Goal: Task Accomplishment & Management: Use online tool/utility

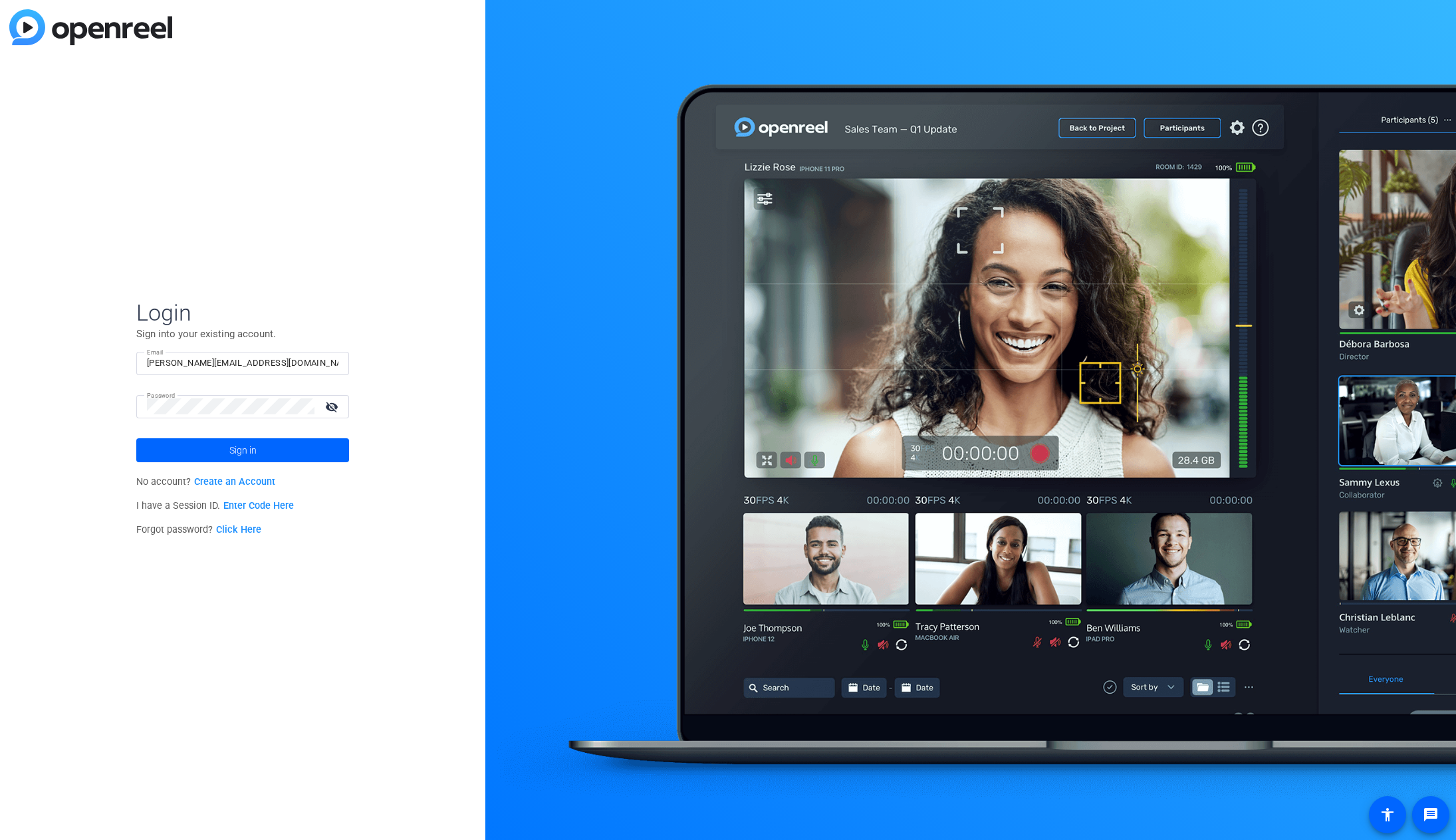
click at [308, 255] on div "Login Sign into your existing account. Email darrell@cameratus.com Password vis…" at bounding box center [243, 420] width 486 height 840
type input "sessions@cameratus.com"
click at [257, 482] on link "Create an Account" at bounding box center [234, 481] width 81 height 11
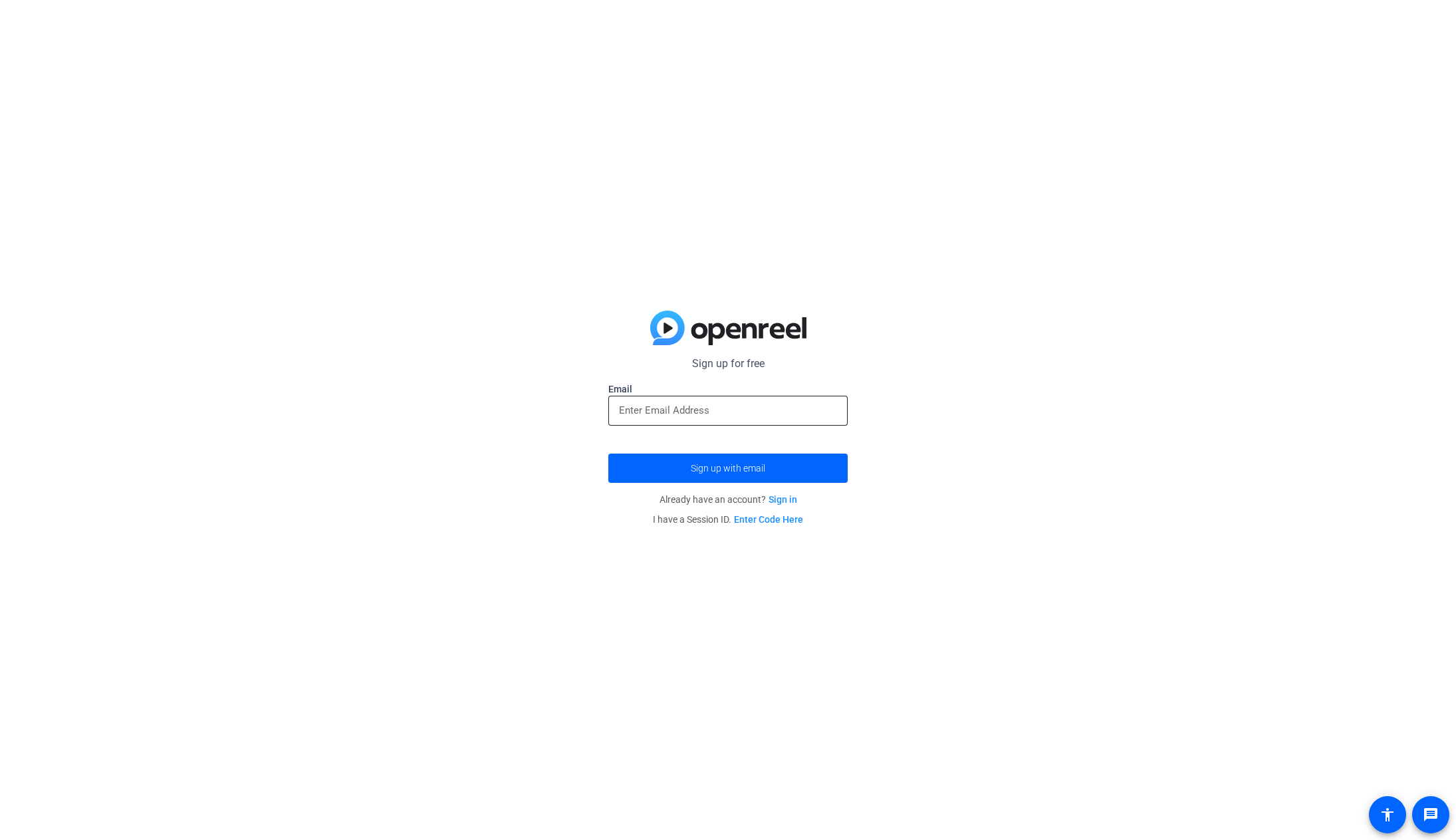
click at [751, 405] on input "email" at bounding box center [728, 409] width 218 height 16
type input "[EMAIL_ADDRESS][DOMAIN_NAME]"
click at [1088, 457] on div "Sign up for free Email darrellpaulcreative@gmail.com Sign up with email Already…" at bounding box center [728, 420] width 1456 height 840
click at [745, 468] on span "Sign up with email" at bounding box center [728, 468] width 75 height 0
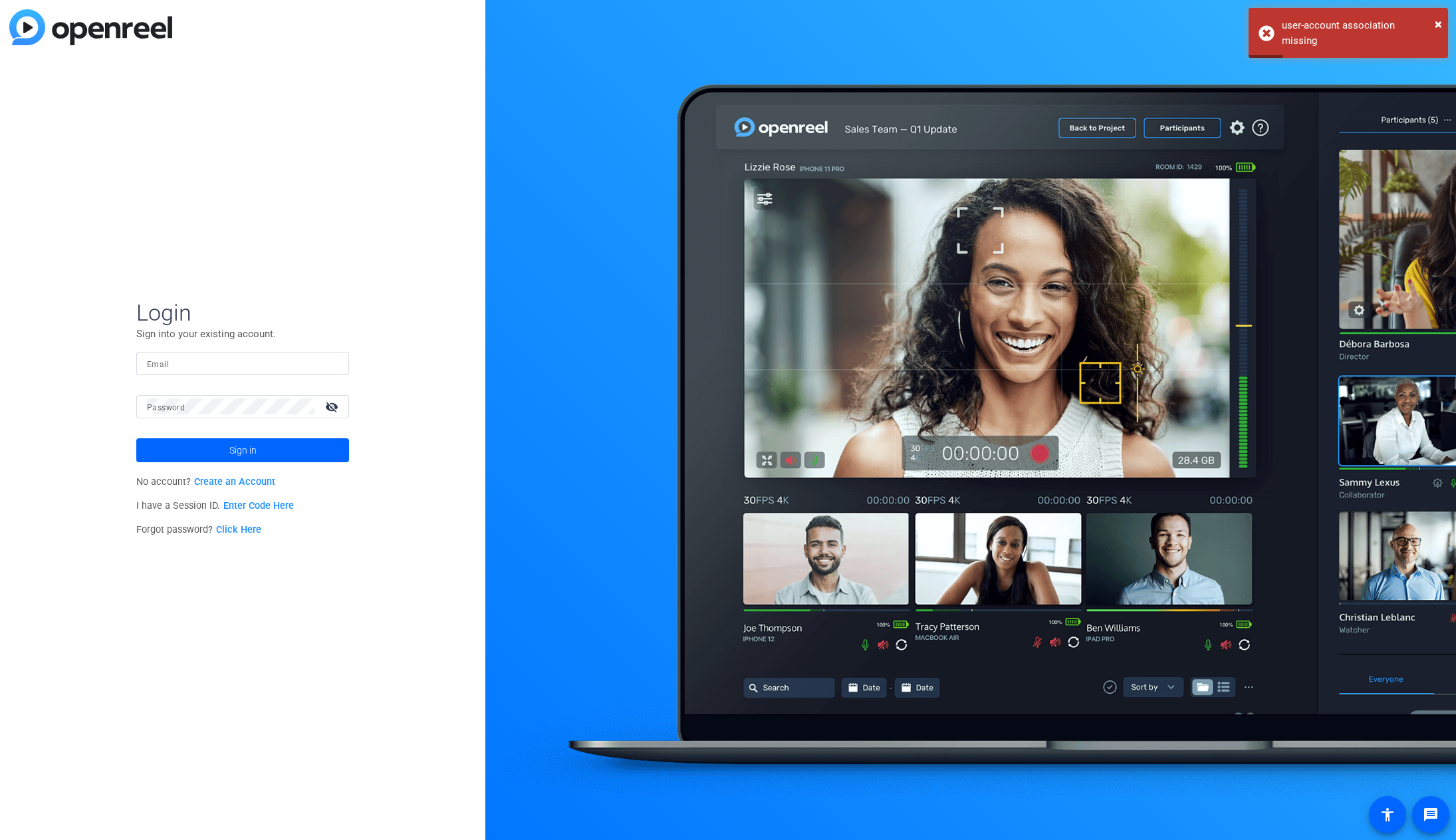
click at [248, 364] on input "Email" at bounding box center [243, 363] width 192 height 16
click at [406, 313] on div "Login Sign into your existing account. Email Password visibility_off Sign in No…" at bounding box center [243, 420] width 486 height 840
click at [257, 527] on link "Click Here" at bounding box center [239, 529] width 45 height 11
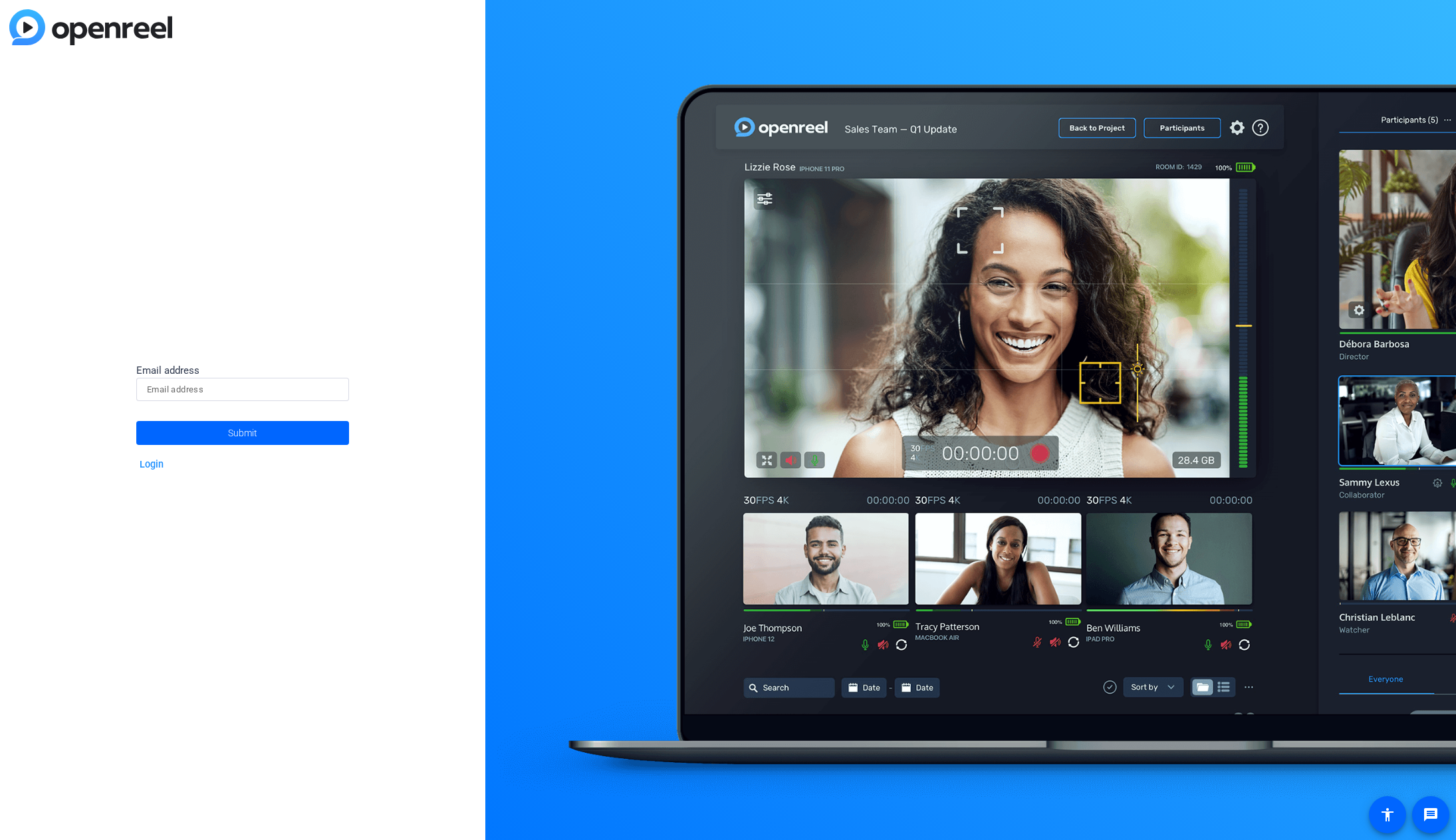
click at [238, 387] on input at bounding box center [243, 389] width 192 height 16
type input "darrellpaulcreative@gmail.com"
click at [271, 436] on span at bounding box center [243, 433] width 213 height 32
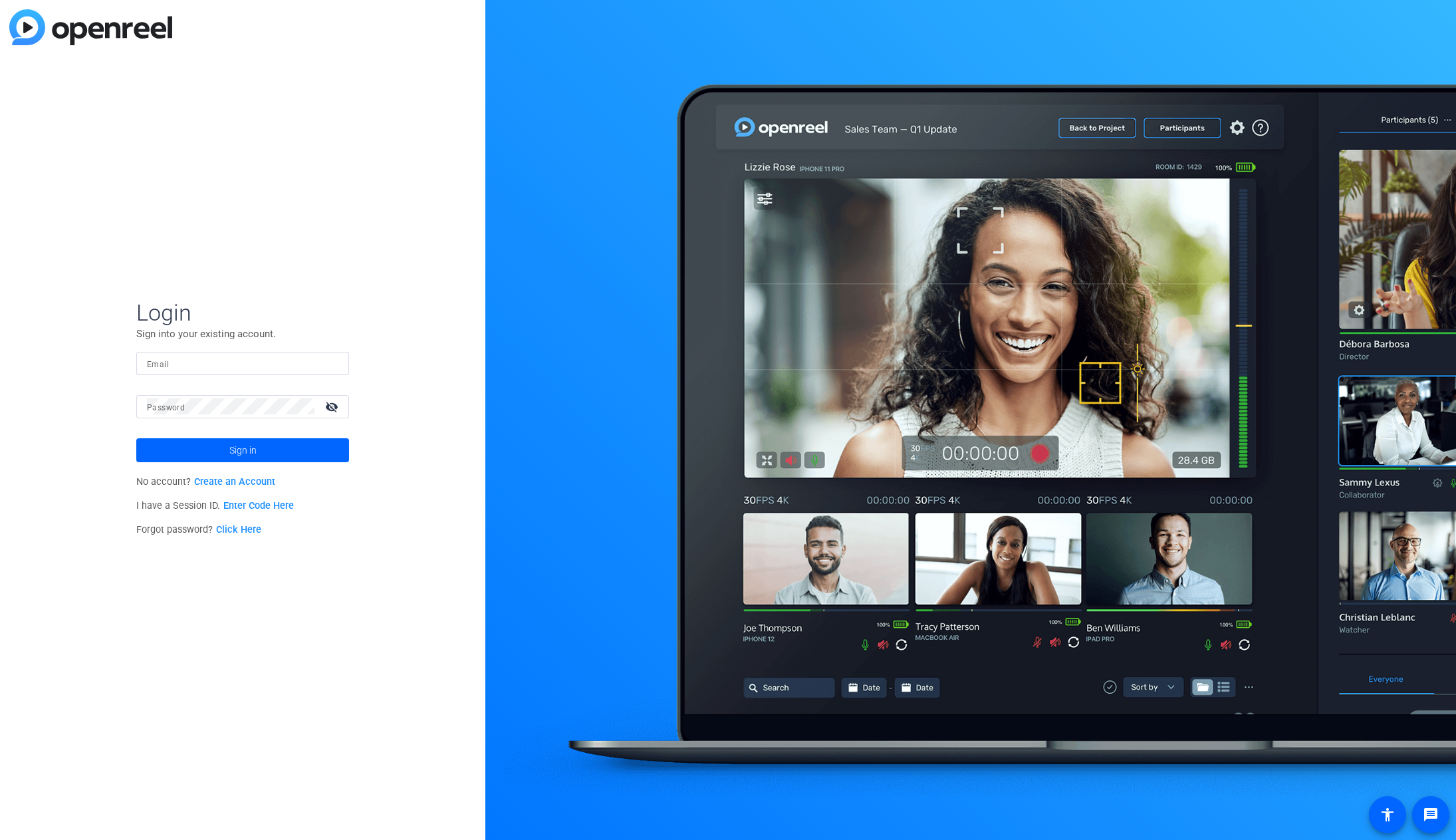
click at [280, 360] on input "Email" at bounding box center [243, 363] width 192 height 16
type input "[EMAIL_ADDRESS][DOMAIN_NAME]"
click at [193, 453] on span at bounding box center [243, 450] width 213 height 32
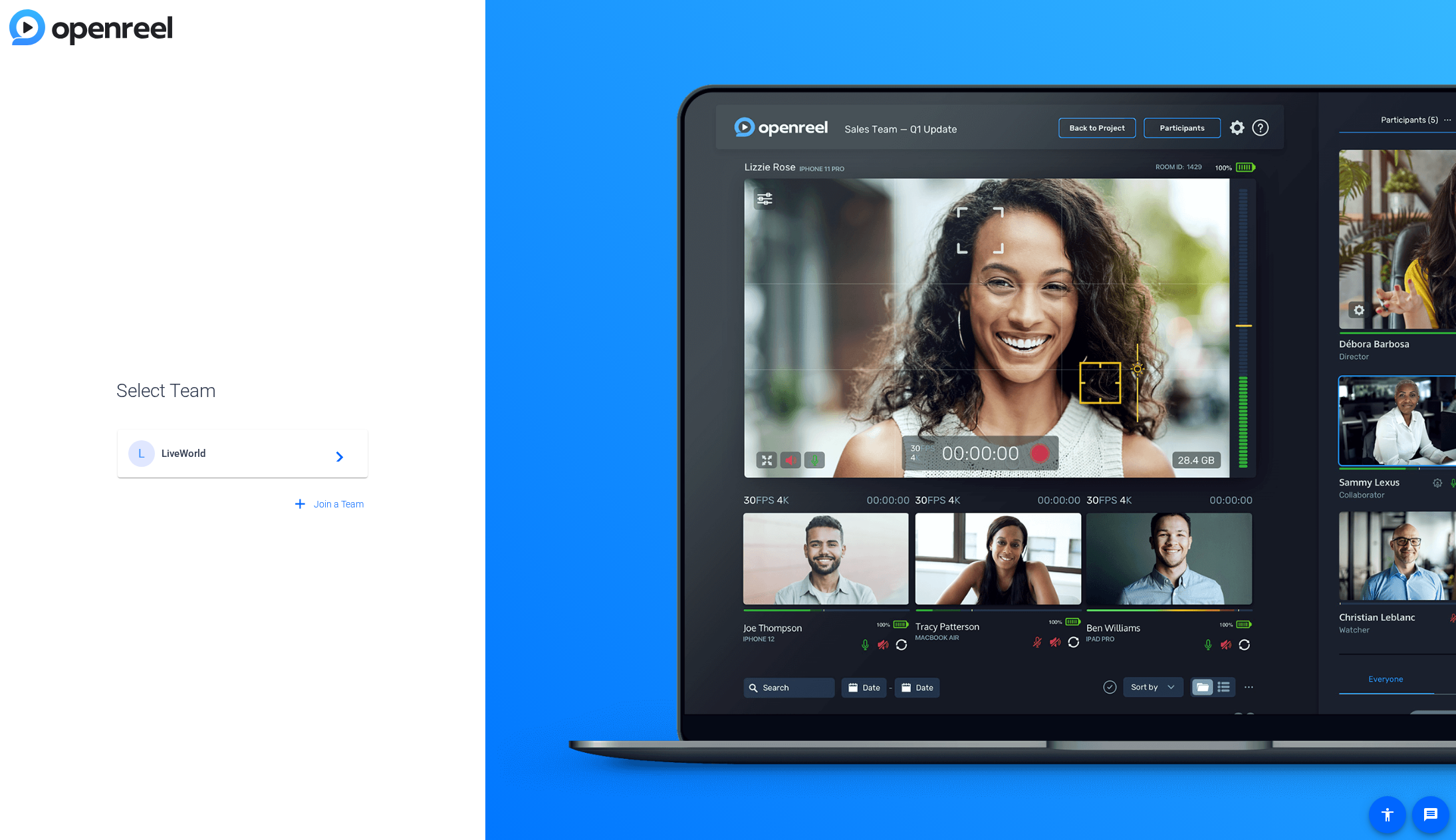
click at [228, 464] on div "L LiveWorld navigate_next" at bounding box center [242, 453] width 228 height 26
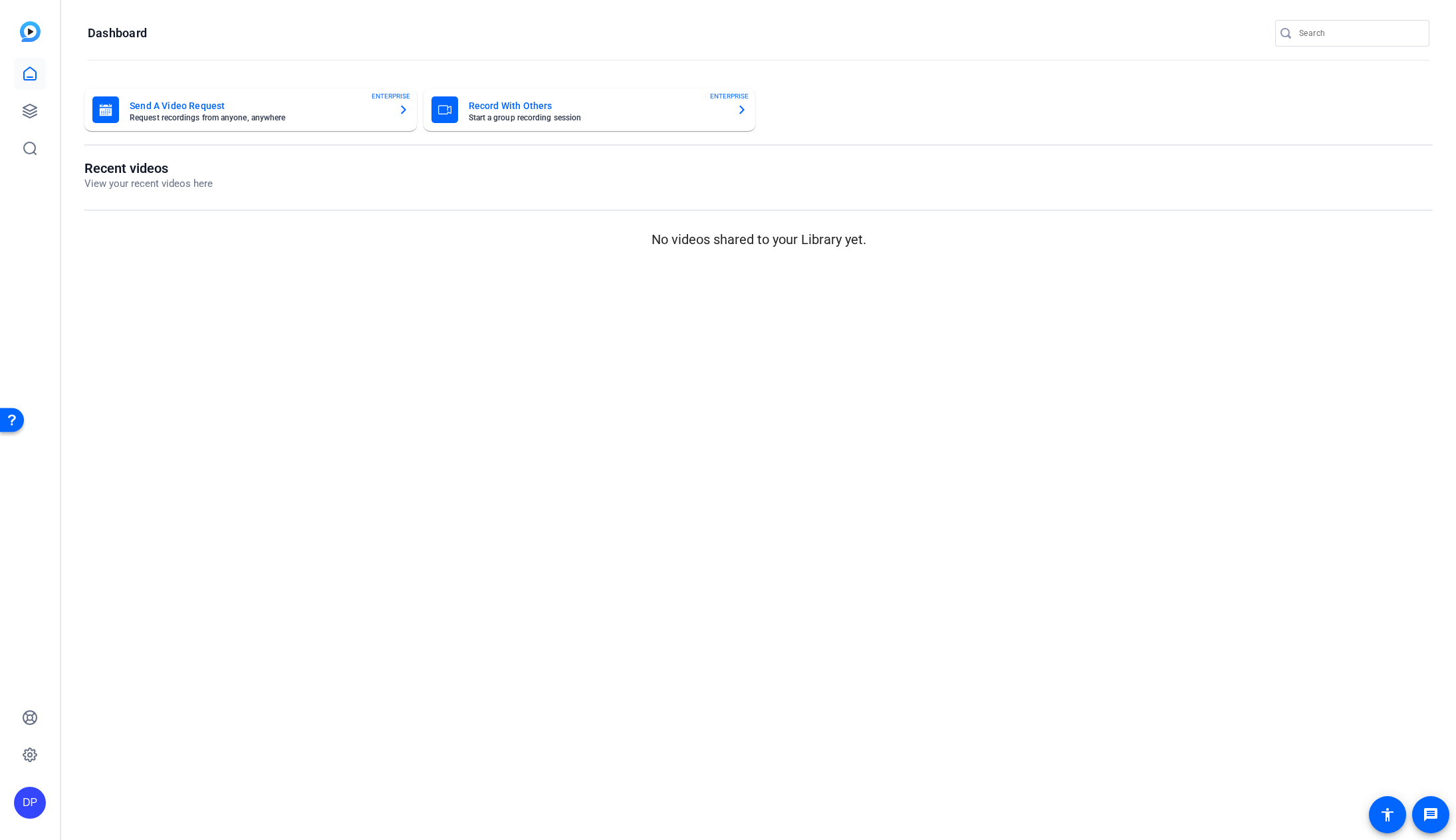
click at [741, 421] on mat-sidenav-content "Dashboard Send A Video Request Request recordings from anyone, anywhere ENTERPR…" at bounding box center [759, 420] width 1395 height 840
click at [734, 483] on mat-sidenav-content "Dashboard Send A Video Request Request recordings from anyone, anywhere ENTERPR…" at bounding box center [759, 420] width 1395 height 840
click at [32, 756] on icon at bounding box center [29, 754] width 16 height 16
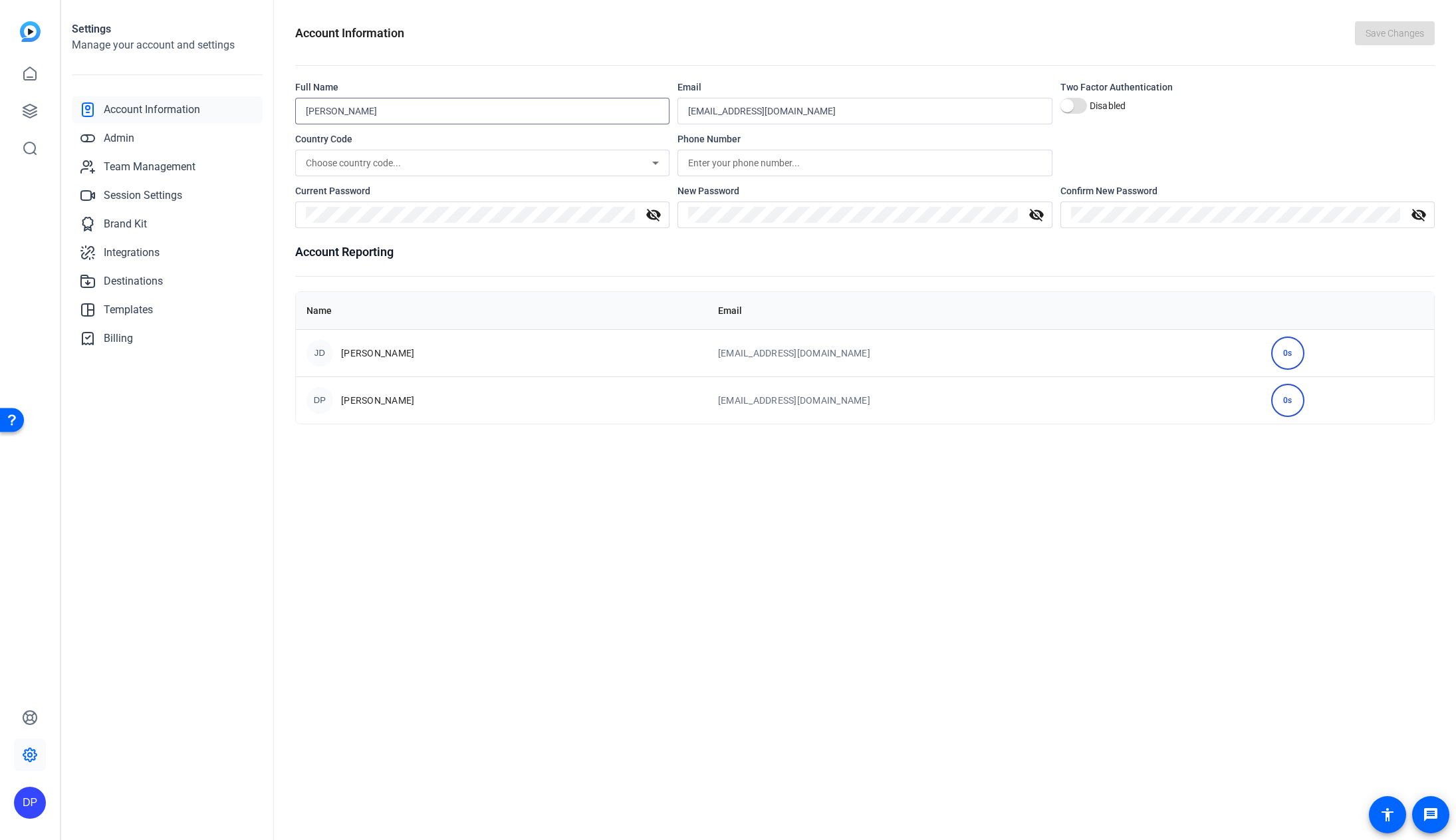
click at [357, 112] on input "Darrell Paul" at bounding box center [483, 111] width 353 height 16
type input "[PERSON_NAME]"
click at [973, 605] on div "Account Information Save Changes Full Name Darrell Schuur Email darrellpaulcrea…" at bounding box center [865, 420] width 1182 height 840
click at [1393, 37] on span "Save Changes" at bounding box center [1395, 33] width 59 height 14
click at [762, 576] on div "Account Information Save Changes Full Name Darrell Schuur Email darrellpaulcrea…" at bounding box center [865, 420] width 1182 height 840
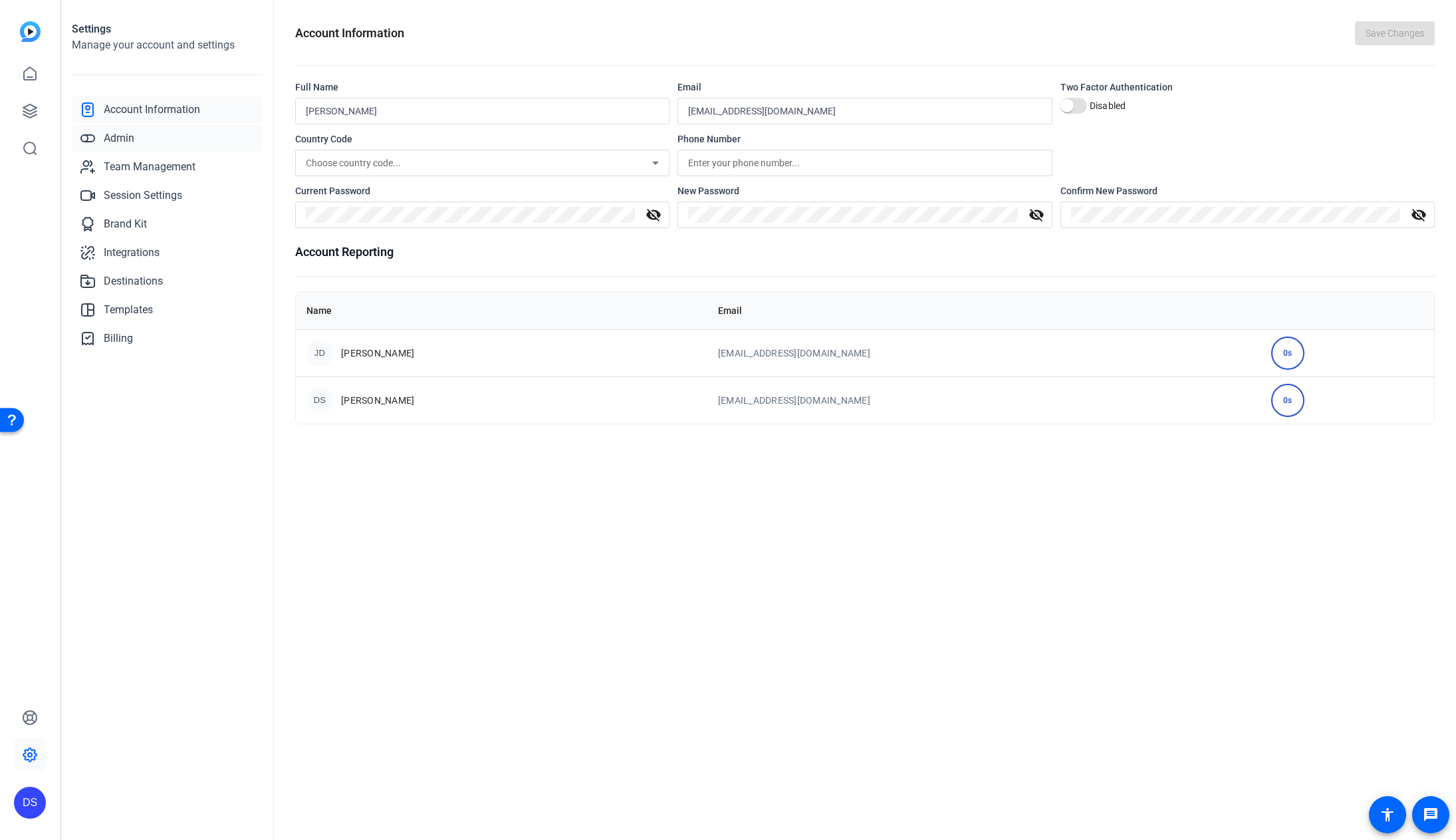
click at [130, 141] on span "Admin" at bounding box center [119, 138] width 31 height 16
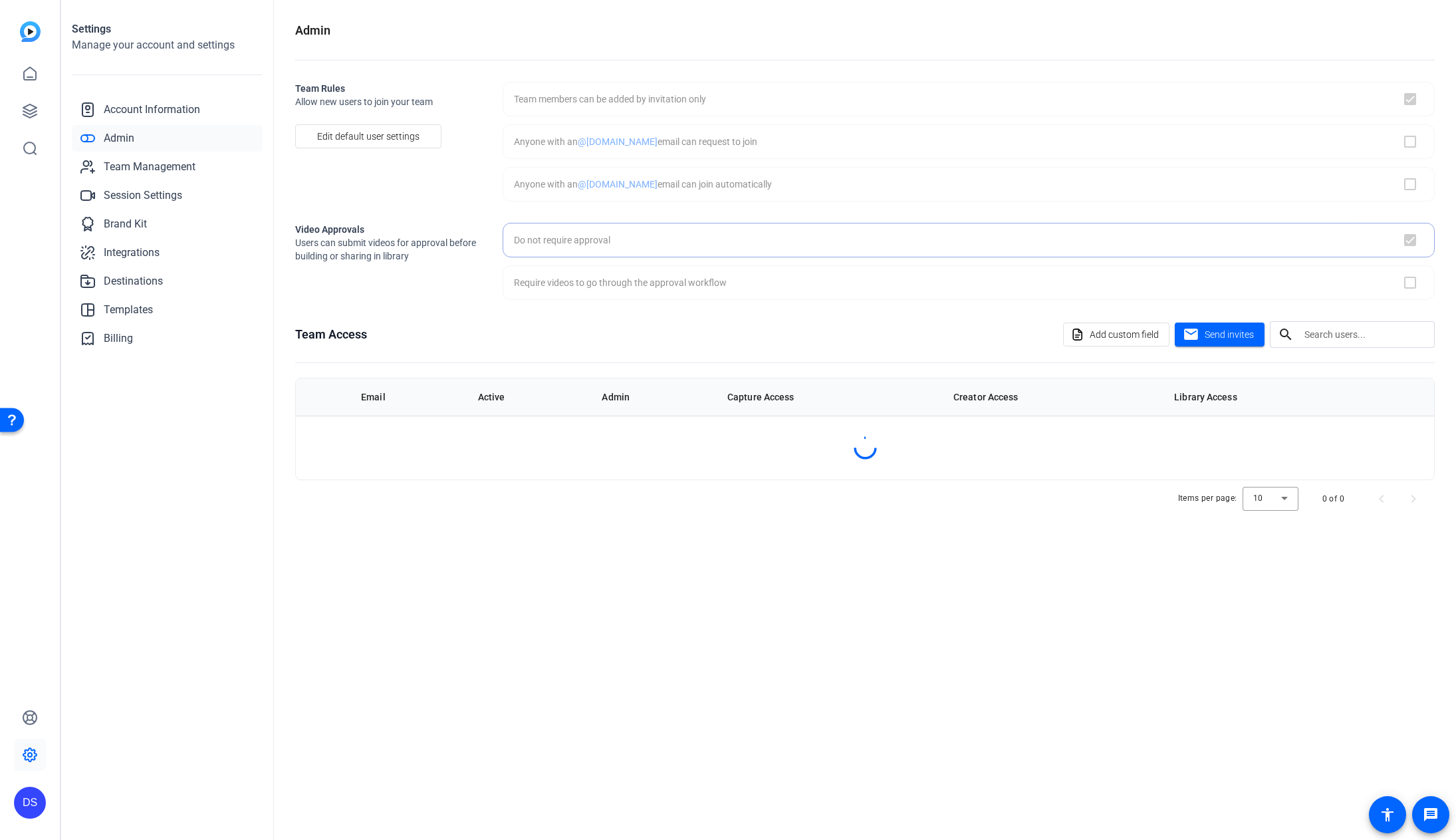
checkbox input "true"
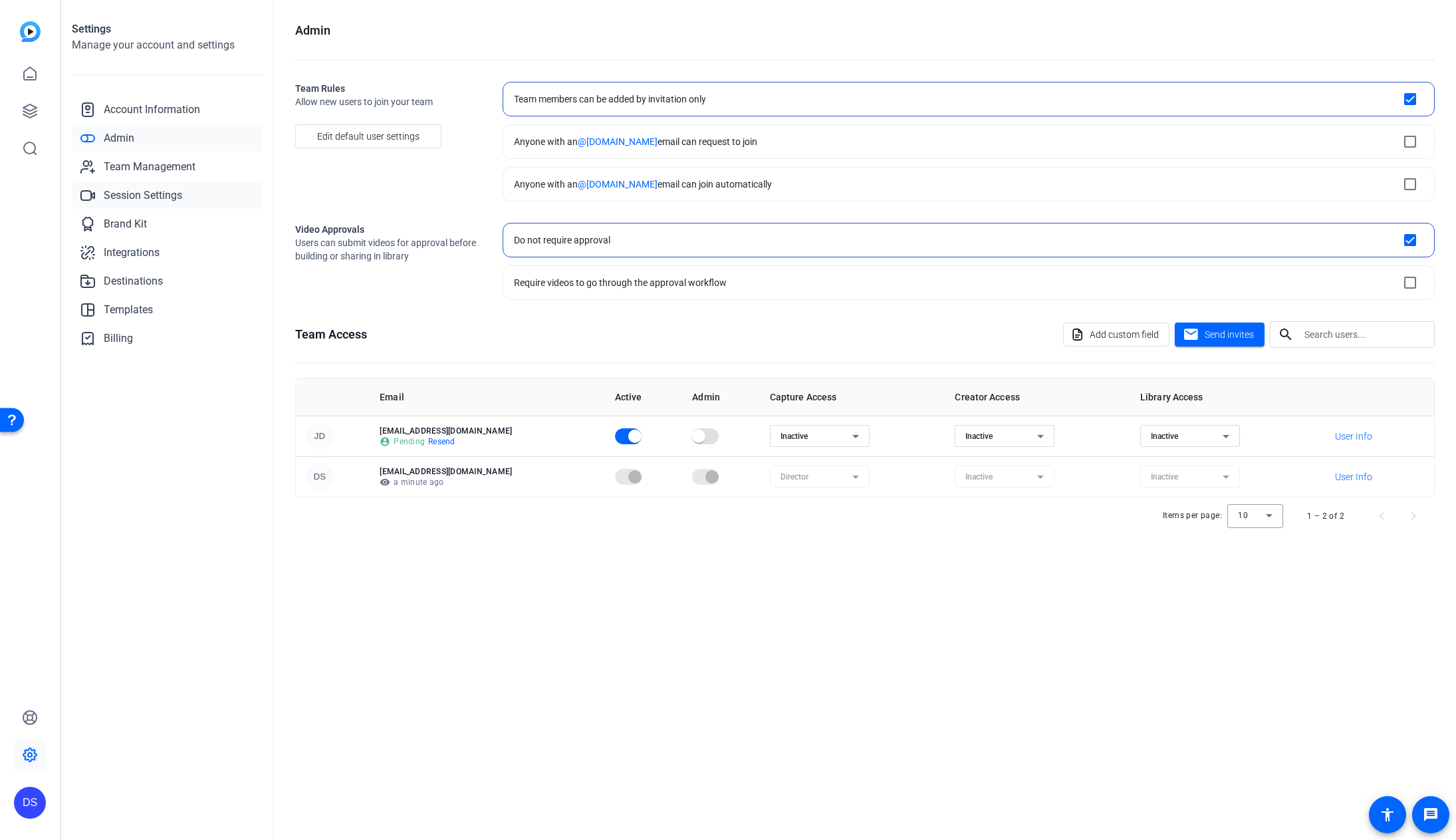
click at [188, 195] on link "Session Settings" at bounding box center [167, 195] width 191 height 26
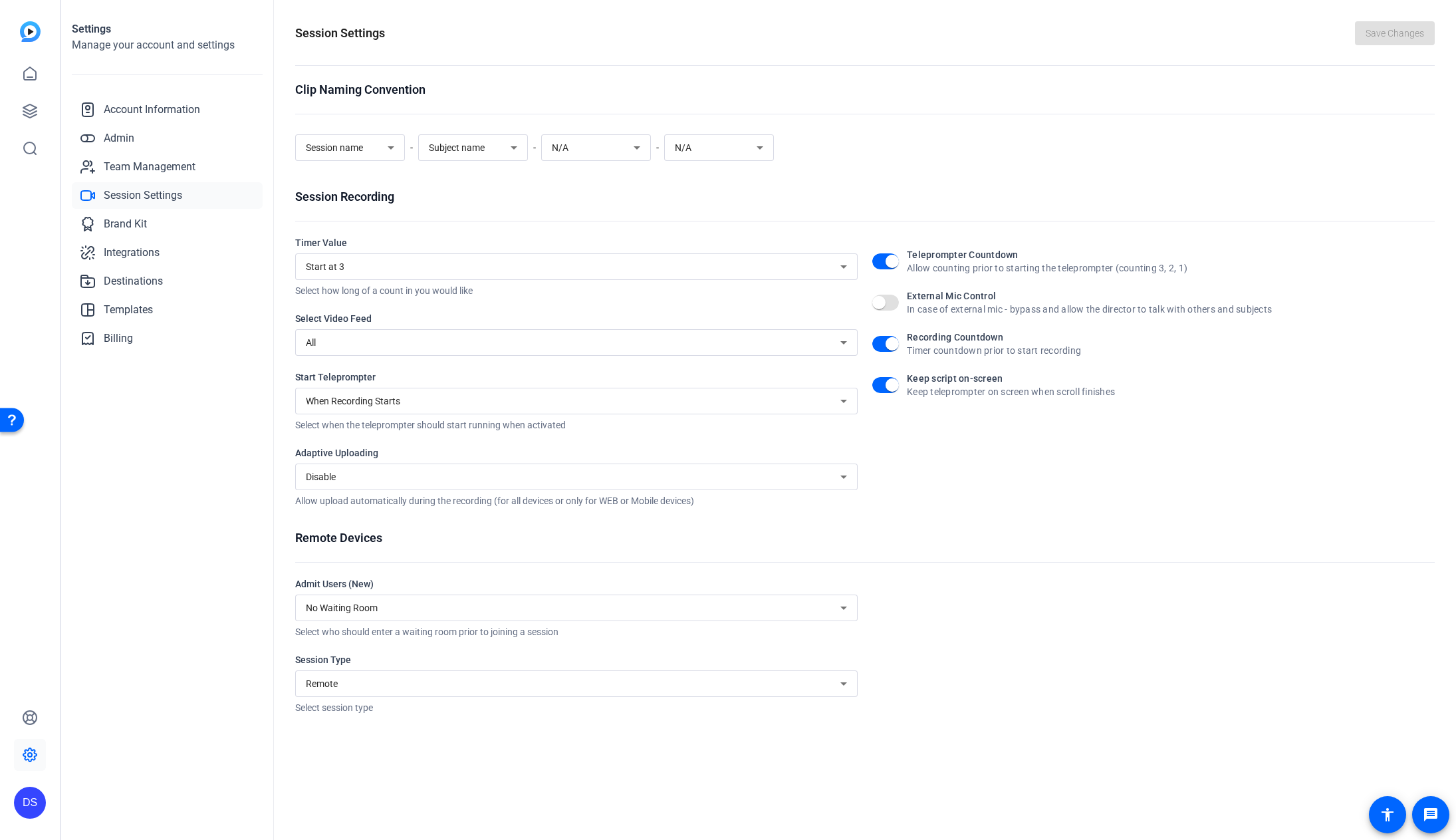
click at [797, 344] on div "All" at bounding box center [573, 342] width 535 height 16
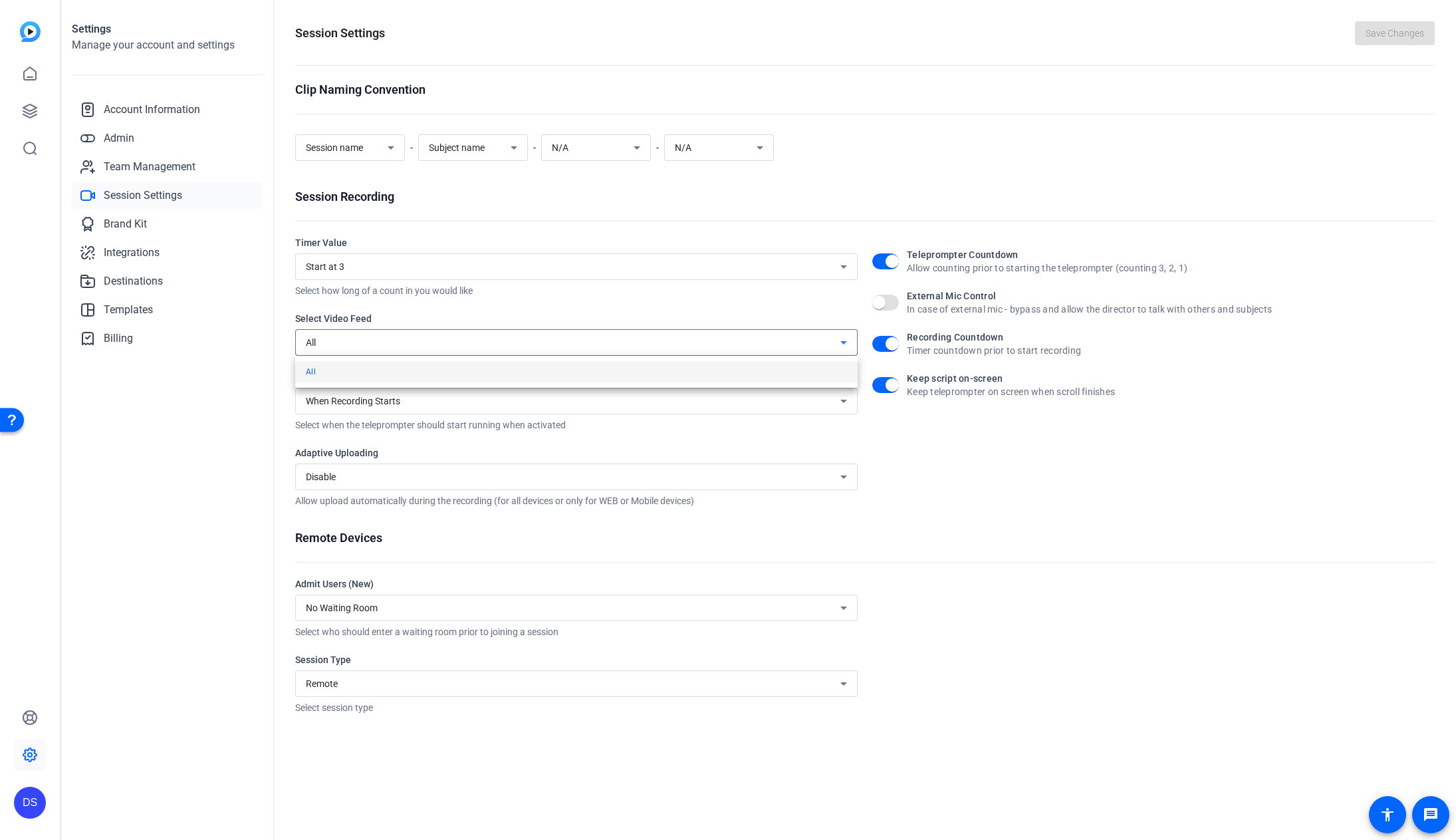
click at [1035, 523] on div at bounding box center [728, 420] width 1456 height 840
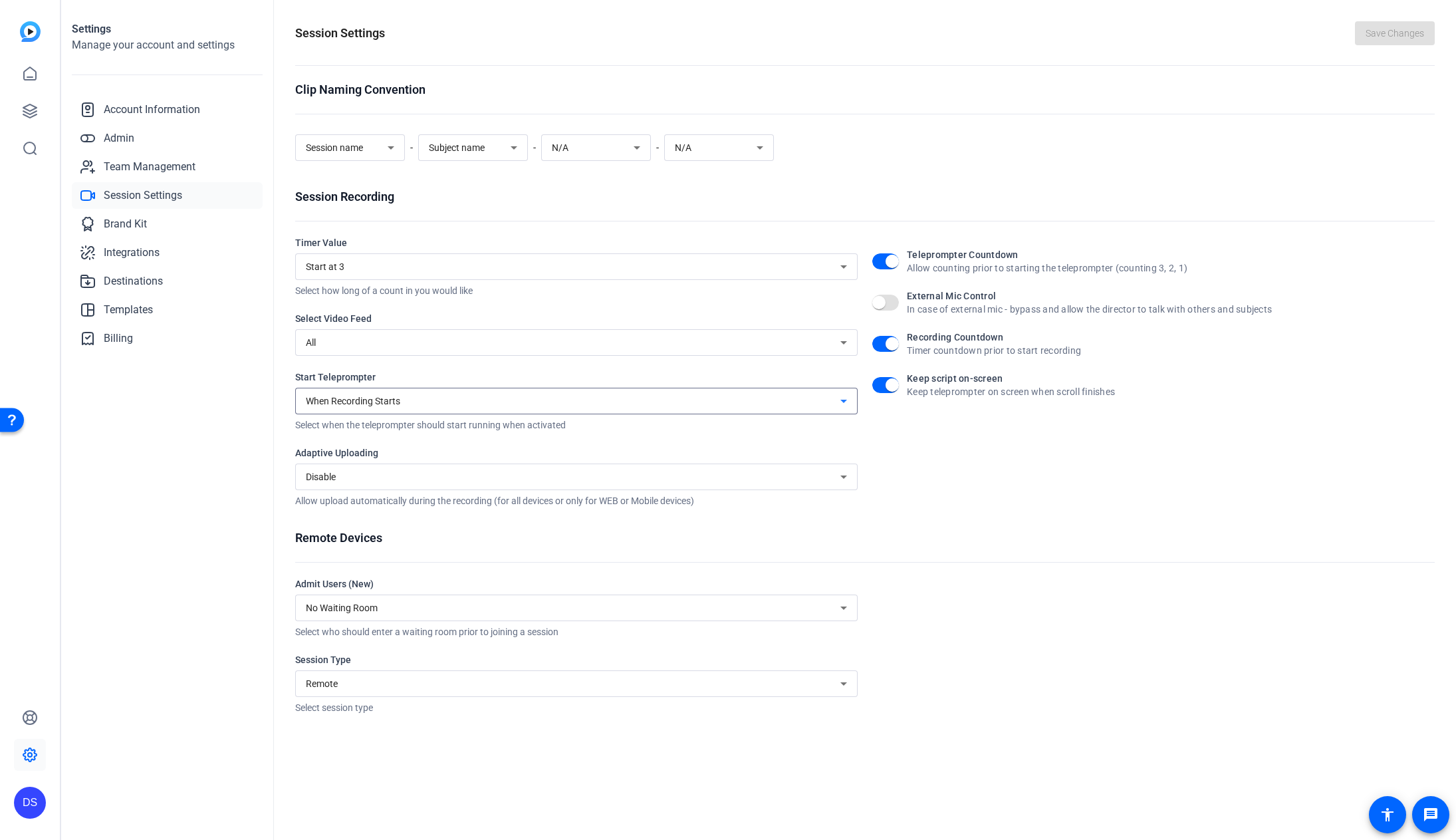
click at [780, 395] on div "When Recording Starts" at bounding box center [573, 400] width 535 height 16
click at [1035, 458] on div at bounding box center [728, 420] width 1456 height 840
click at [26, 114] on icon at bounding box center [29, 111] width 16 height 16
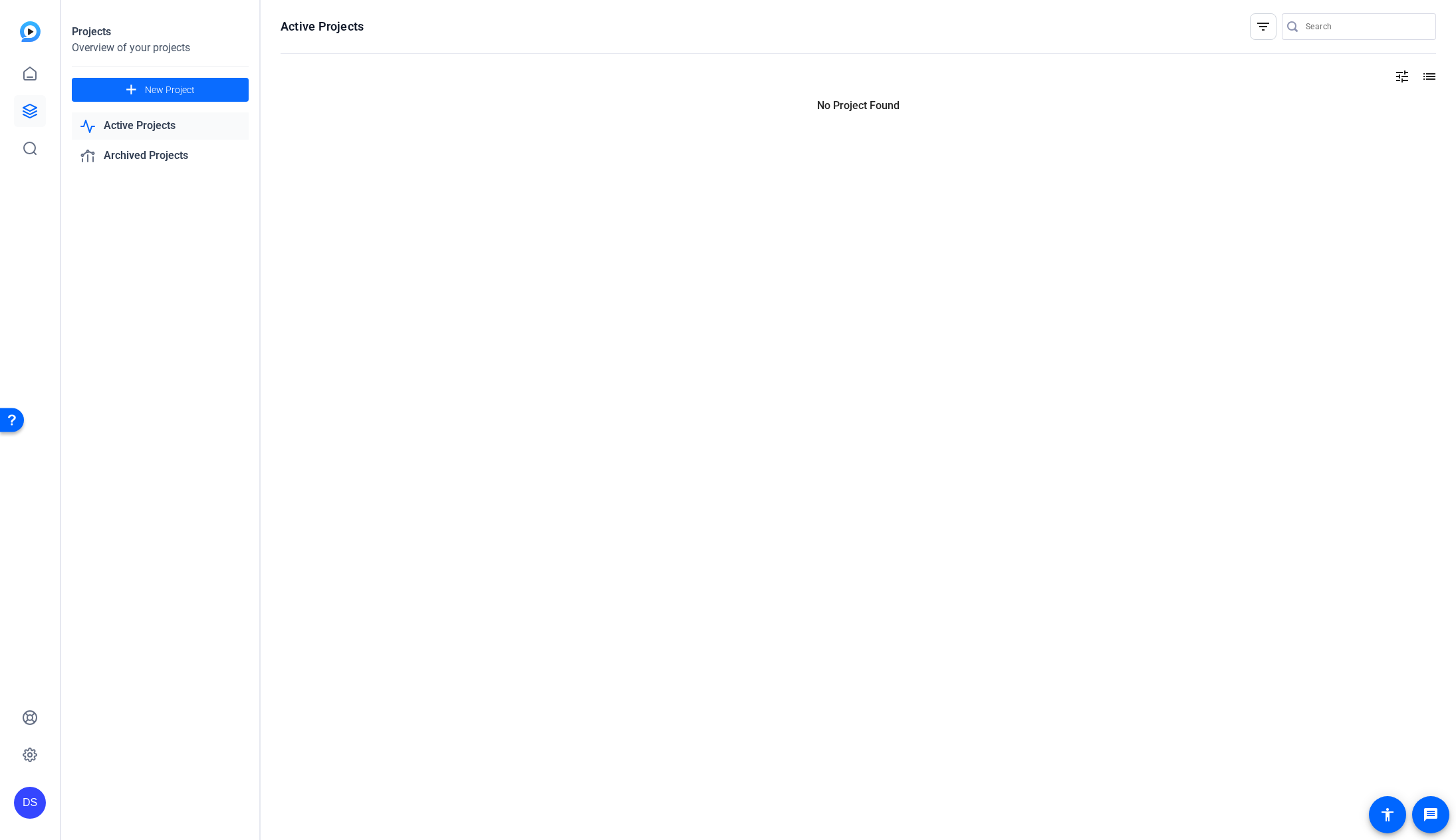
click at [145, 89] on span "New Project" at bounding box center [170, 90] width 50 height 14
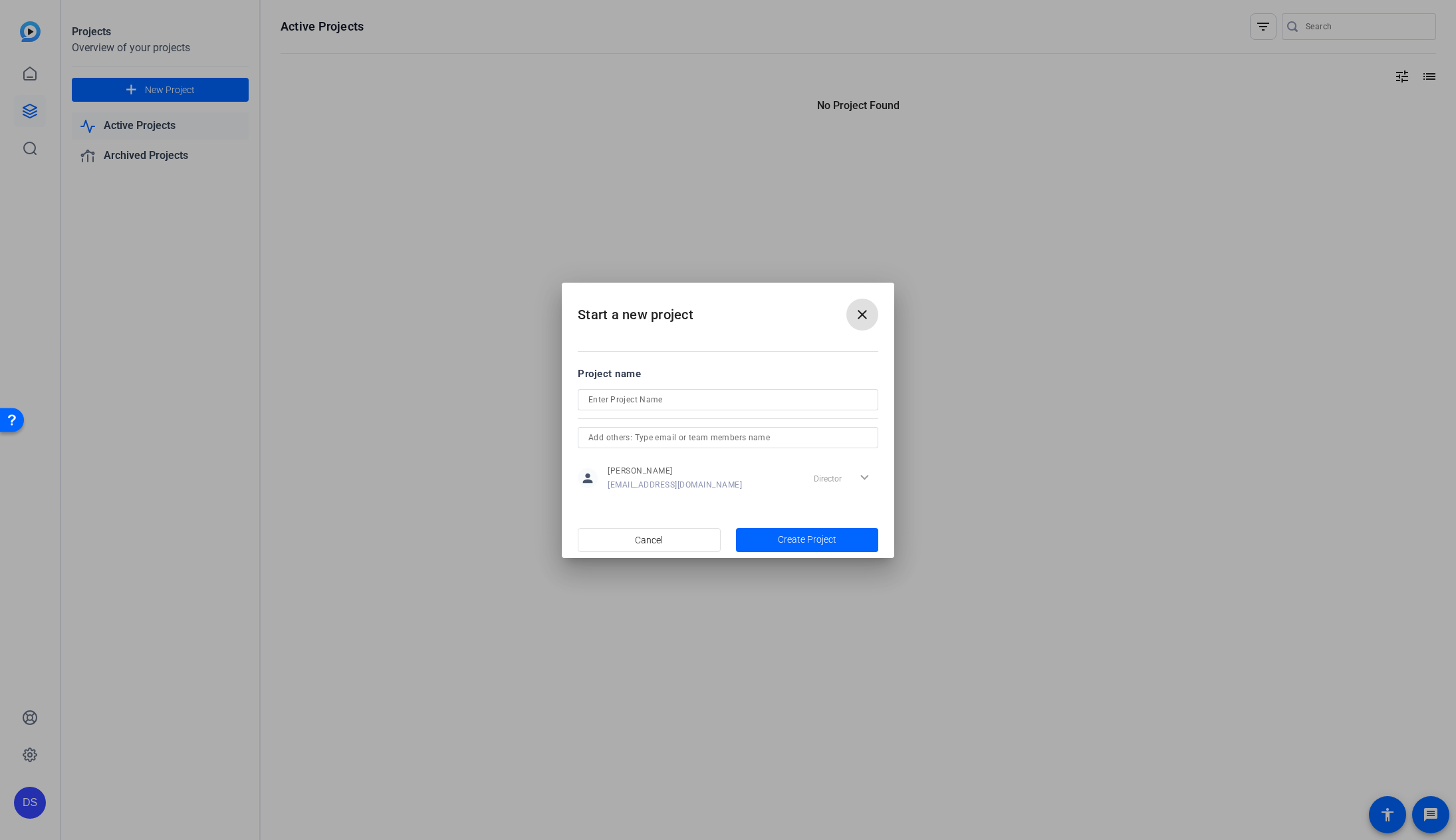
click at [661, 402] on input at bounding box center [728, 399] width 279 height 16
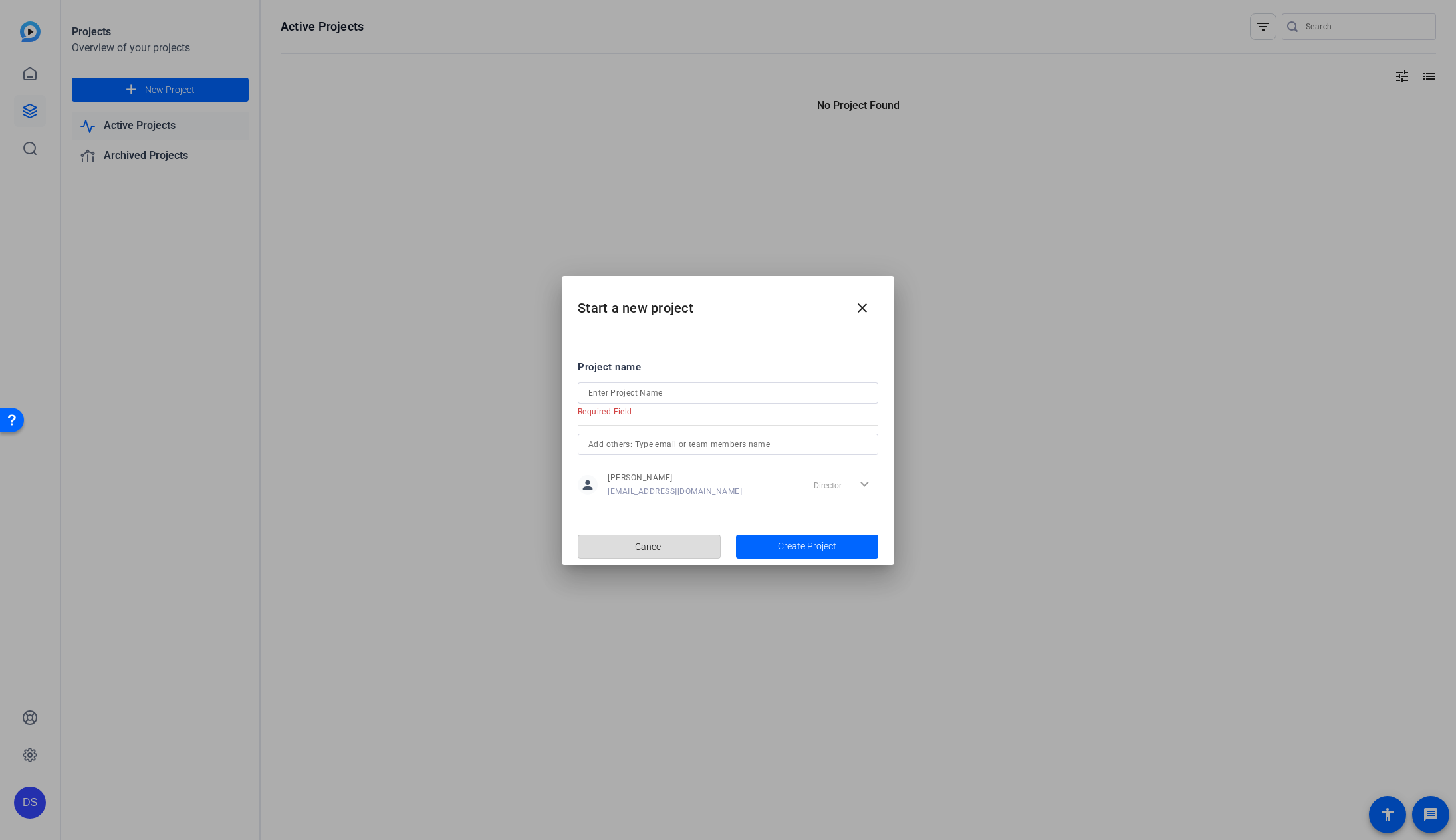
click at [688, 536] on span "button" at bounding box center [649, 547] width 142 height 32
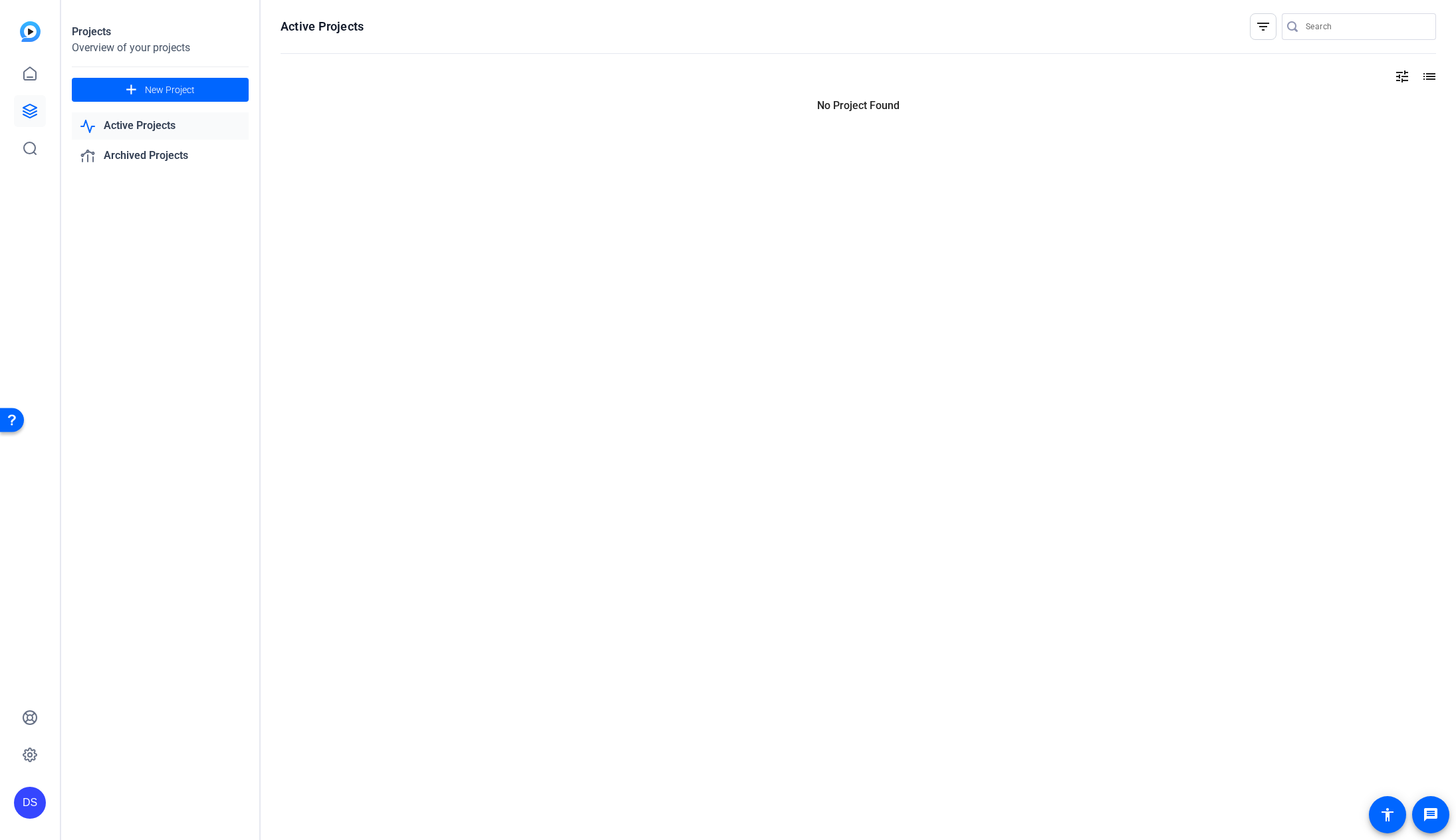
click at [33, 809] on div "DS" at bounding box center [30, 802] width 32 height 32
click at [152, 790] on mat-icon "logout" at bounding box center [159, 791] width 16 height 16
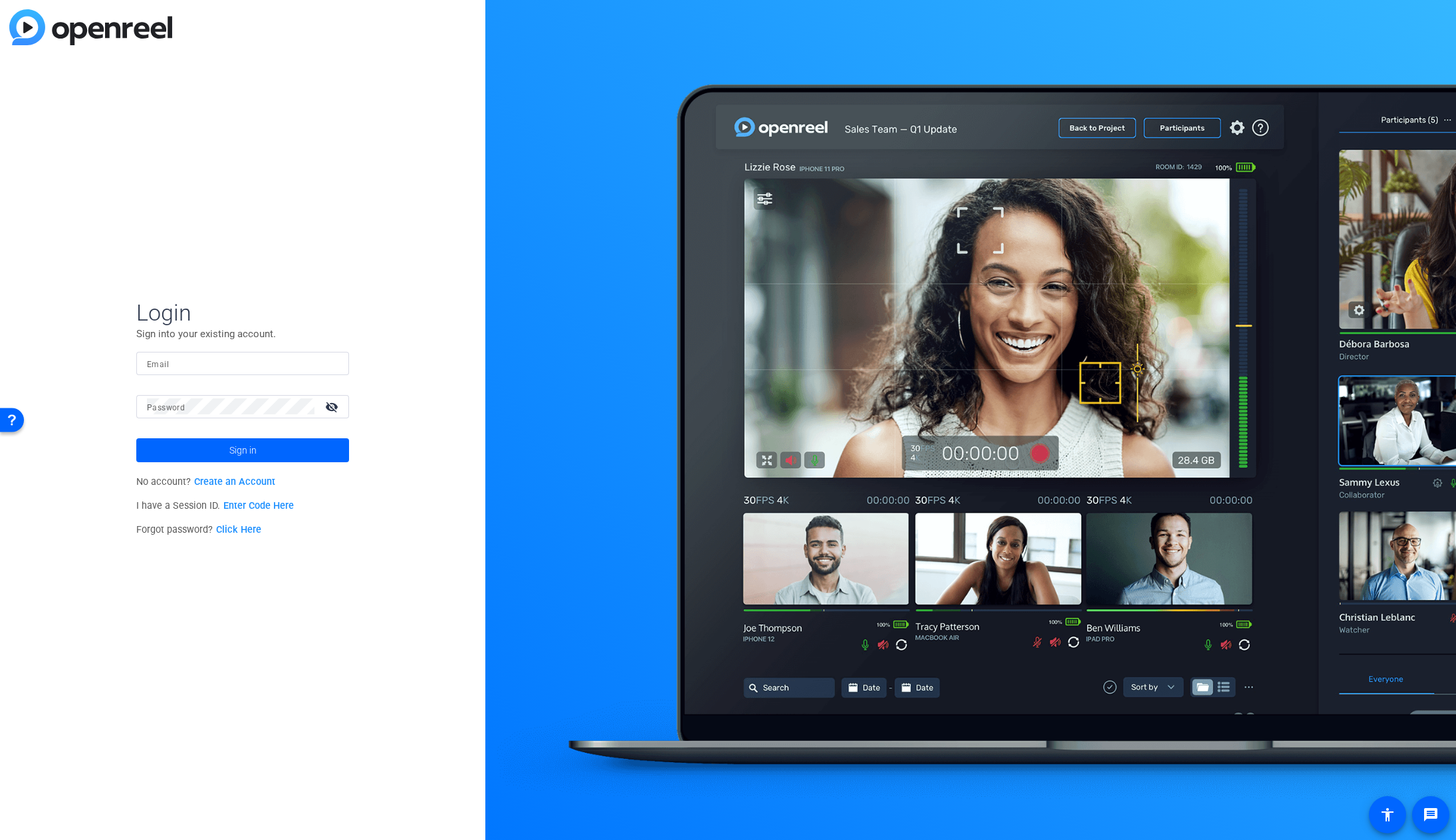
type input "darrellpaulcreative@gmail.com"
click at [247, 784] on div "Login Sign into your existing account. Email darrellpaulcreative@gmail.com Pass…" at bounding box center [243, 420] width 486 height 840
click at [262, 449] on span at bounding box center [243, 450] width 213 height 32
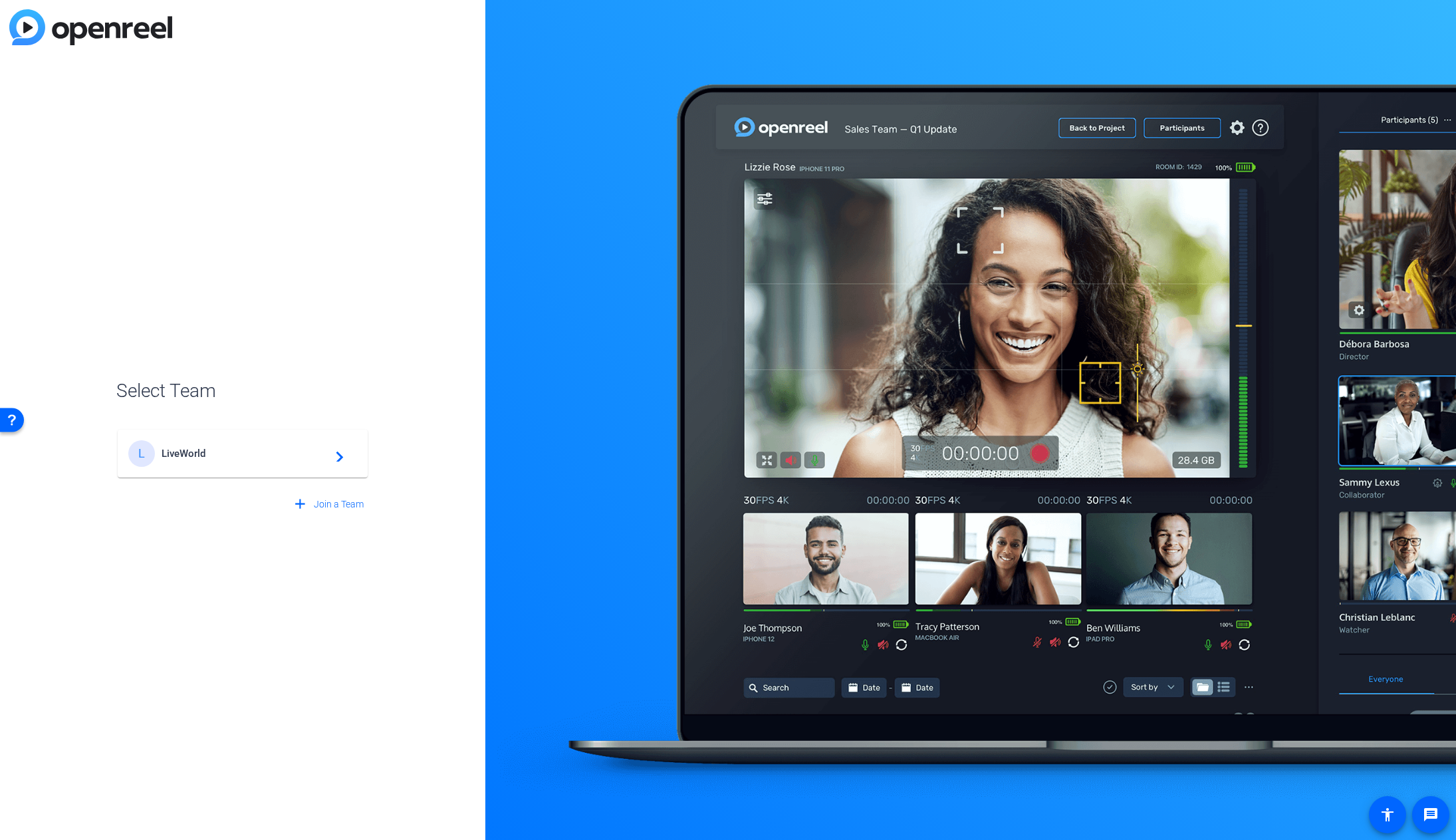
click at [264, 462] on div "L LiveWorld navigate_next" at bounding box center [242, 453] width 228 height 26
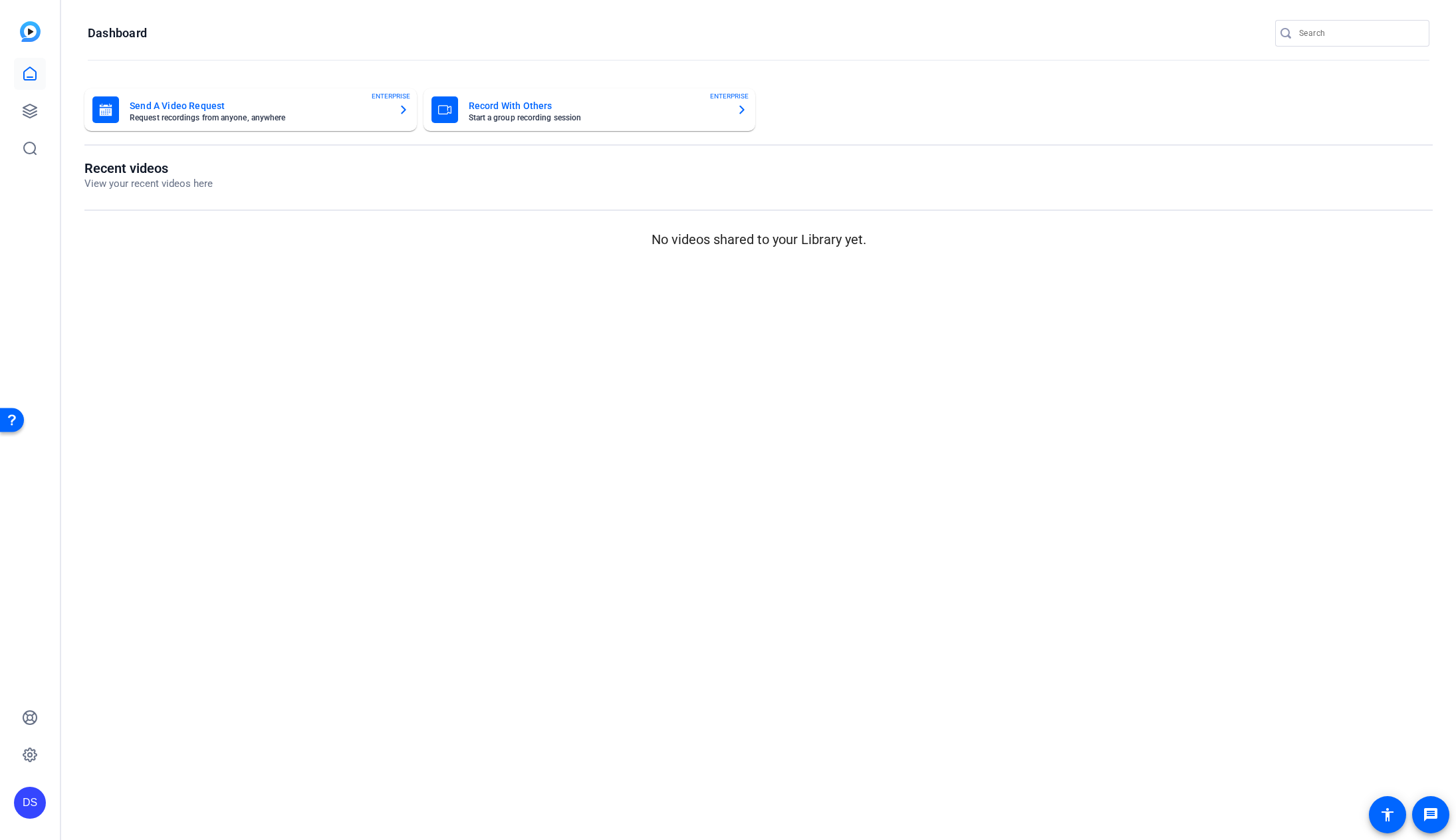
click at [34, 805] on div "DS" at bounding box center [30, 802] width 32 height 32
click at [171, 667] on div at bounding box center [728, 420] width 1456 height 840
click at [34, 116] on icon at bounding box center [29, 111] width 16 height 16
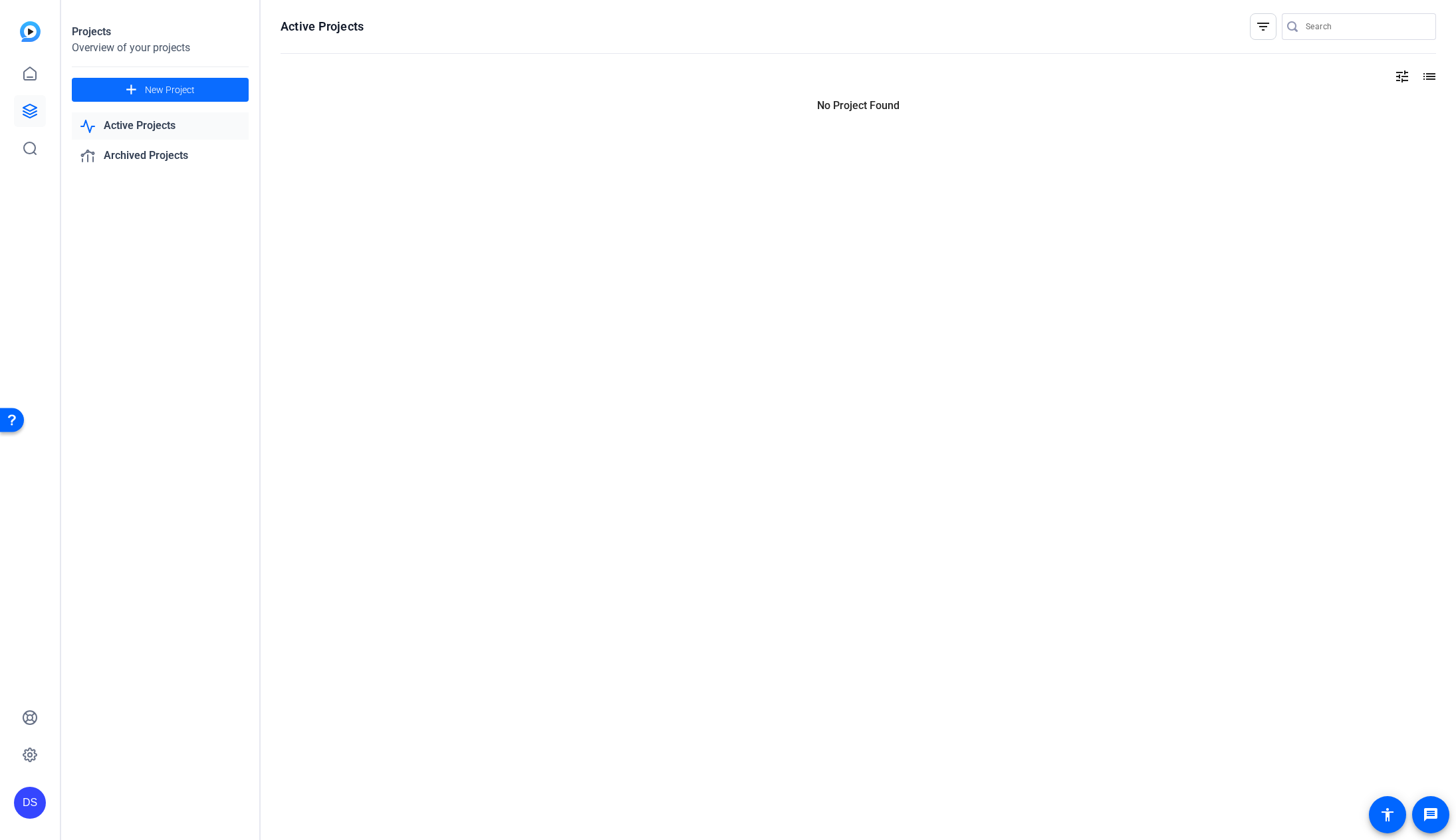
click at [157, 86] on span "New Project" at bounding box center [170, 90] width 50 height 14
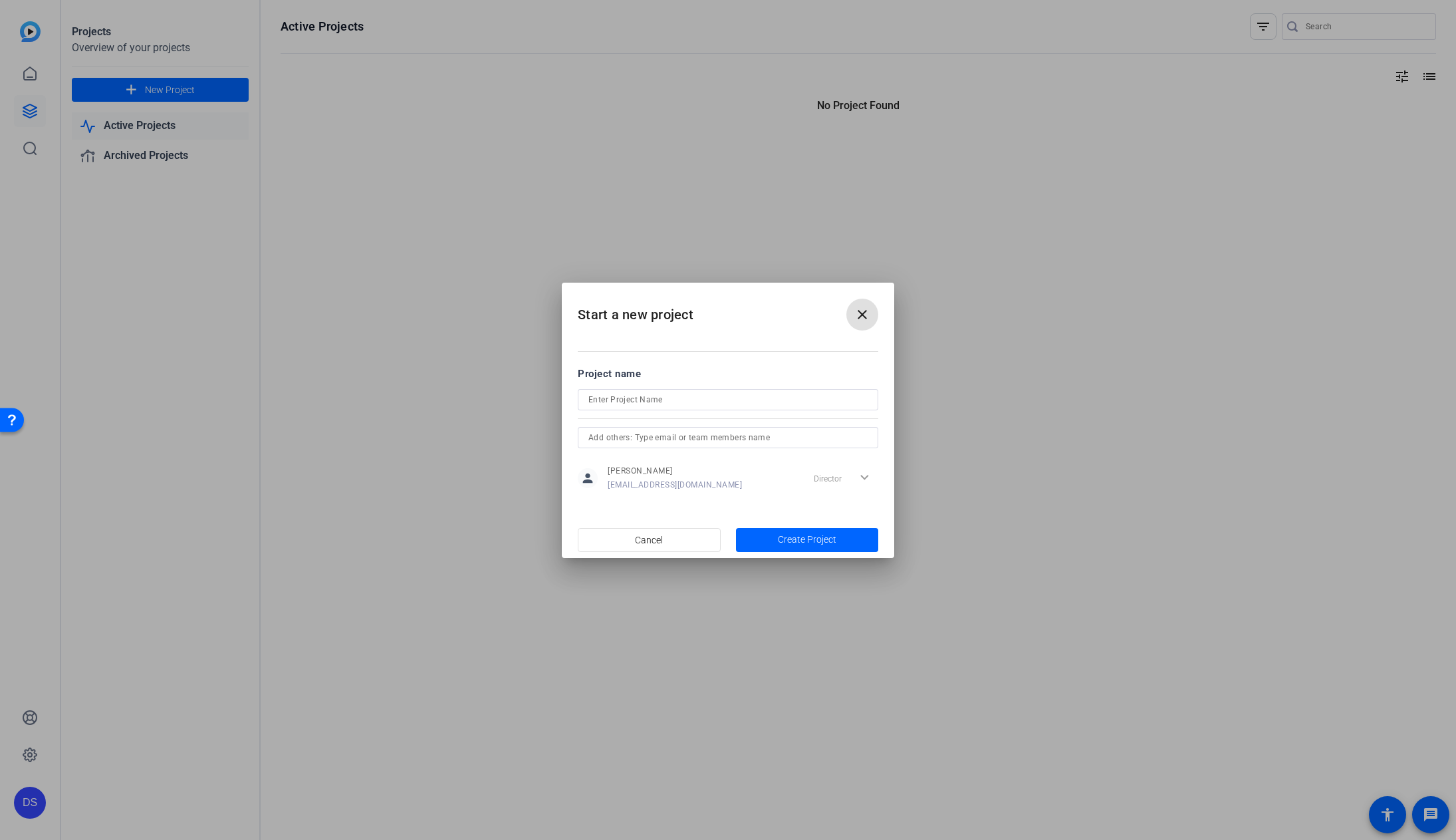
click at [670, 397] on input at bounding box center [728, 399] width 279 height 16
paste input "OJEMDA”"
drag, startPoint x: 639, startPoint y: 403, endPoint x: 556, endPoint y: 397, distance: 83.2
click at [556, 394] on div "Start a new project close Project name OJEMDA person Darrell Schuur darrellpaul…" at bounding box center [728, 420] width 1456 height 840
paste input "Webinar tech check"
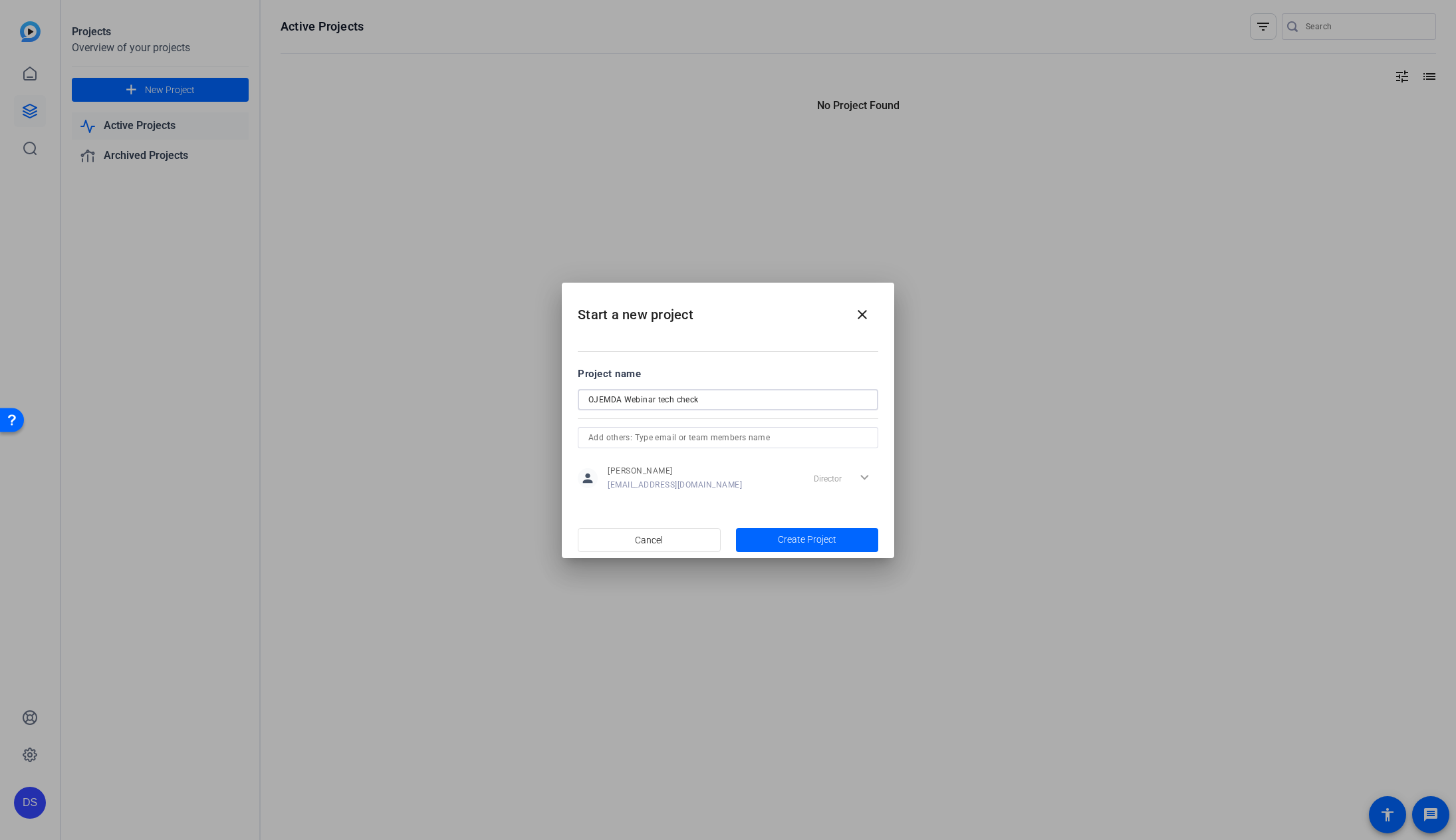
type input "OJEMDA Webinar tech check"
click at [688, 437] on input "text" at bounding box center [728, 437] width 279 height 16
click at [741, 341] on mat-dialog-content "Project name OJEMDA Webinar tech check person Darrell Schuur darrellpaulcreativ…" at bounding box center [728, 428] width 333 height 185
click at [829, 541] on span "Create Project" at bounding box center [808, 539] width 59 height 14
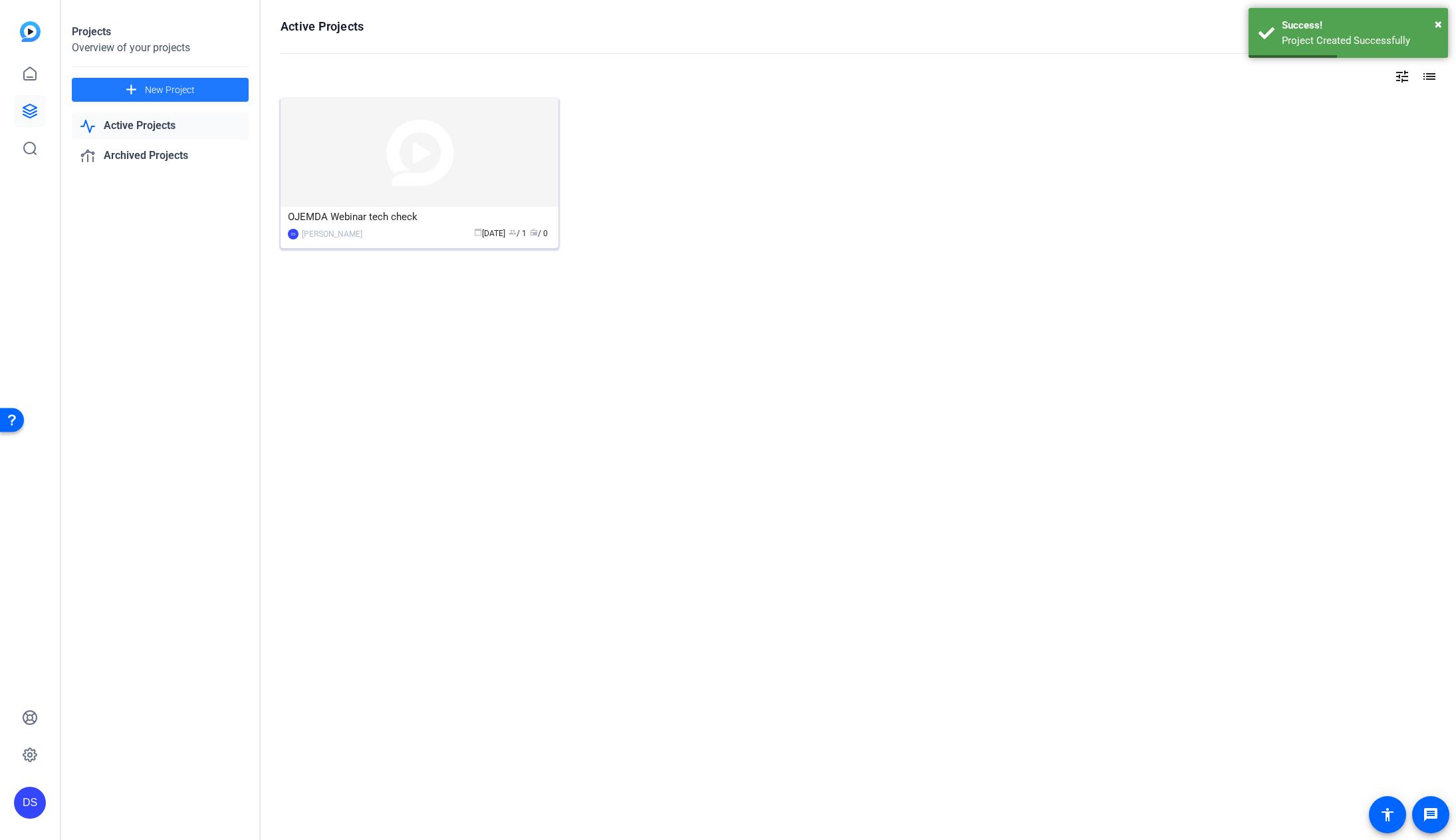
click at [504, 147] on img at bounding box center [419, 152] width 278 height 109
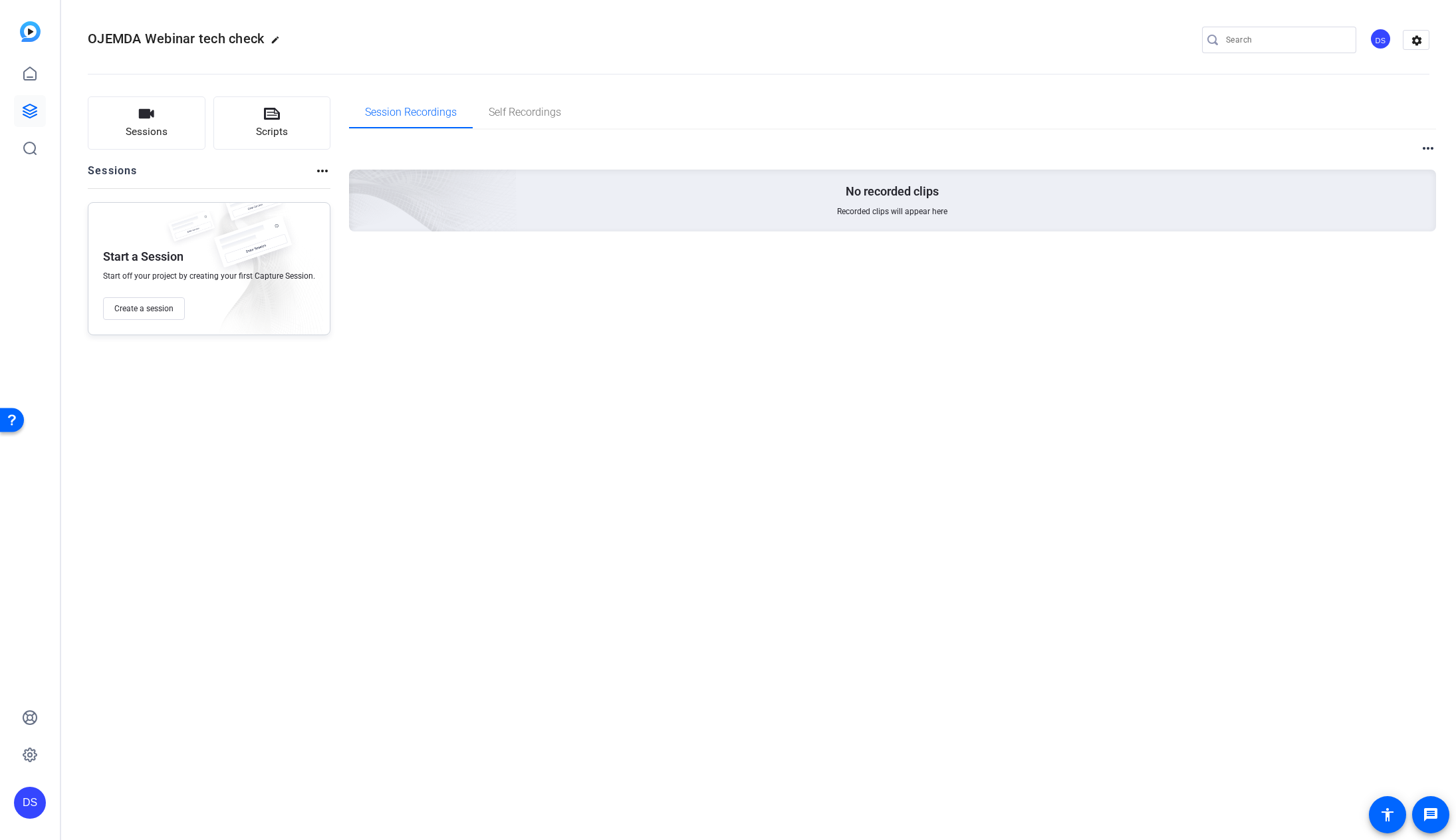
click at [278, 41] on mat-icon "edit" at bounding box center [278, 43] width 16 height 16
drag, startPoint x: 133, startPoint y: 40, endPoint x: 236, endPoint y: 48, distance: 103.3
click at [236, 48] on div "OJEMDA Webinar tech check check_circle clear" at bounding box center [177, 40] width 180 height 21
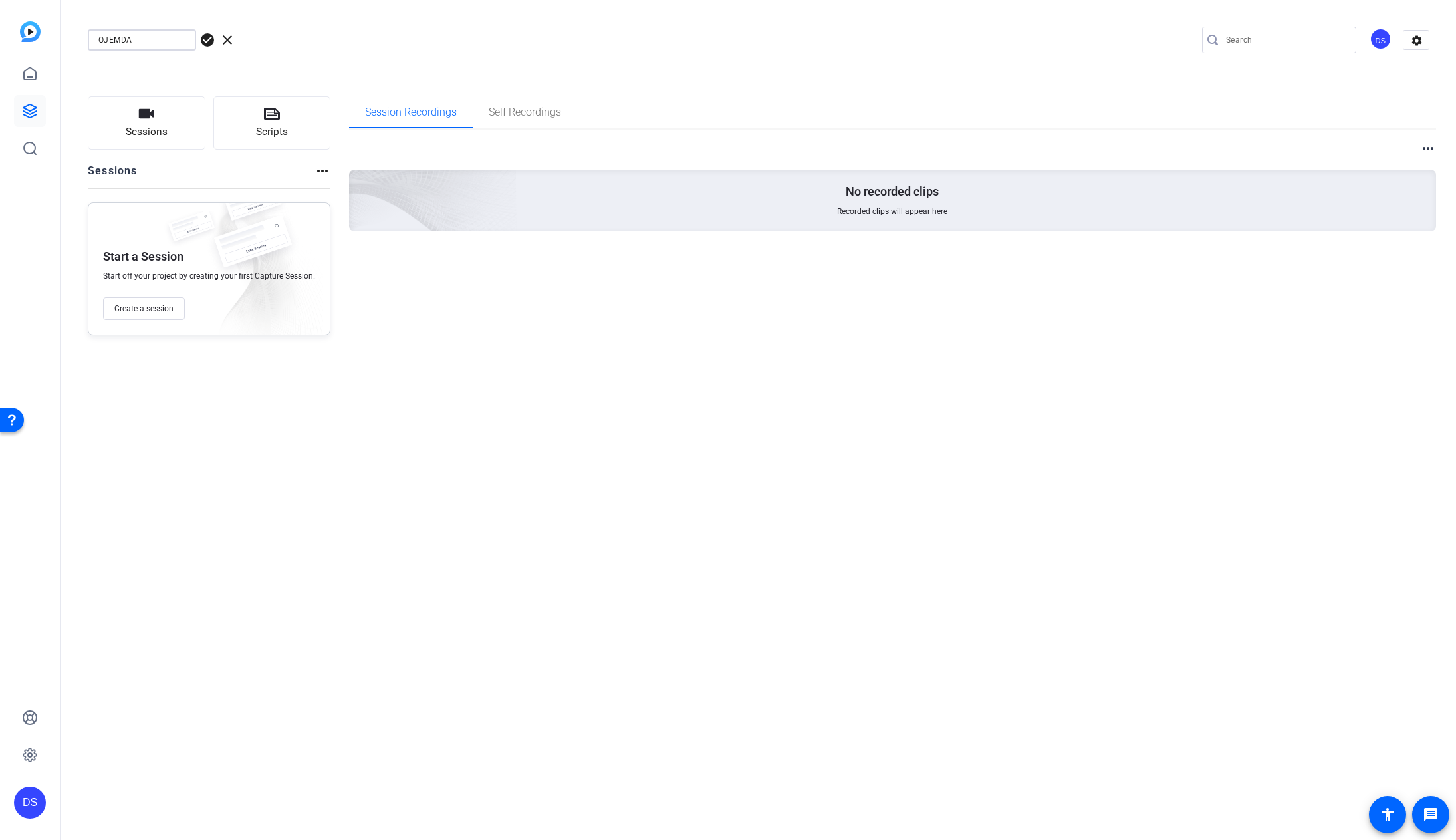
type input "OJEMDA"
click at [207, 40] on span "check_circle" at bounding box center [207, 39] width 16 height 16
click at [131, 306] on span "Create a session" at bounding box center [144, 308] width 59 height 11
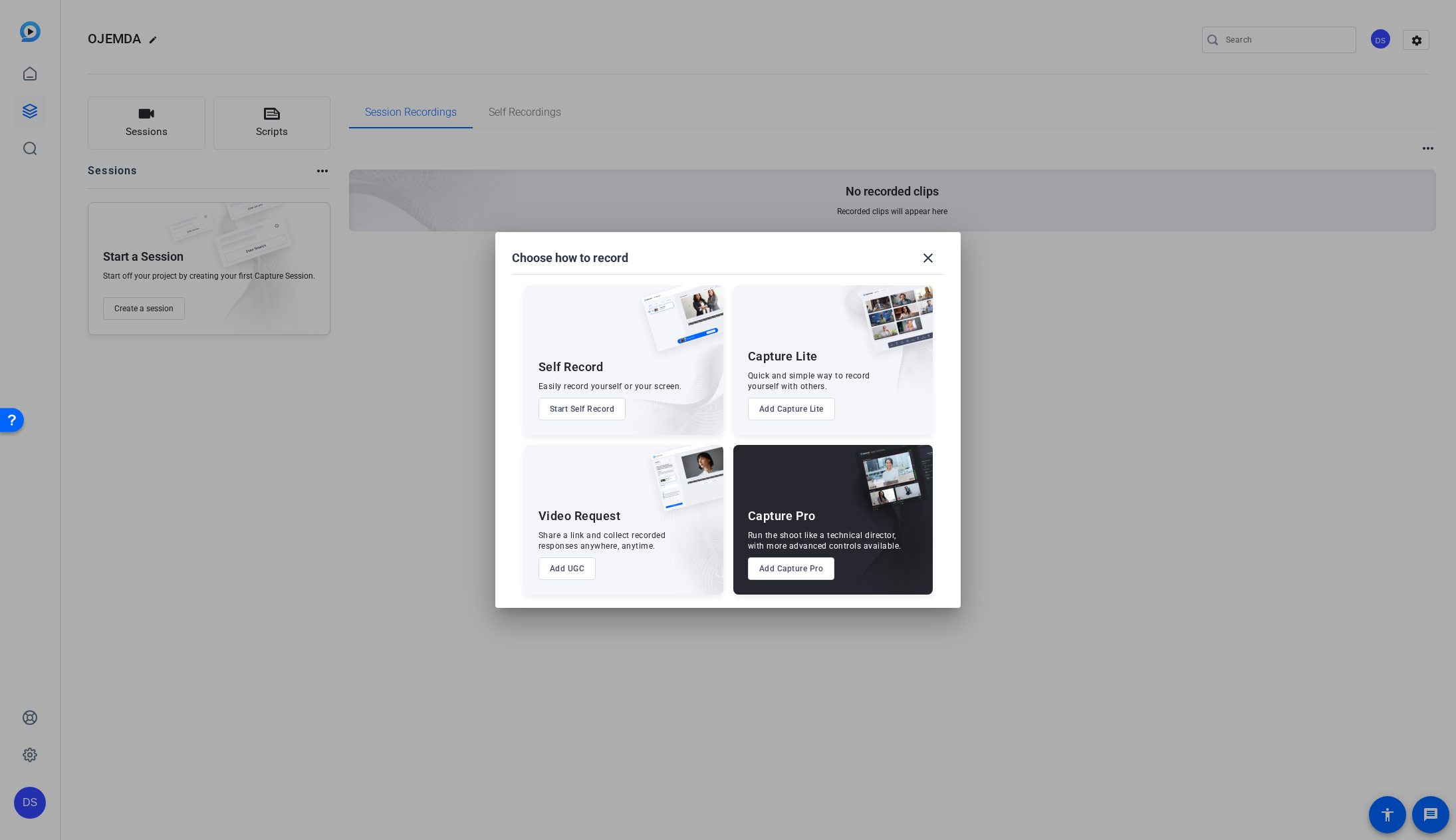
click at [823, 520] on div "Capture Pro Run the shoot like a technical director, with more advanced control…" at bounding box center [833, 520] width 200 height 149
click at [809, 573] on button "Add Capture Pro" at bounding box center [792, 569] width 87 height 23
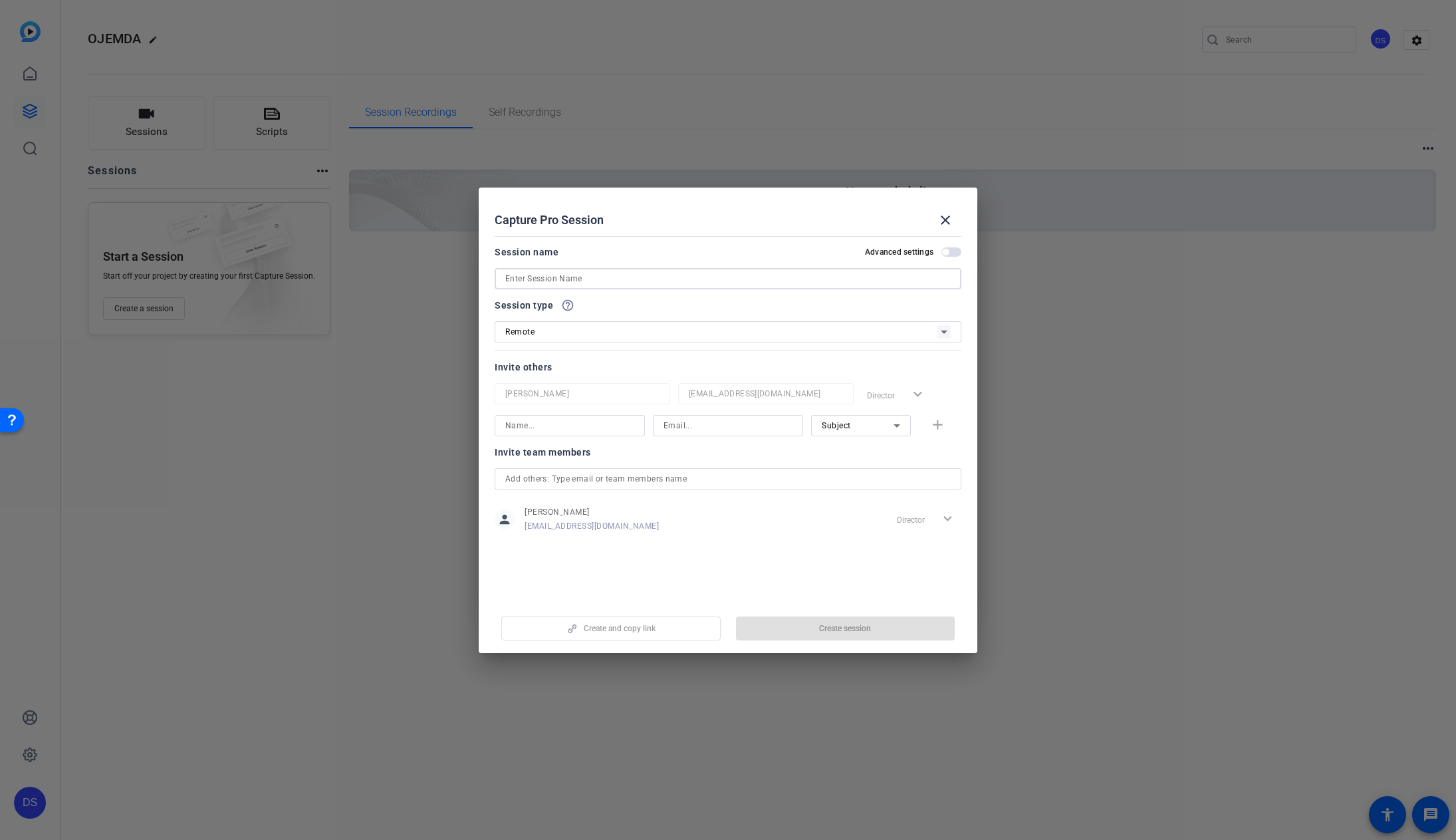
click at [596, 276] on input at bounding box center [728, 278] width 446 height 16
paste input "OJEMDA Webinar tech check"
click at [506, 275] on input "OJEMDA Webinar tech check" at bounding box center [728, 278] width 446 height 16
click at [576, 276] on input "OJEMDA Webinar tech check" at bounding box center [728, 278] width 446 height 16
click at [644, 256] on div "Session name Advanced settings" at bounding box center [728, 252] width 467 height 16
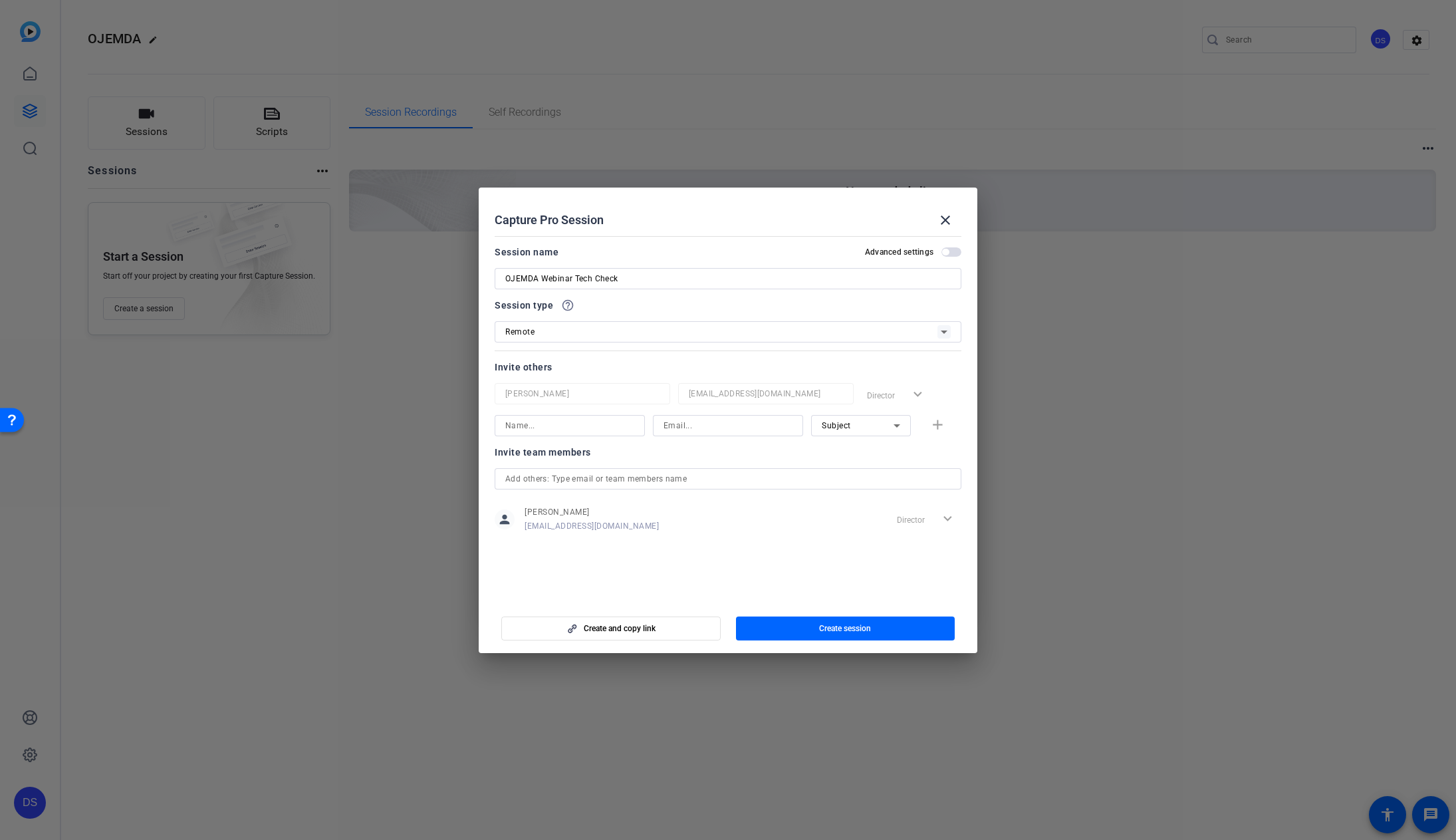
click at [682, 330] on div "Remote" at bounding box center [721, 332] width 432 height 17
click at [682, 330] on div at bounding box center [728, 420] width 1456 height 840
click at [648, 277] on input "OJEMDA Webinar Tech Check" at bounding box center [728, 278] width 446 height 16
type input "OJEMDA Webinar Tech Check - [DATE] 1:30pm ET"
click at [953, 250] on span "button" at bounding box center [952, 252] width 20 height 9
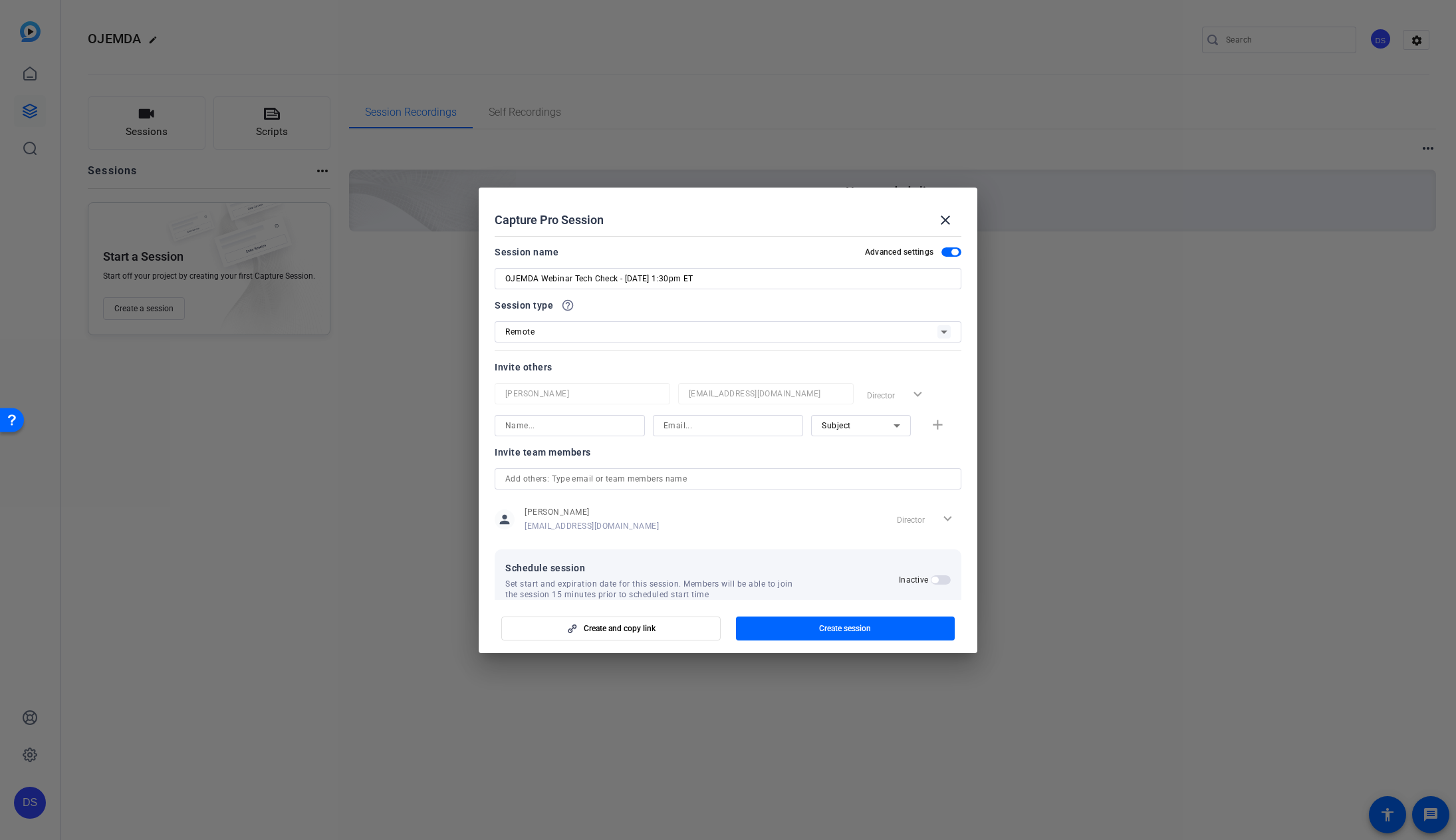
click at [952, 250] on span "button" at bounding box center [955, 252] width 7 height 7
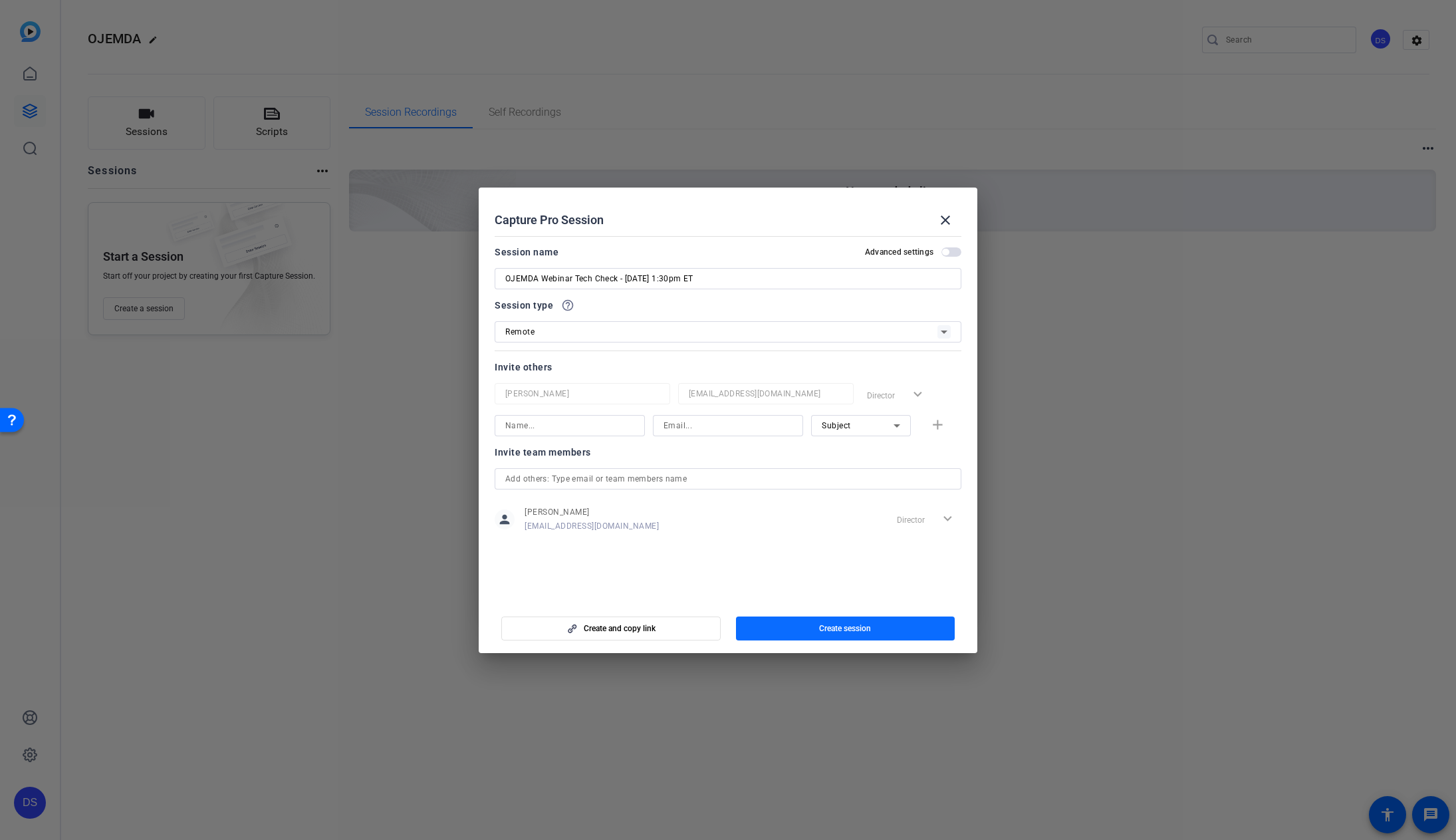
click at [855, 629] on span "Create session" at bounding box center [844, 628] width 52 height 11
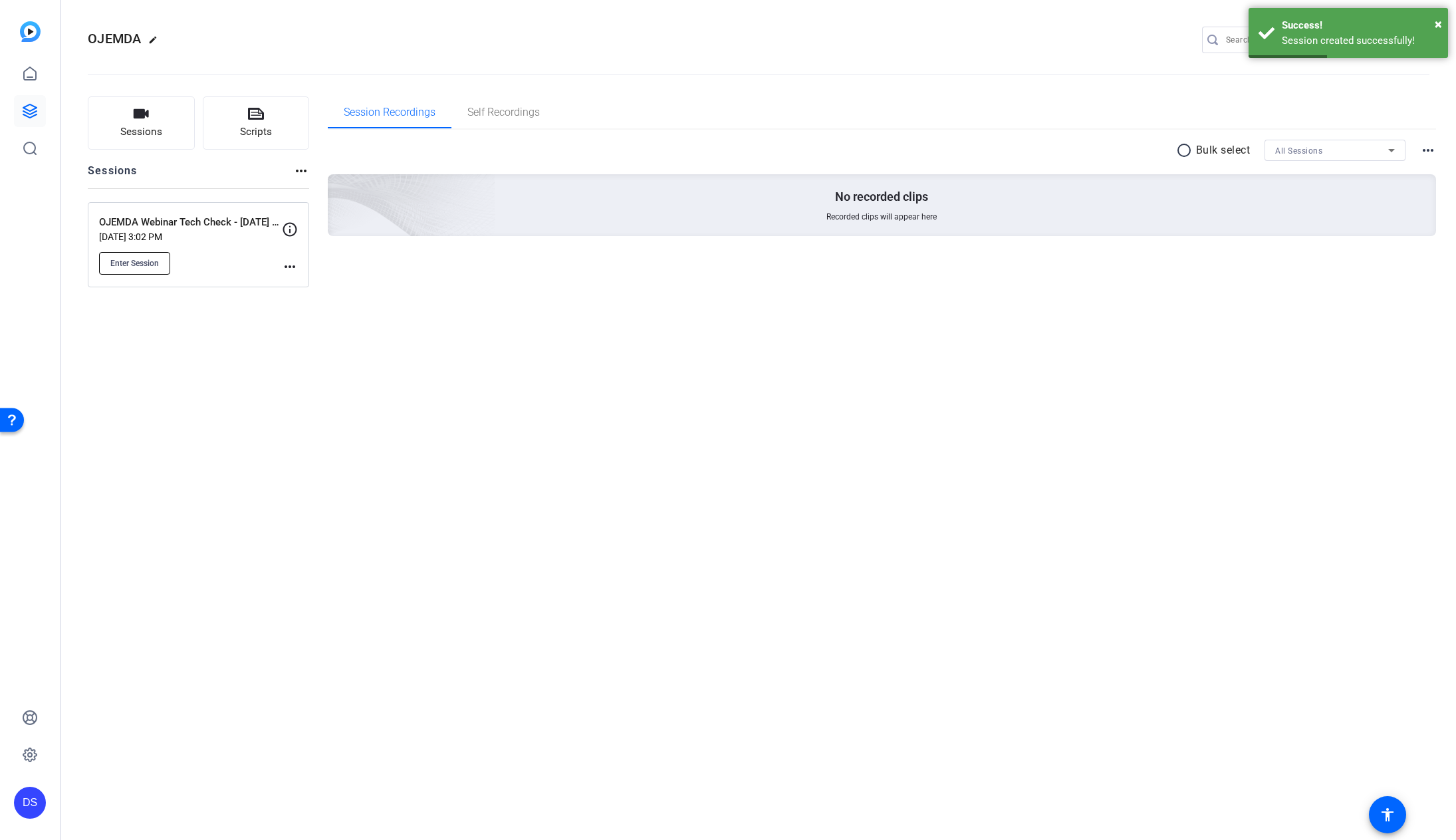
click at [135, 262] on span "Enter Session" at bounding box center [134, 263] width 48 height 11
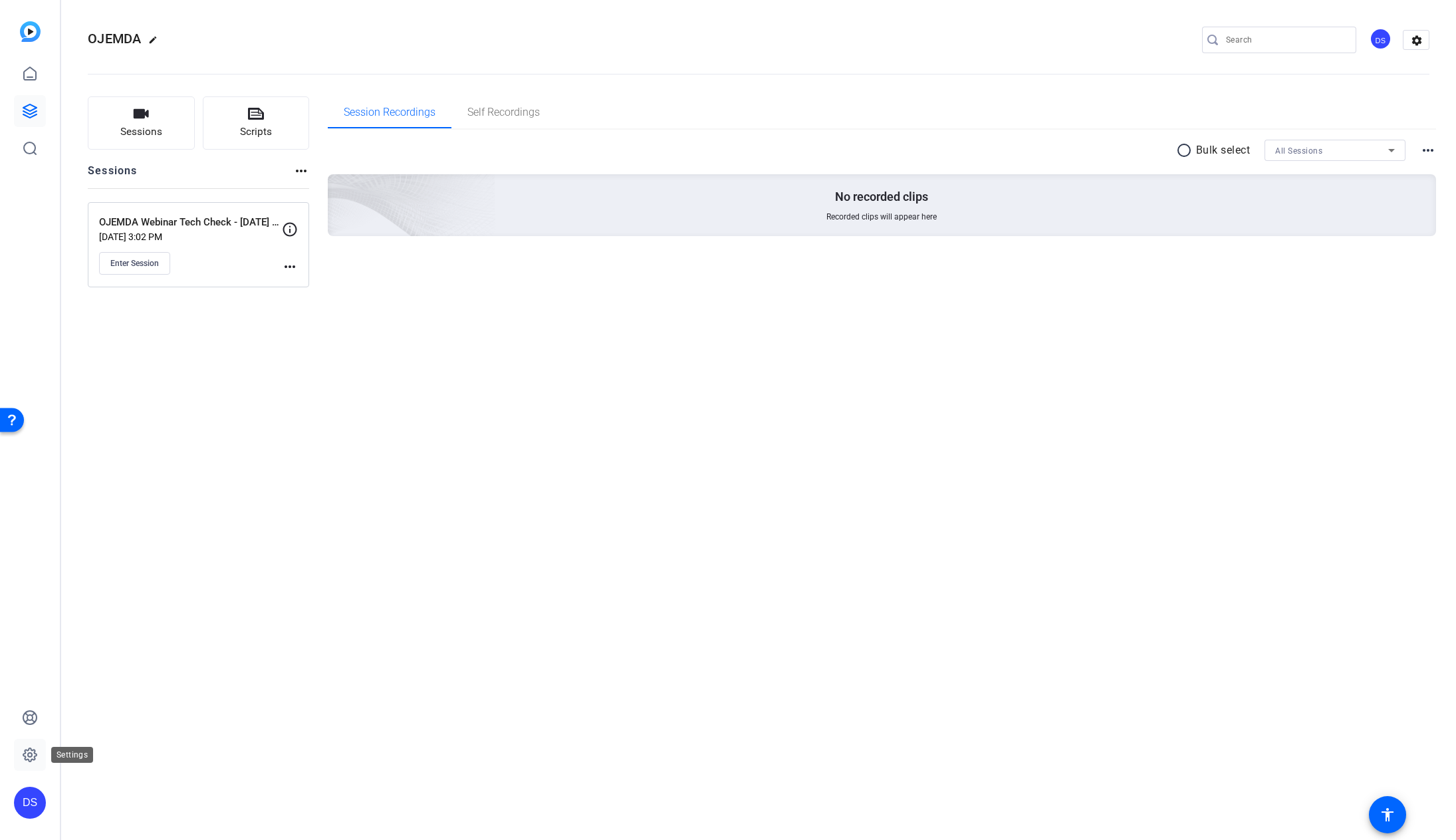
click at [35, 753] on icon at bounding box center [30, 755] width 14 height 14
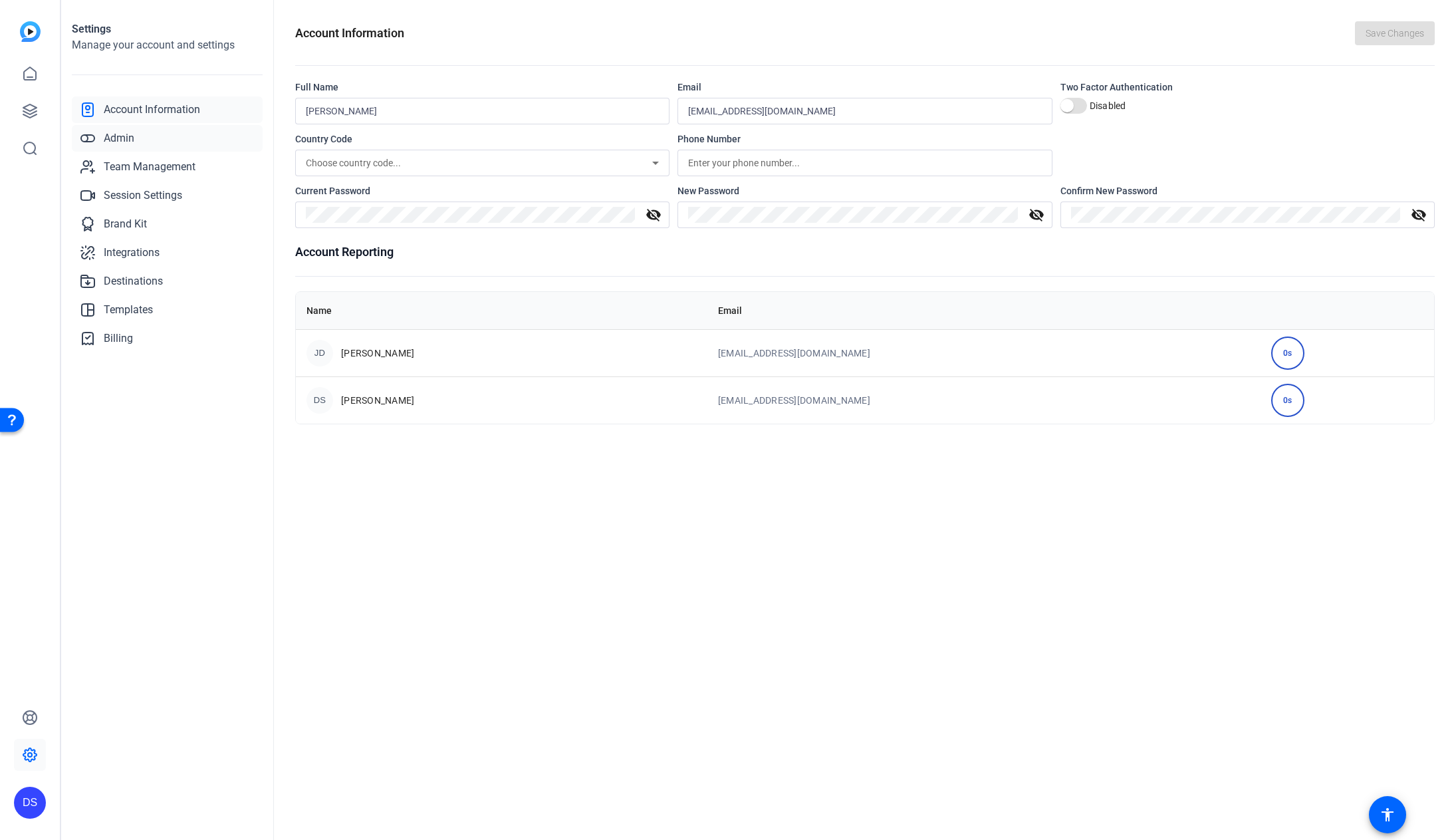
click at [127, 138] on span "Admin" at bounding box center [119, 138] width 31 height 16
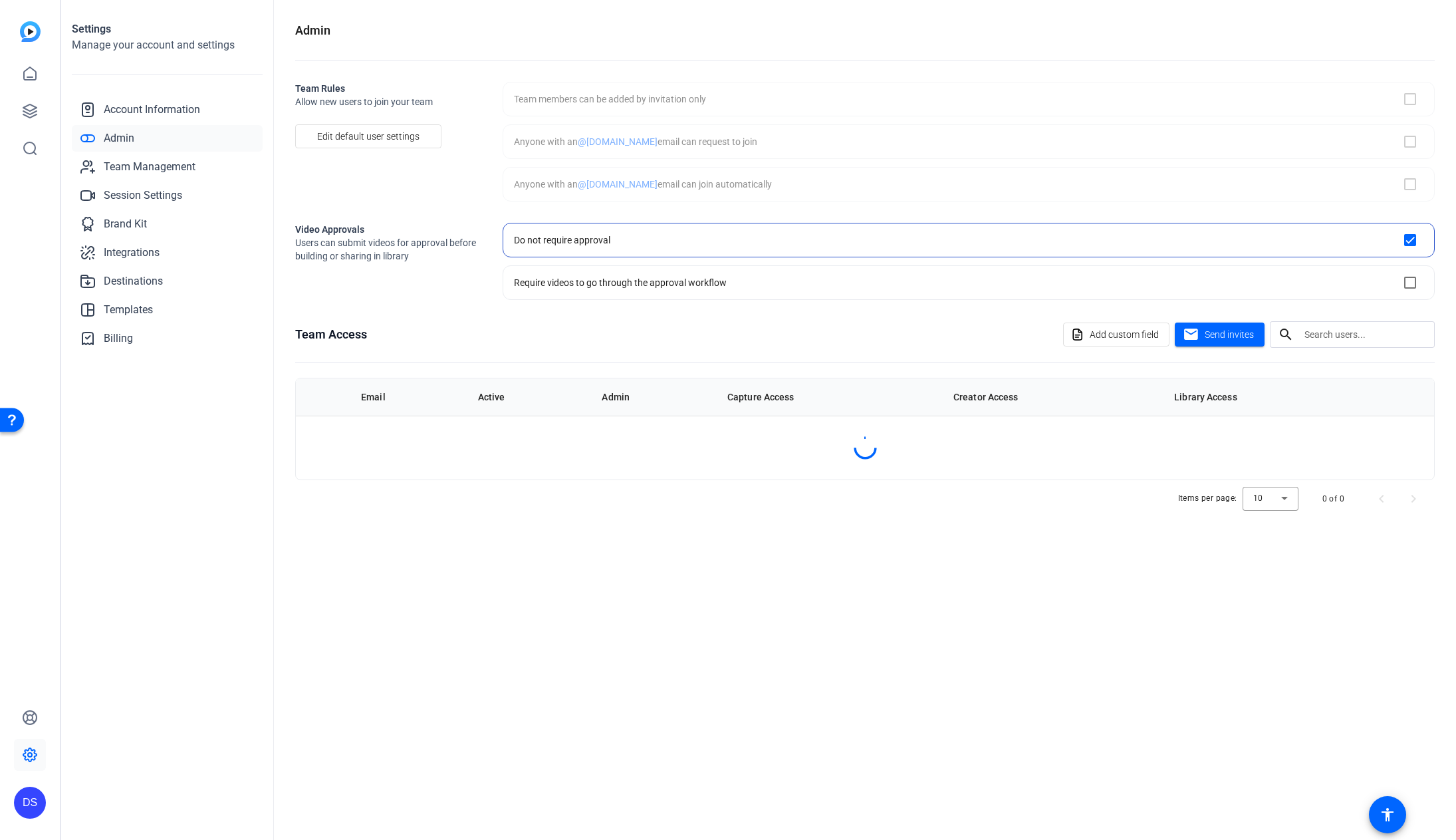
checkbox input "true"
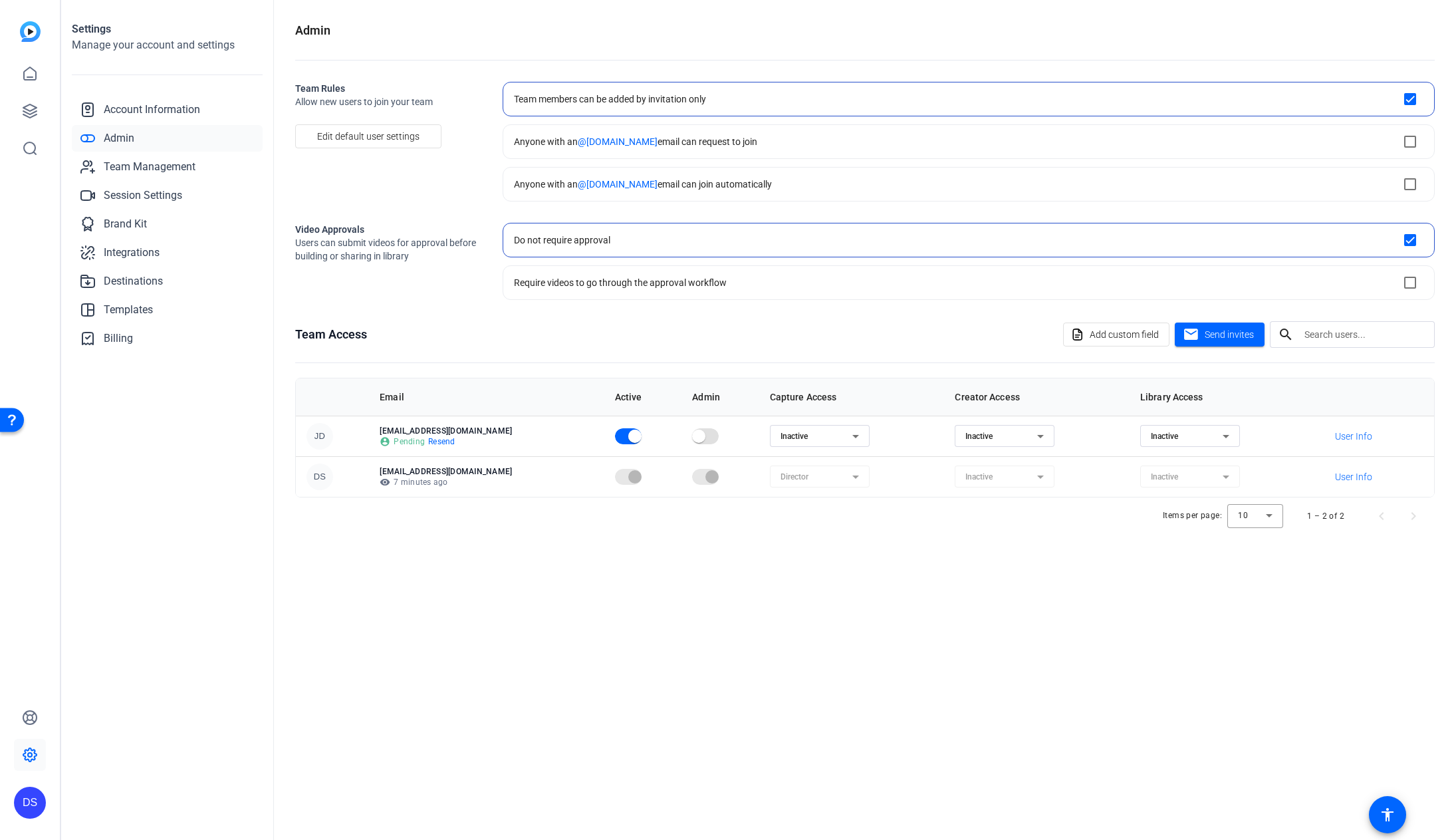
click at [808, 437] on div "Inactive" at bounding box center [816, 436] width 72 height 16
click at [743, 585] on div at bounding box center [728, 420] width 1456 height 840
click at [814, 434] on div "Inactive" at bounding box center [816, 436] width 72 height 16
click at [1038, 587] on div at bounding box center [728, 420] width 1456 height 840
click at [1175, 441] on div "Inactive" at bounding box center [1186, 436] width 72 height 16
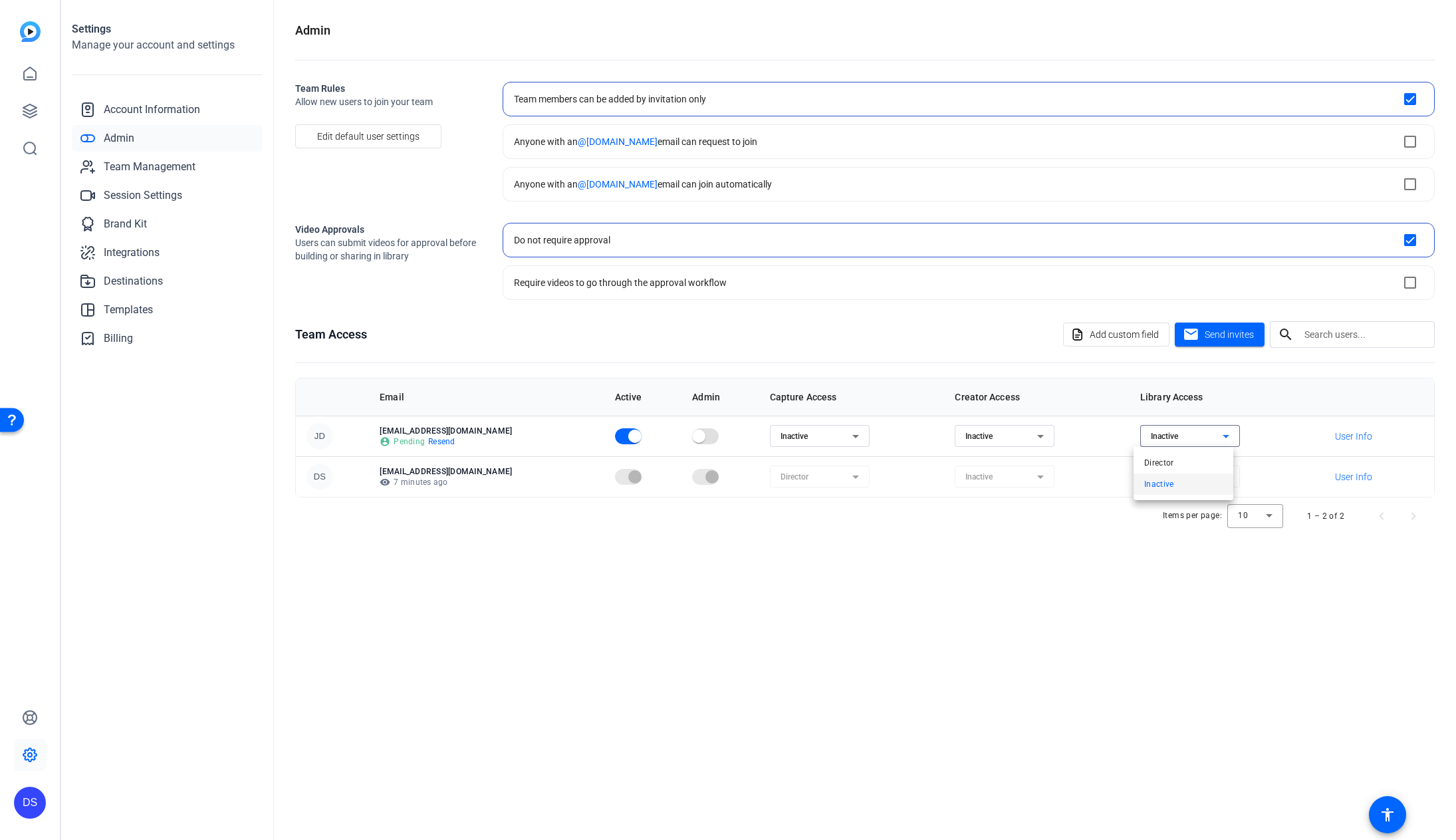
click at [1159, 506] on div at bounding box center [728, 420] width 1456 height 840
click at [1213, 478] on mat-form-field "Inactive" at bounding box center [1190, 476] width 100 height 22
click at [1214, 478] on mat-form-field "Inactive" at bounding box center [1190, 476] width 100 height 22
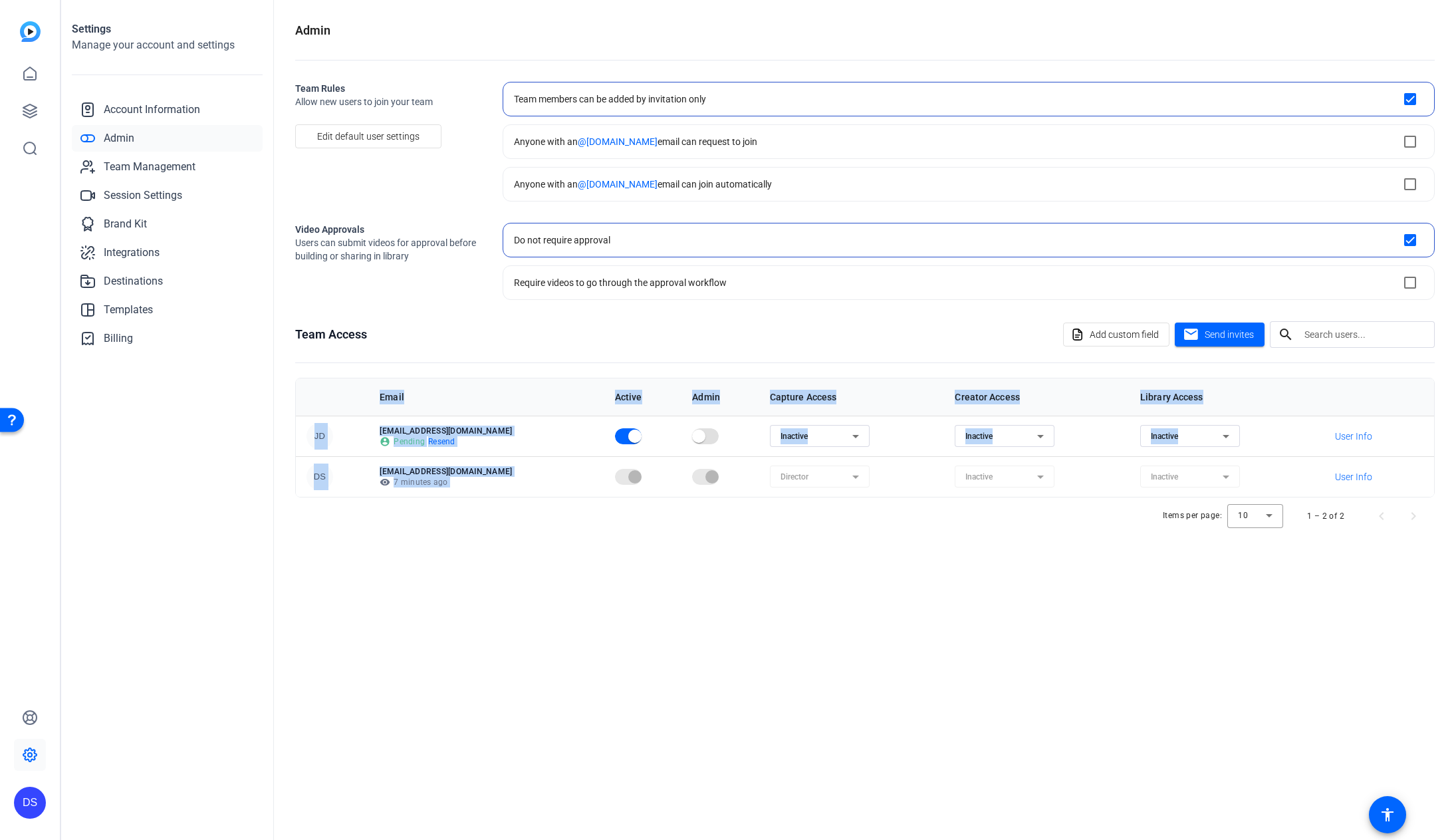
click at [1214, 478] on mat-form-field "Inactive" at bounding box center [1190, 476] width 100 height 22
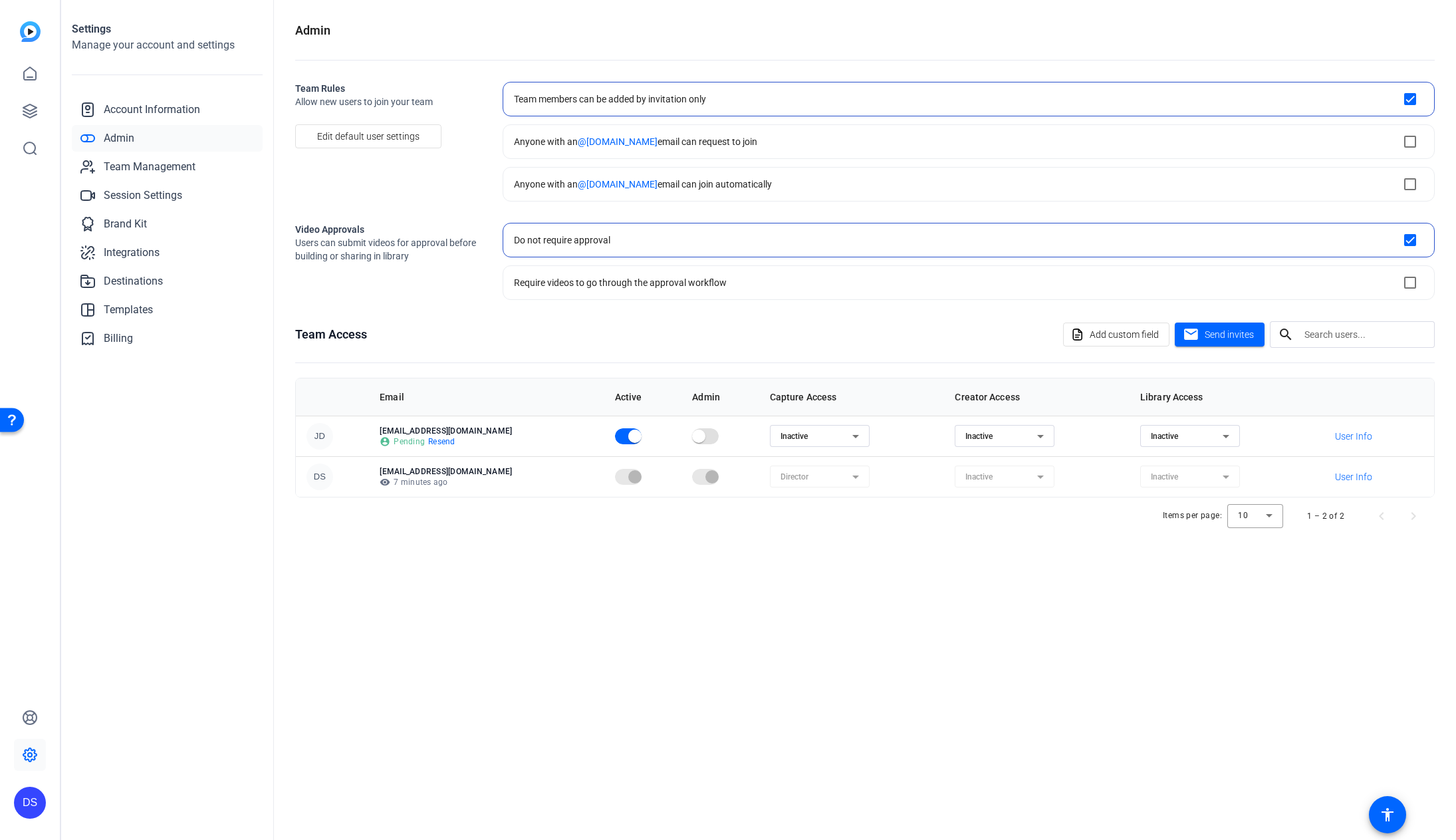
click at [1194, 426] on div "Inactive" at bounding box center [1190, 435] width 78 height 22
click at [783, 589] on div at bounding box center [728, 420] width 1456 height 840
click at [628, 440] on span "button" at bounding box center [635, 437] width 14 height 14
click at [848, 435] on icon at bounding box center [855, 436] width 16 height 16
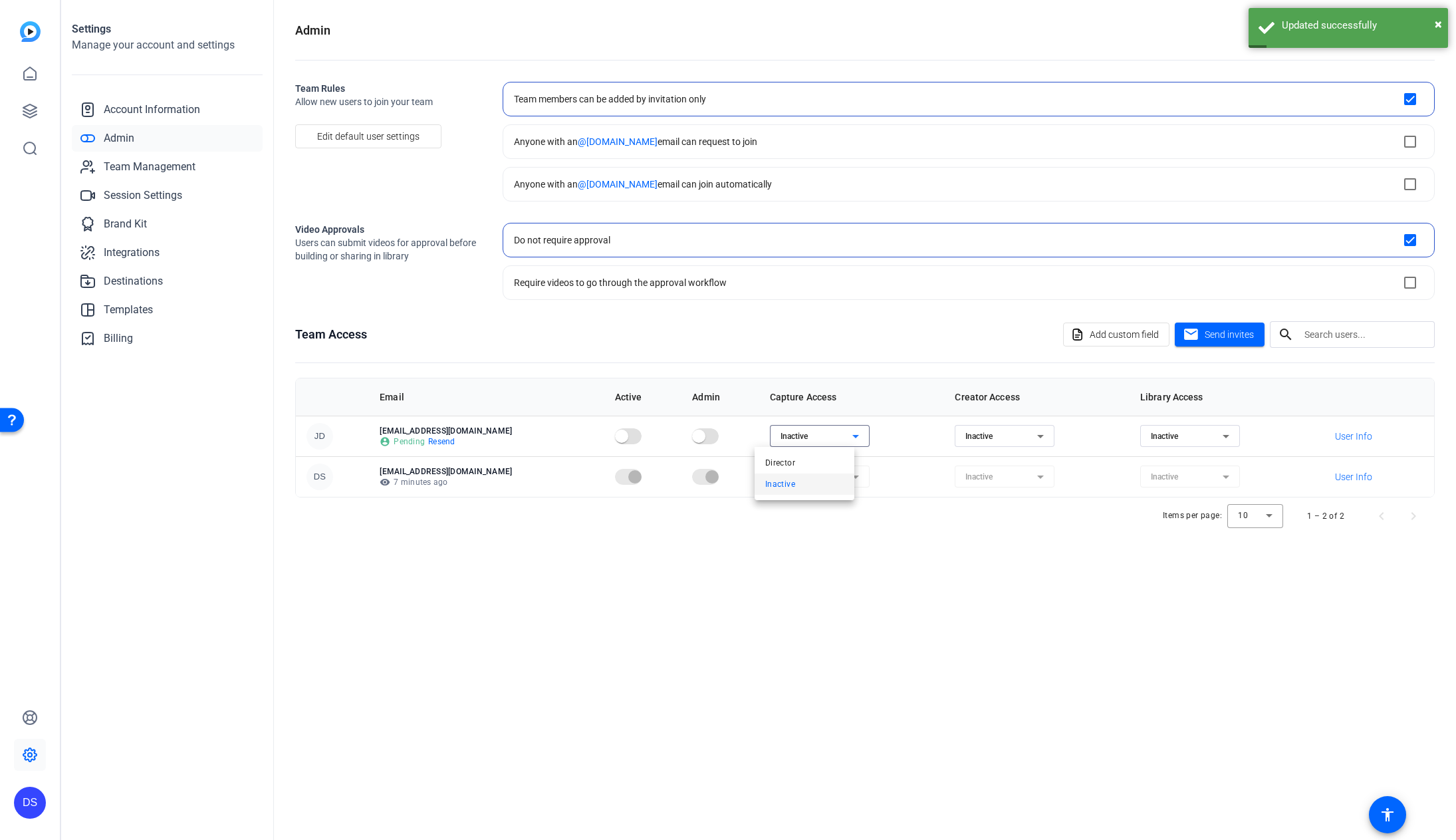
click at [798, 600] on div at bounding box center [728, 420] width 1456 height 840
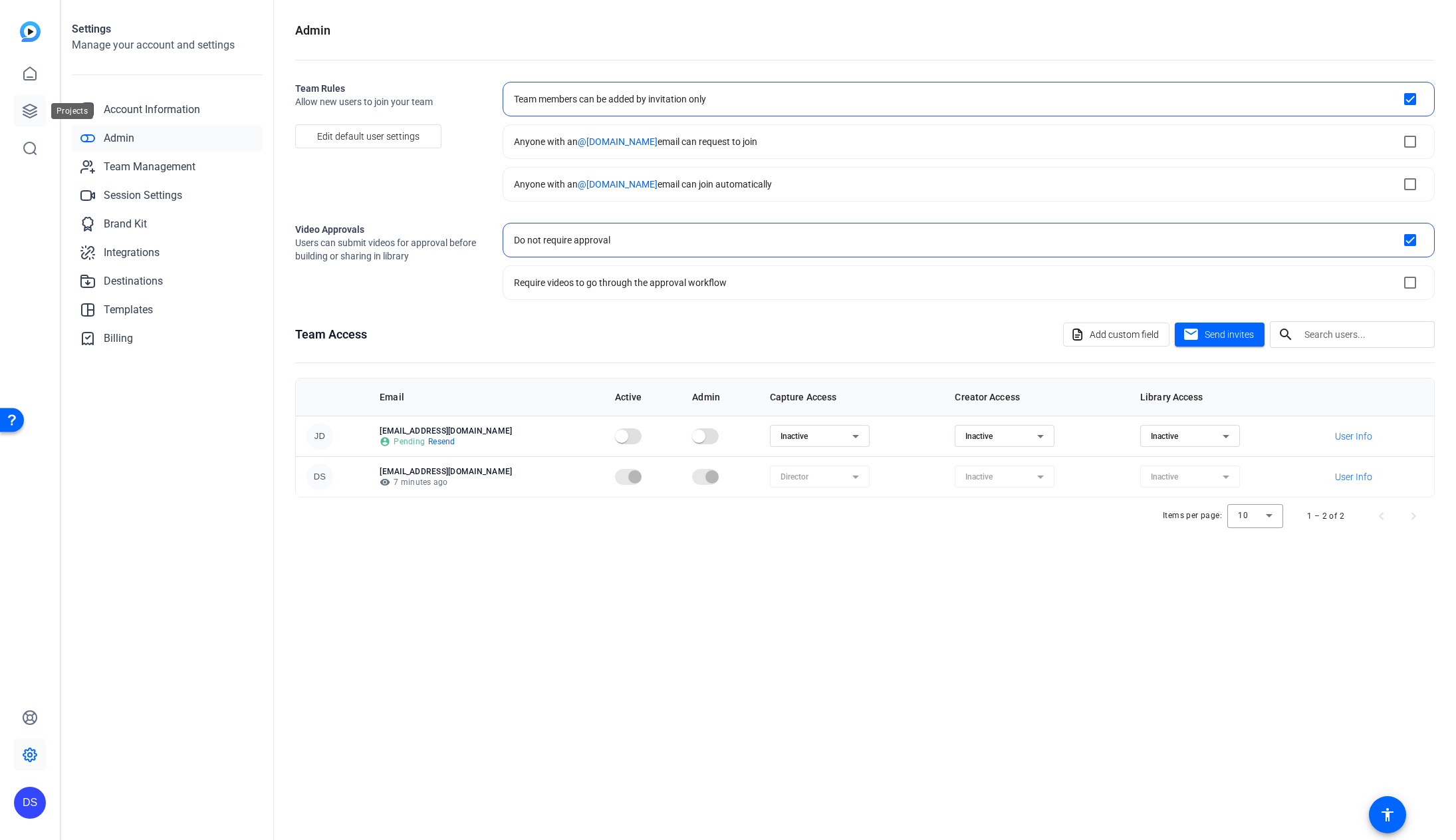
click at [29, 110] on icon at bounding box center [30, 111] width 14 height 14
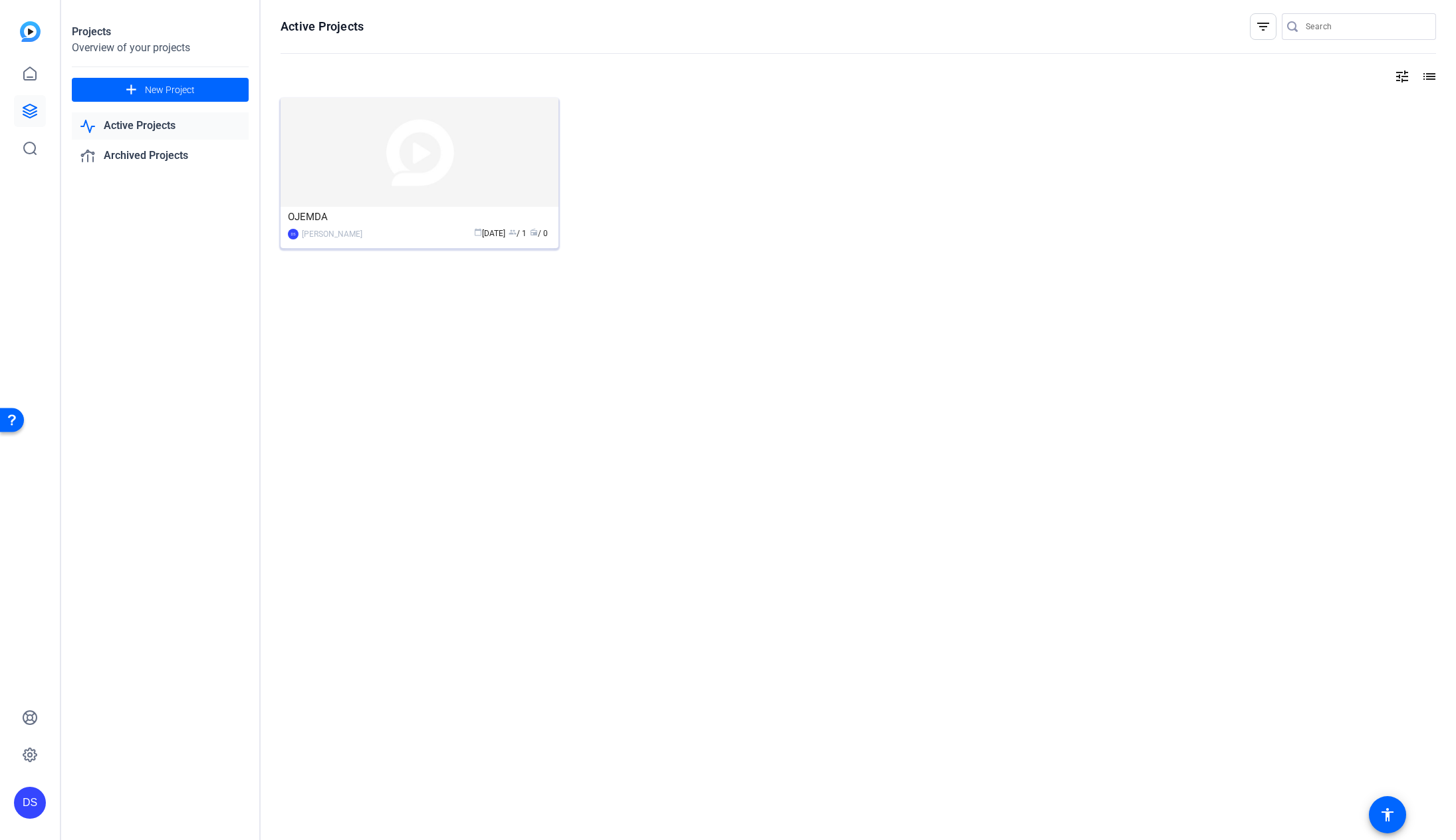
click at [398, 175] on img at bounding box center [419, 152] width 278 height 109
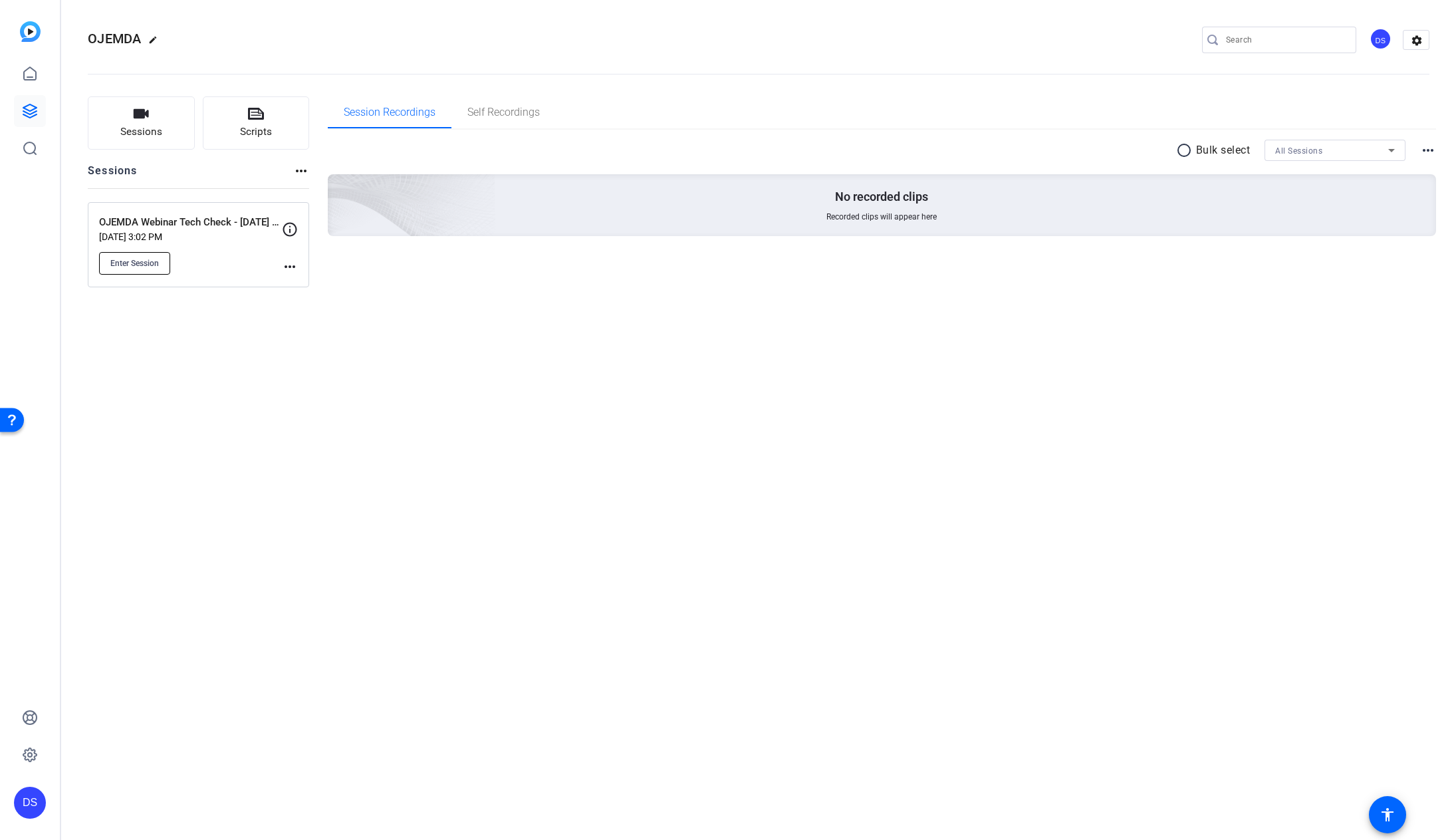
click at [149, 259] on span "Enter Session" at bounding box center [134, 263] width 48 height 11
click at [991, 385] on div "OJEMDA edit DS settings Sessions Scripts Sessions more_horiz OJEMDA Webinar Tec…" at bounding box center [759, 420] width 1395 height 840
click at [148, 267] on span "Enter Session" at bounding box center [134, 263] width 48 height 11
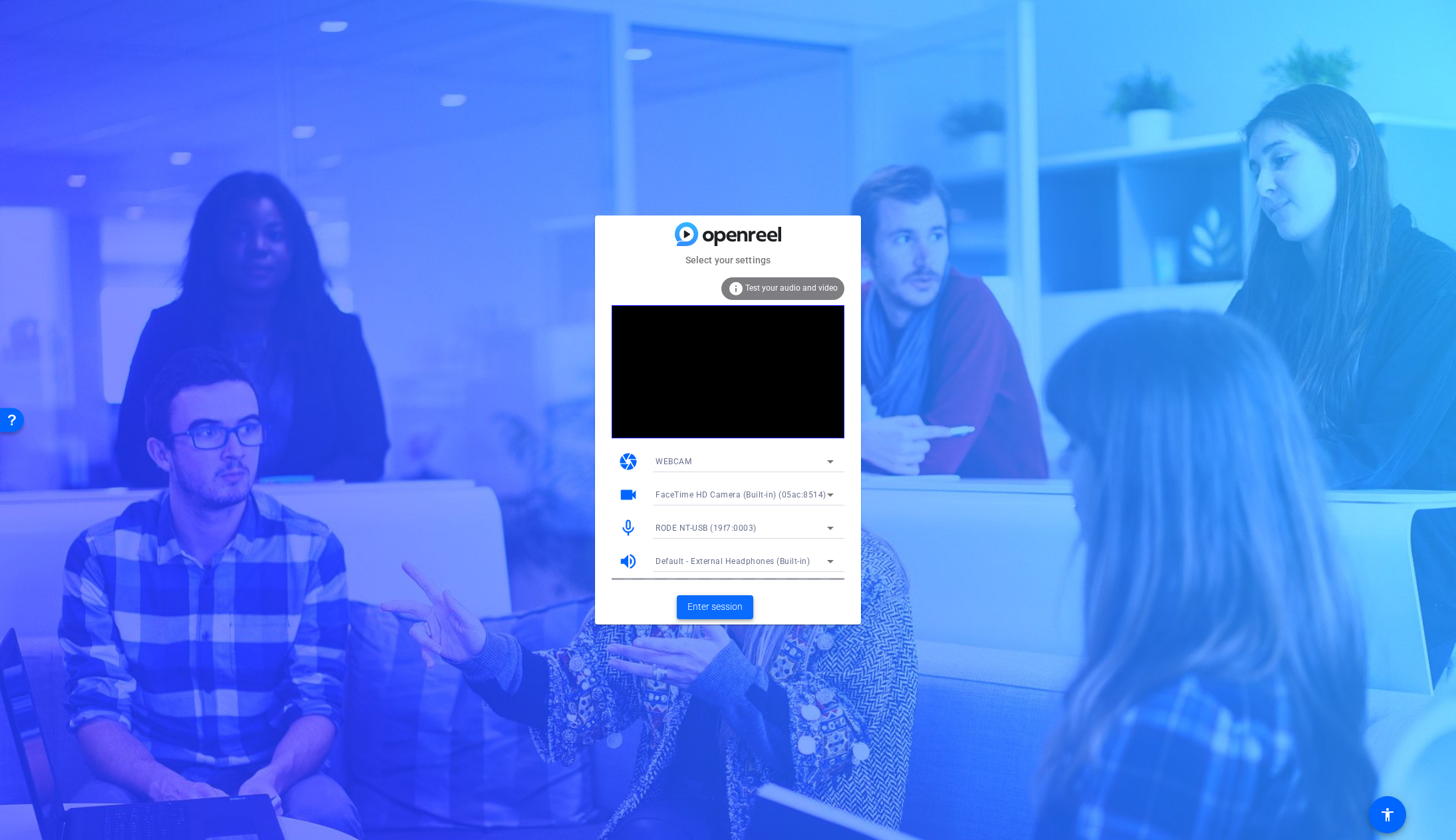
click at [722, 605] on span "Enter session" at bounding box center [715, 606] width 55 height 14
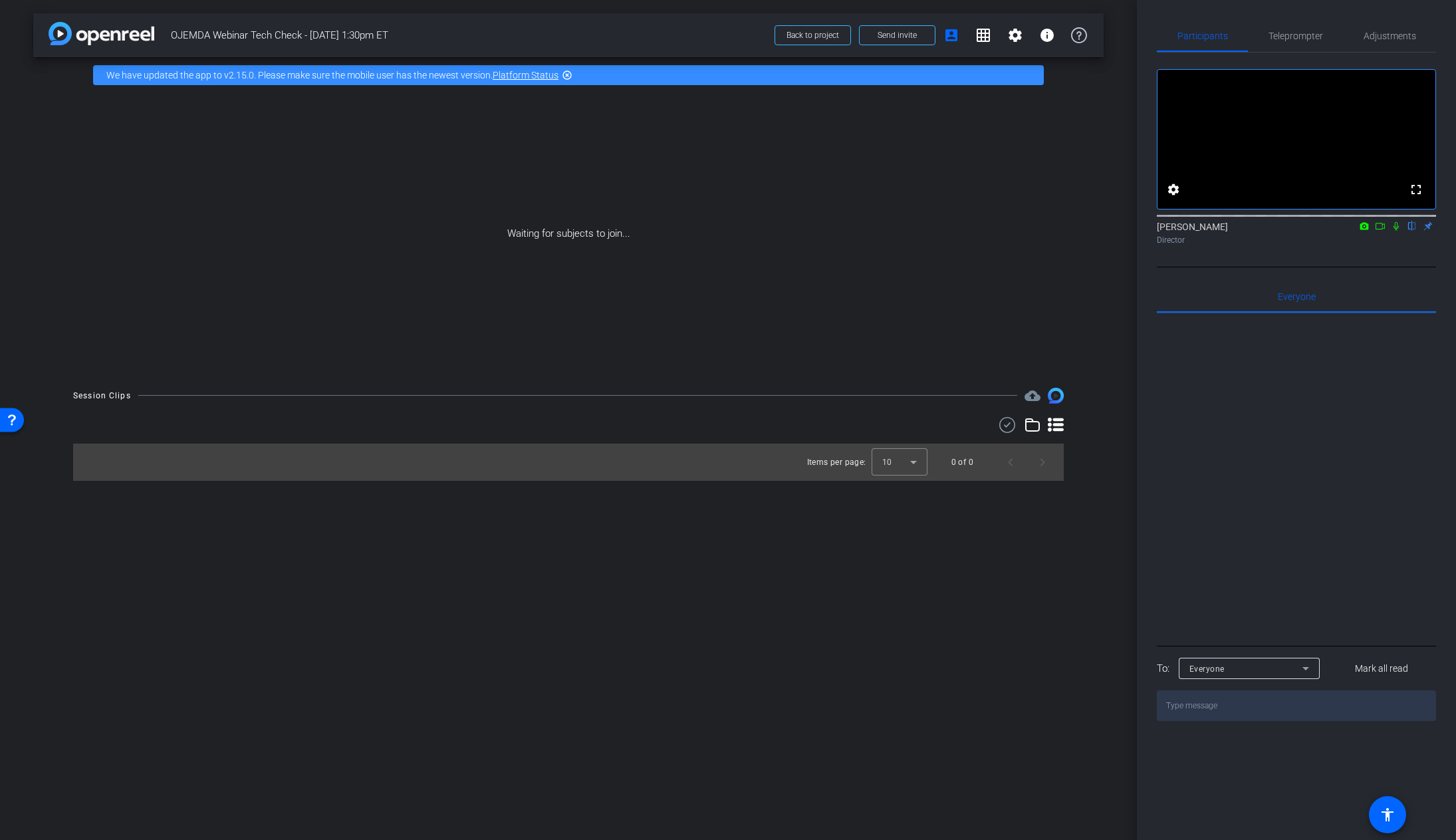
click at [571, 74] on mat-icon "highlight_off" at bounding box center [567, 75] width 11 height 11
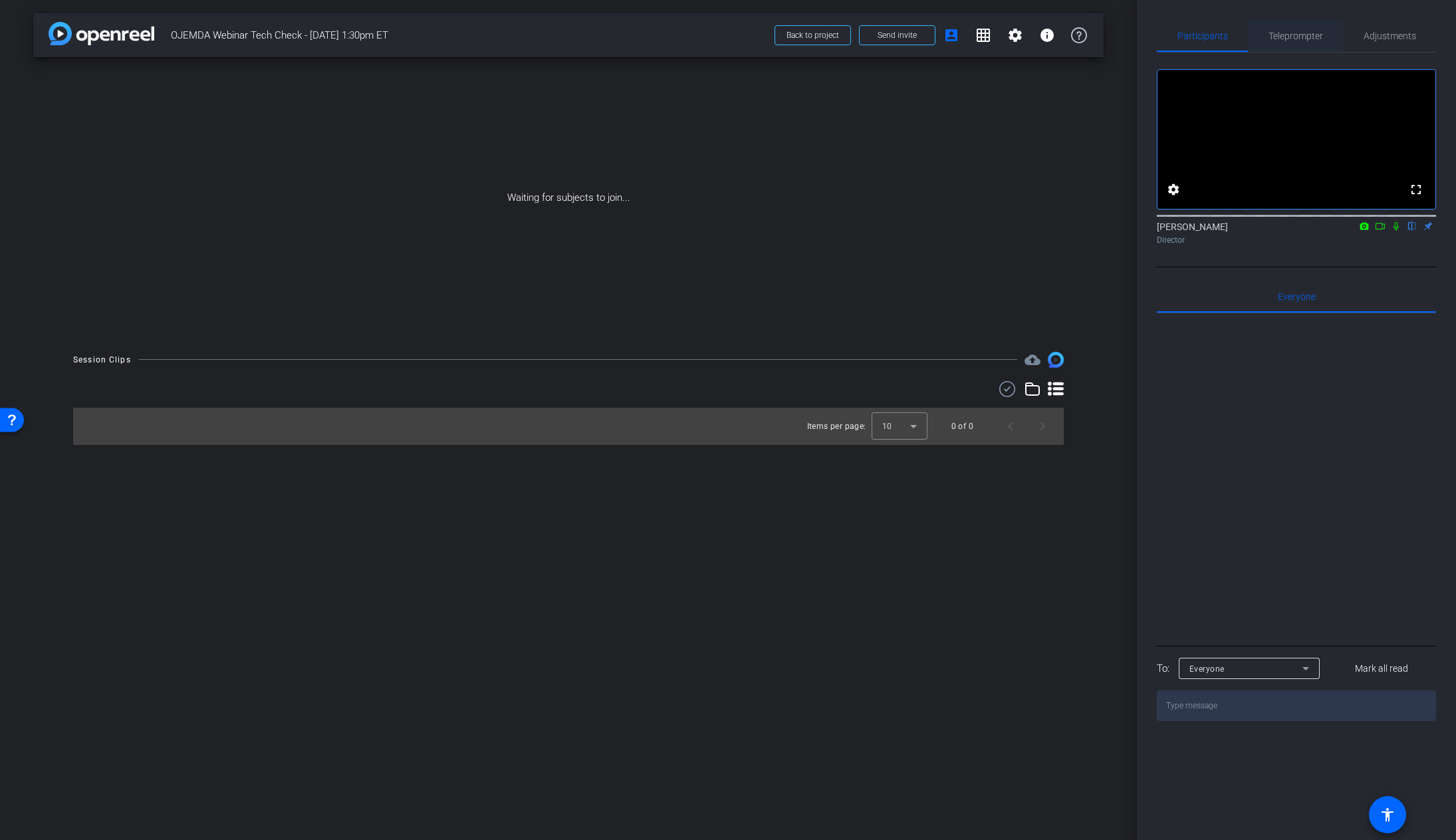
click at [1309, 40] on span "Teleprompter" at bounding box center [1295, 35] width 54 height 9
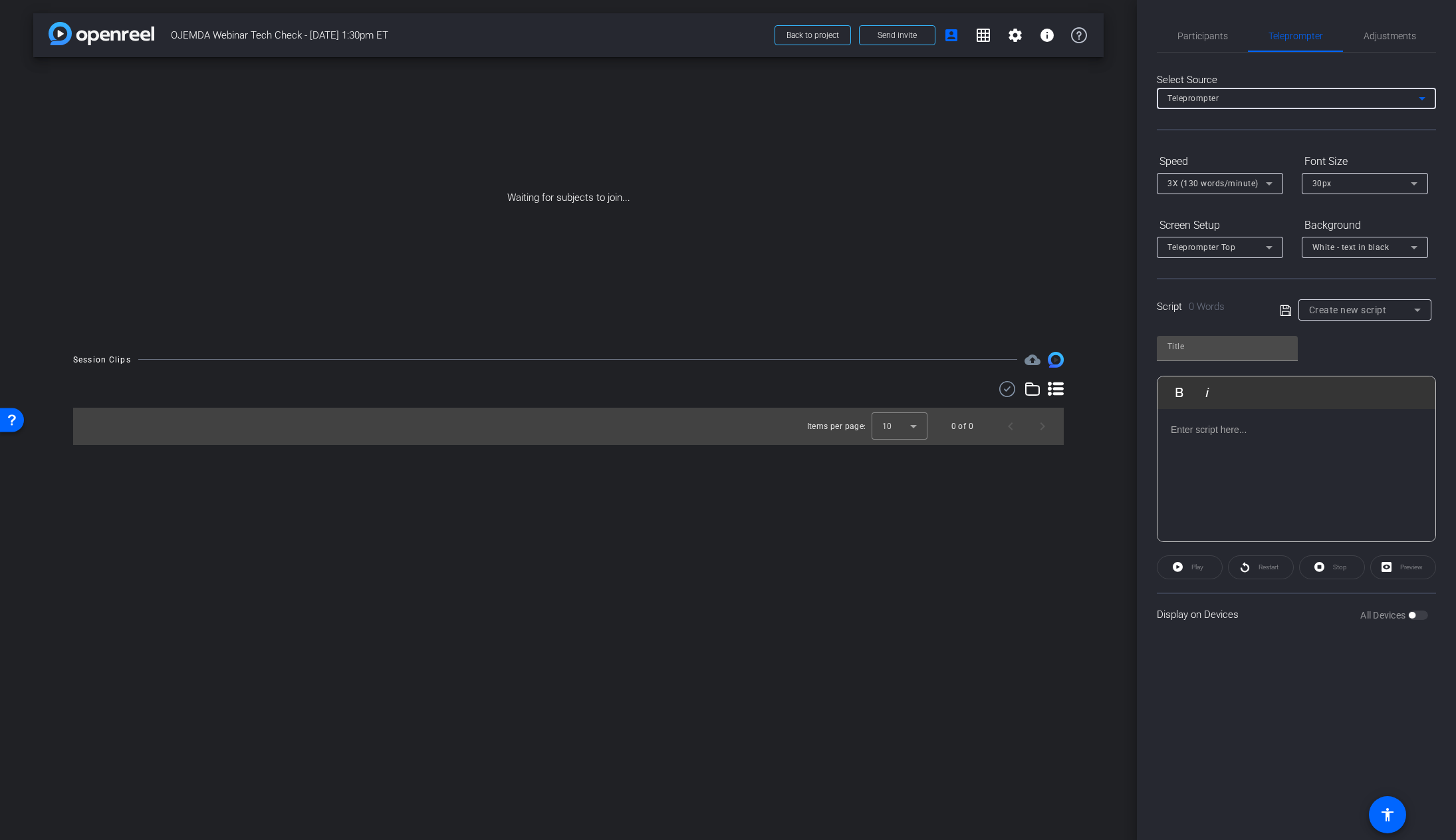
click at [1339, 100] on div "Teleprompter" at bounding box center [1292, 98] width 251 height 17
click at [1339, 100] on div at bounding box center [728, 420] width 1456 height 840
click at [1391, 37] on span "Adjustments" at bounding box center [1390, 35] width 53 height 9
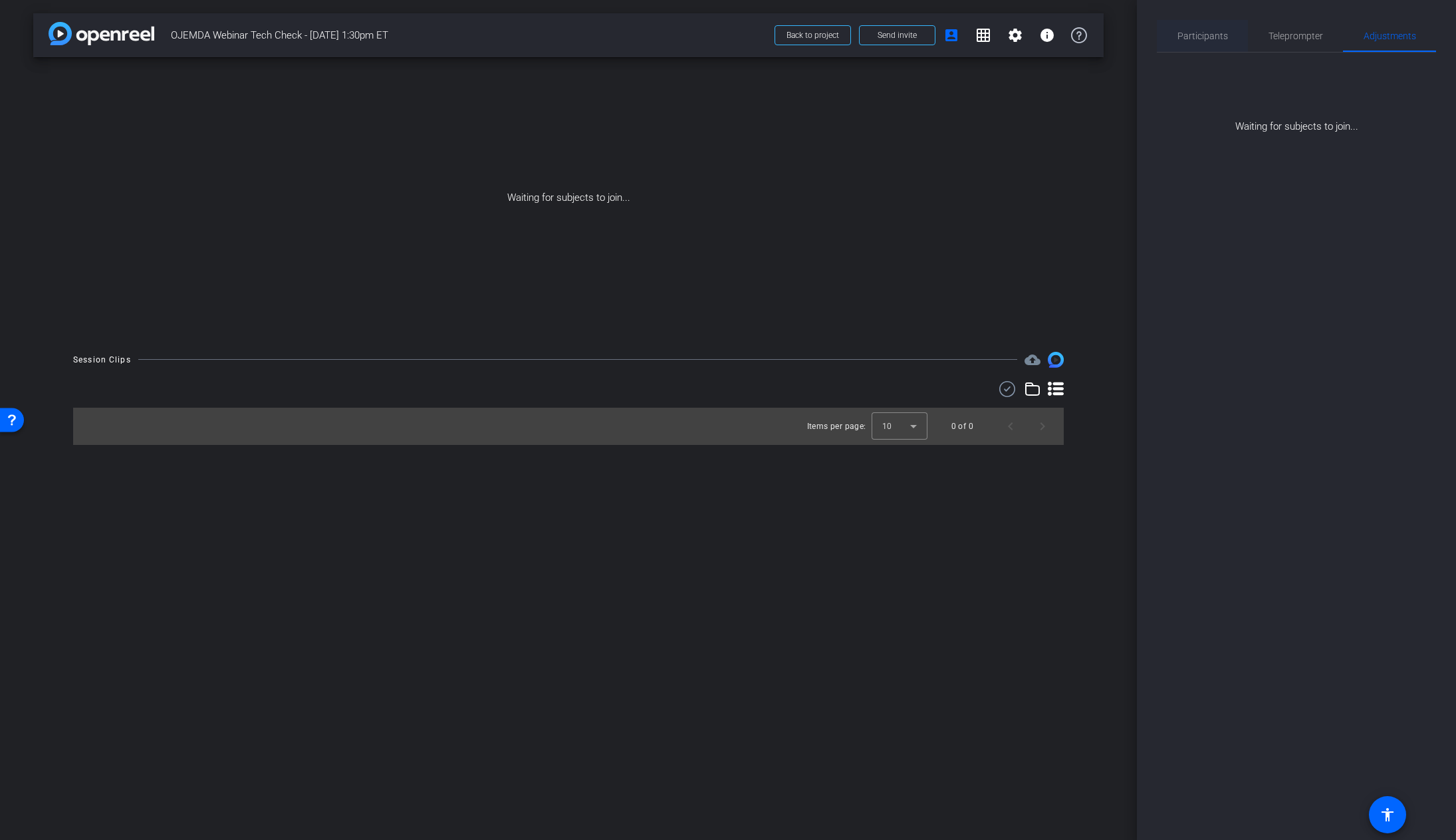
click at [1220, 36] on span "Participants" at bounding box center [1203, 35] width 51 height 9
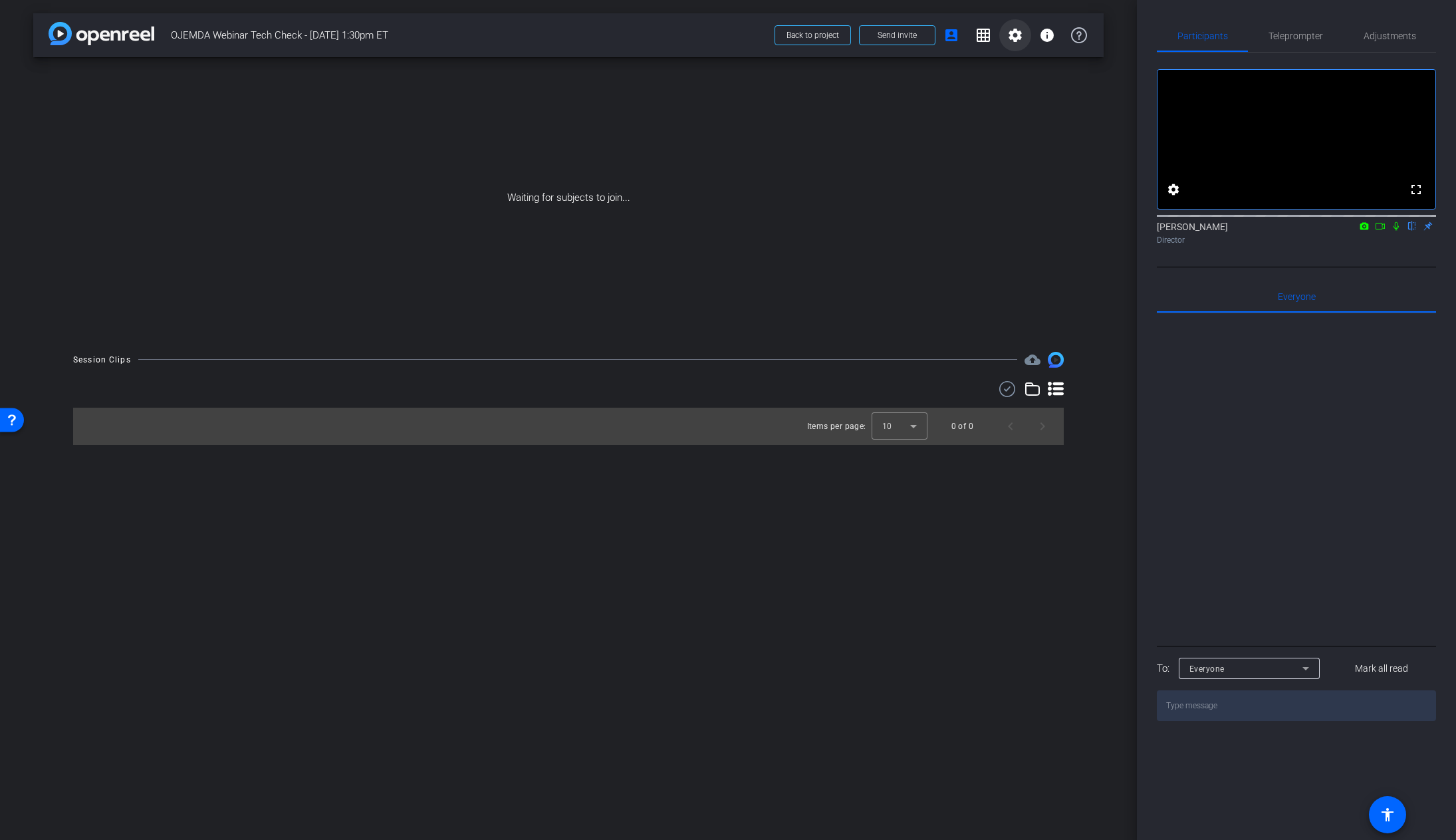
click at [1019, 33] on mat-icon "settings" at bounding box center [1015, 35] width 16 height 16
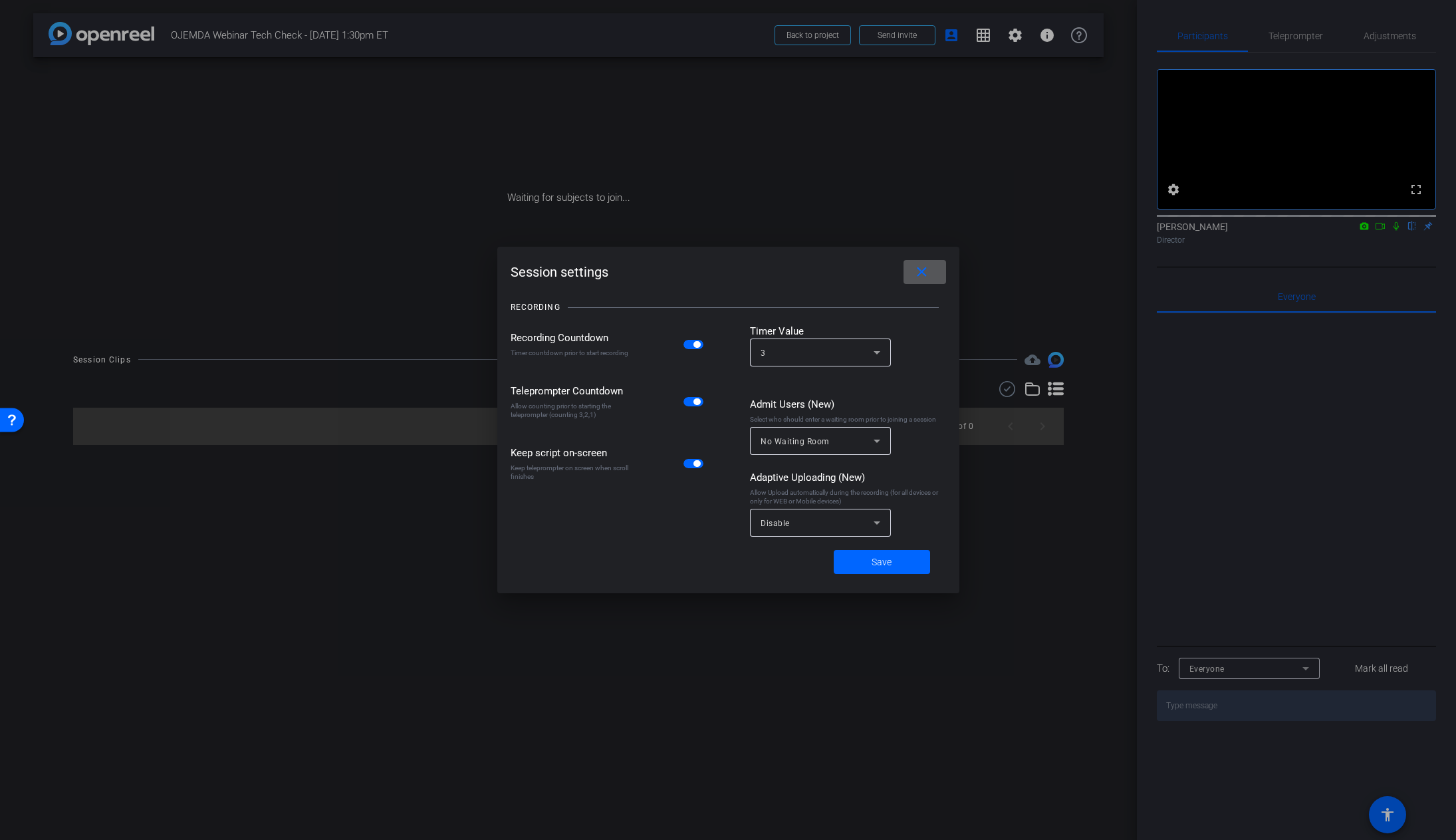
click at [930, 284] on span at bounding box center [924, 271] width 42 height 32
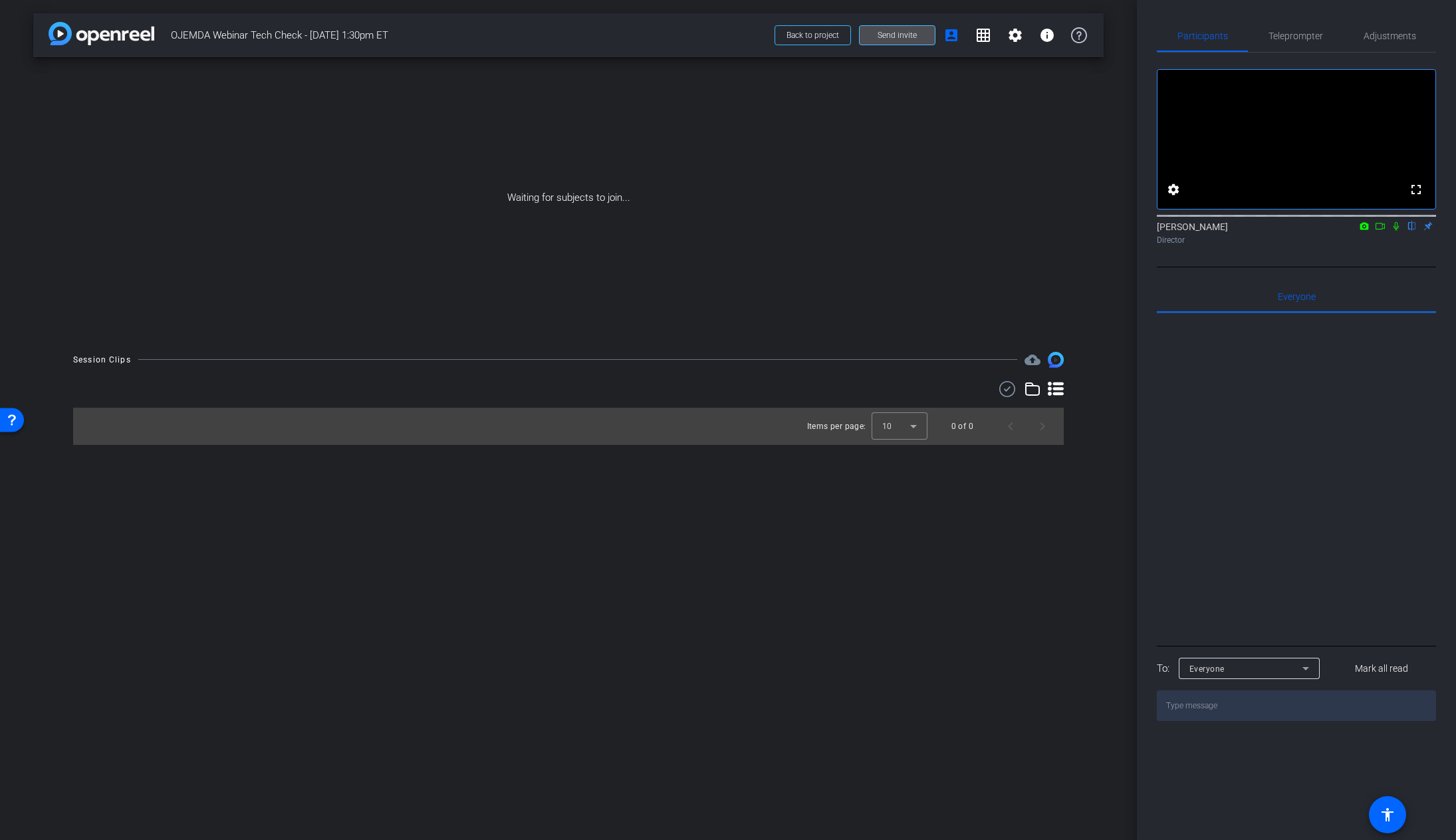
click at [907, 38] on span "Send invite" at bounding box center [897, 35] width 39 height 11
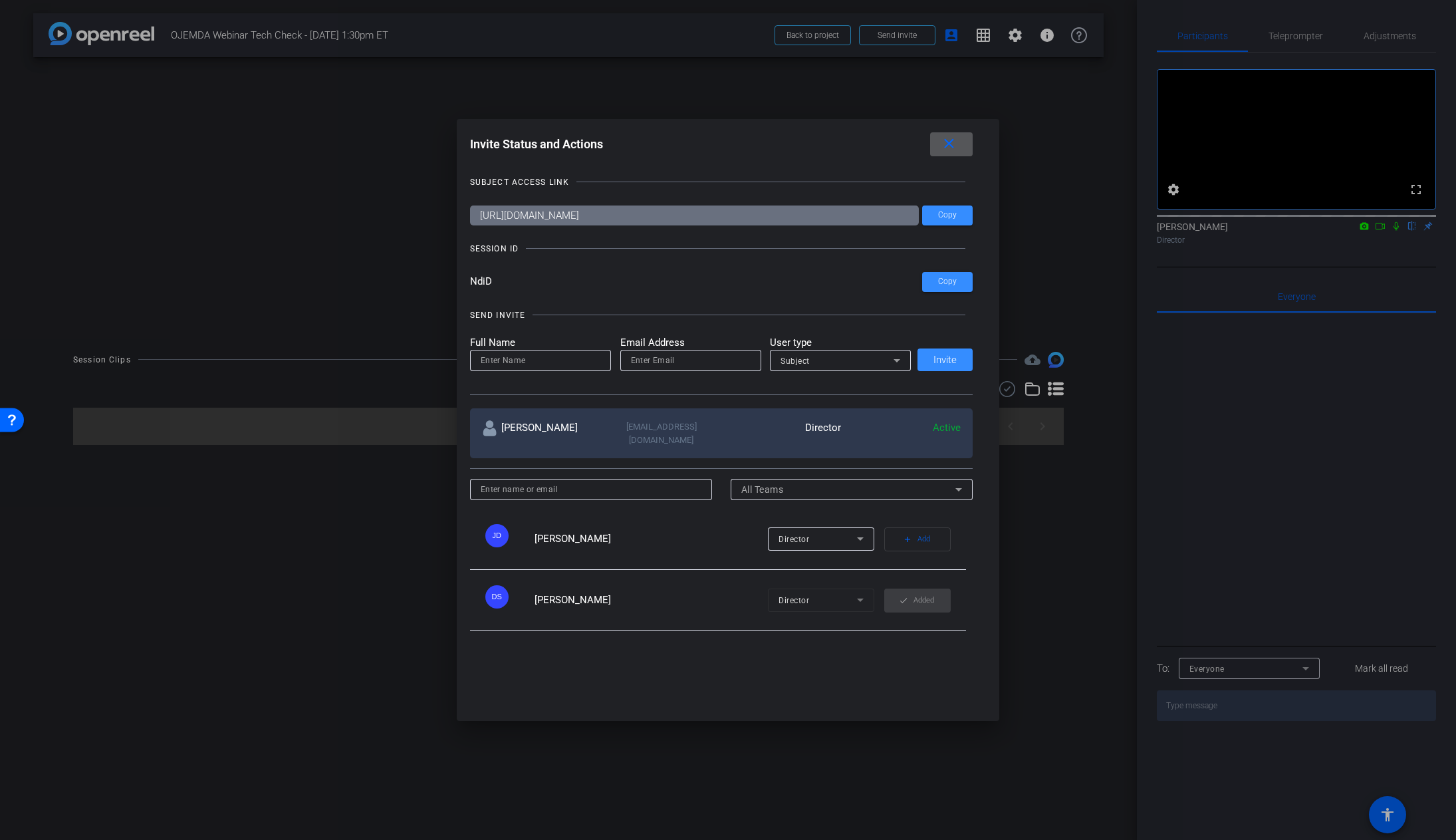
click at [958, 138] on mat-icon "close" at bounding box center [949, 144] width 17 height 17
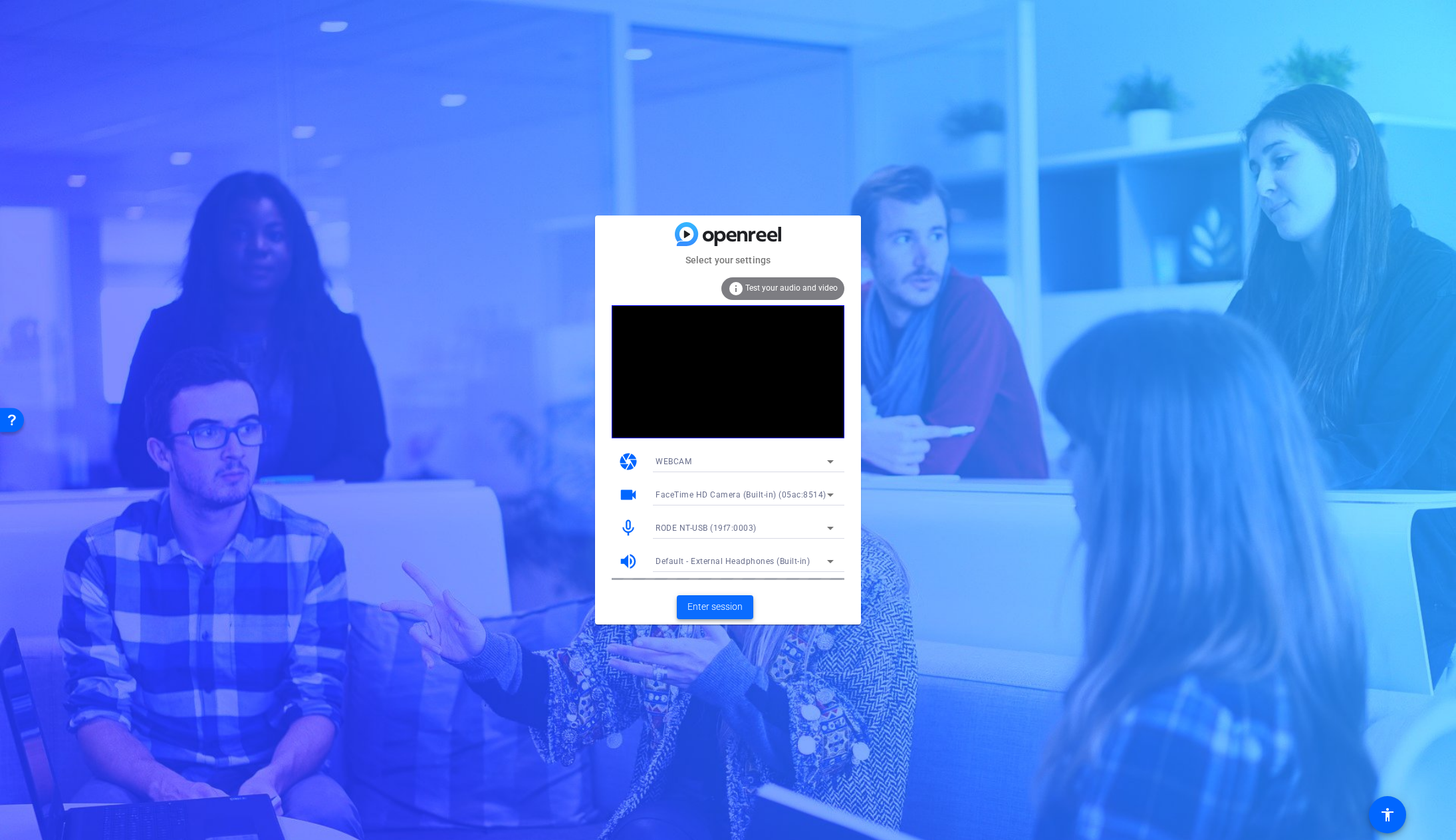
click at [718, 611] on span "Enter session" at bounding box center [715, 606] width 55 height 14
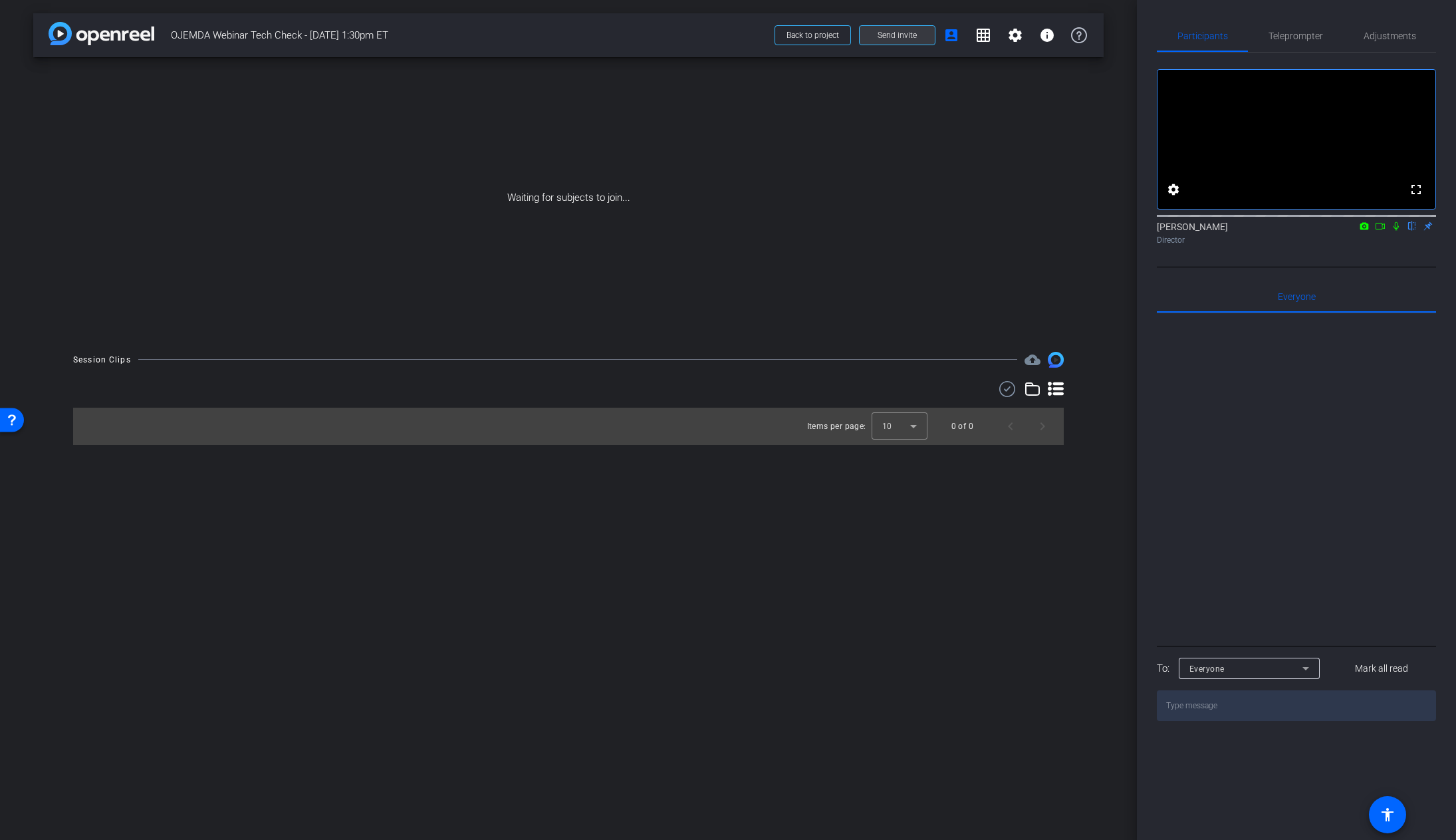
click at [909, 34] on span "Send invite" at bounding box center [897, 35] width 39 height 11
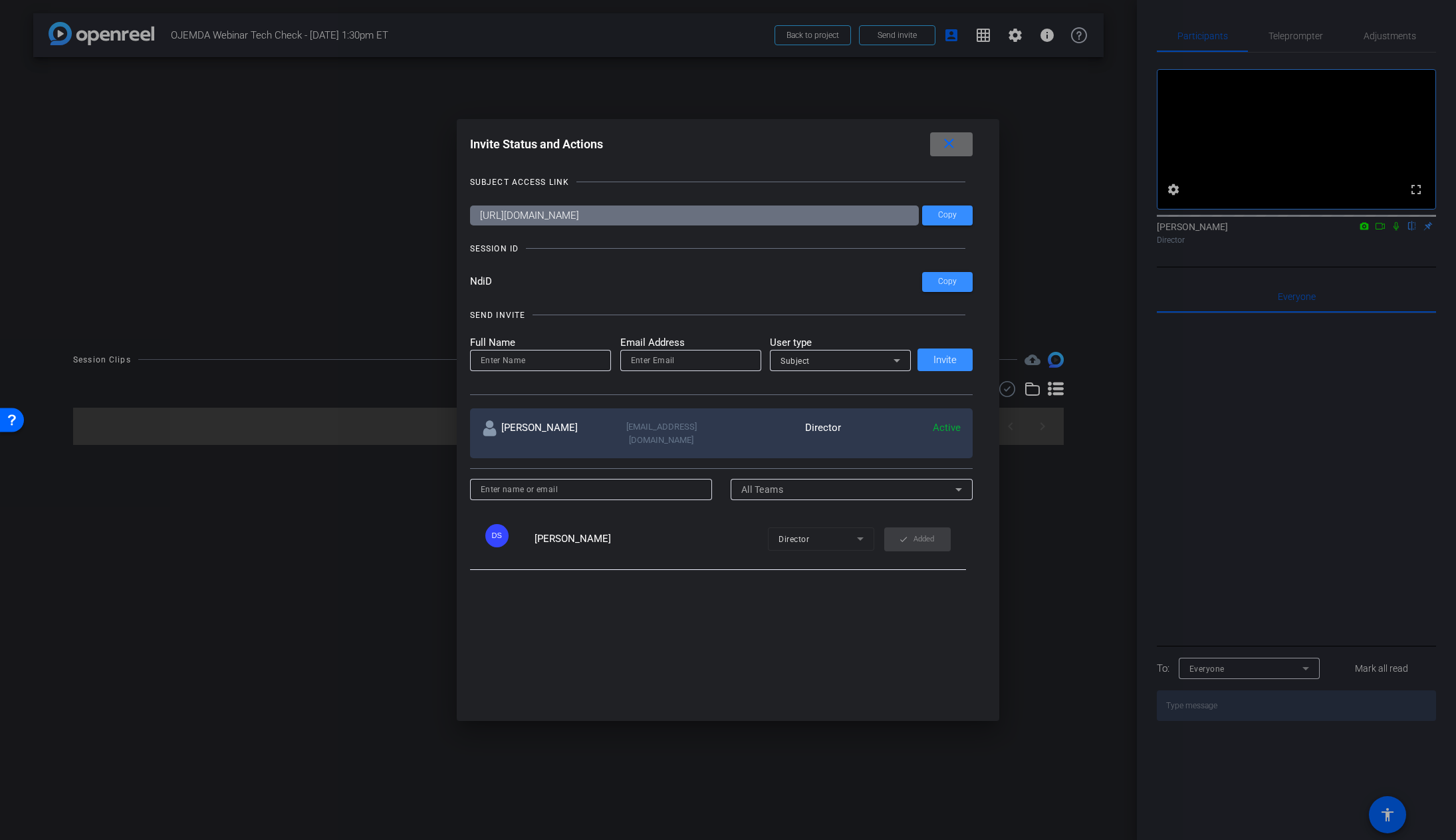
click at [968, 143] on span at bounding box center [952, 144] width 42 height 32
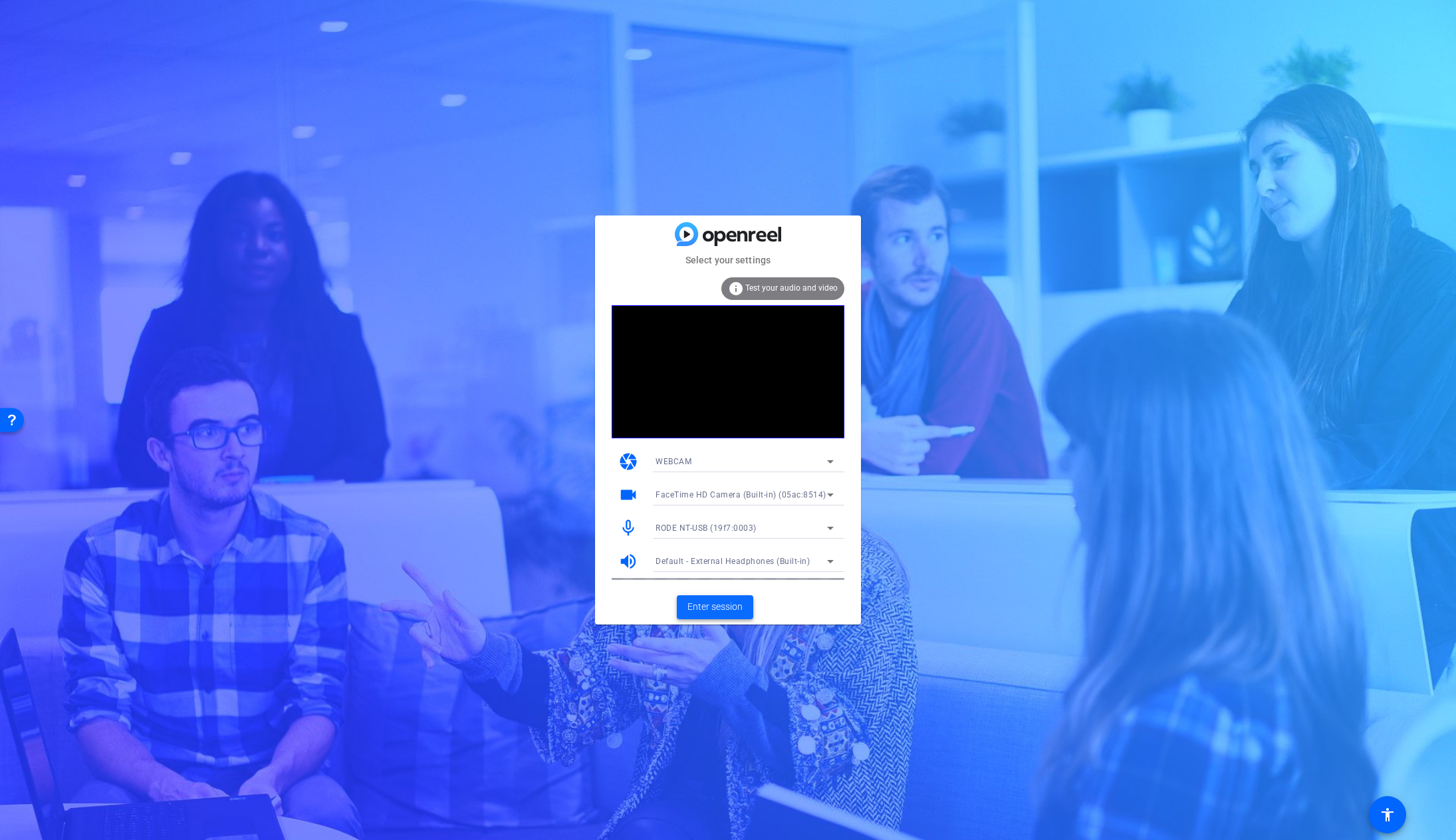
click at [722, 605] on span "Enter session" at bounding box center [715, 606] width 55 height 14
